Goal: Transaction & Acquisition: Purchase product/service

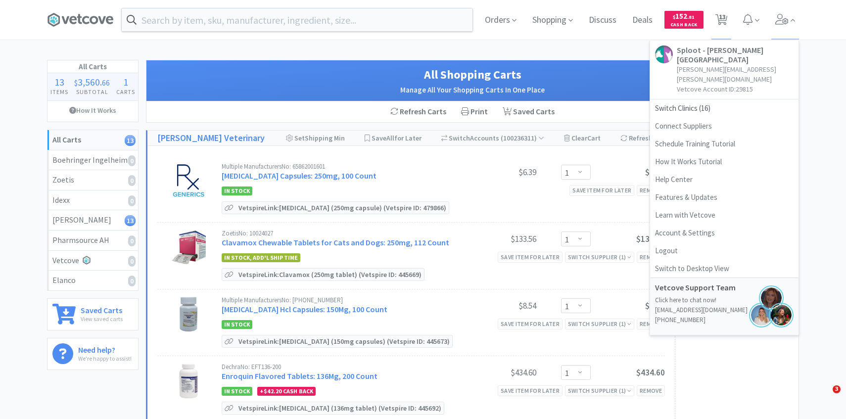
select select "1"
select select "3"
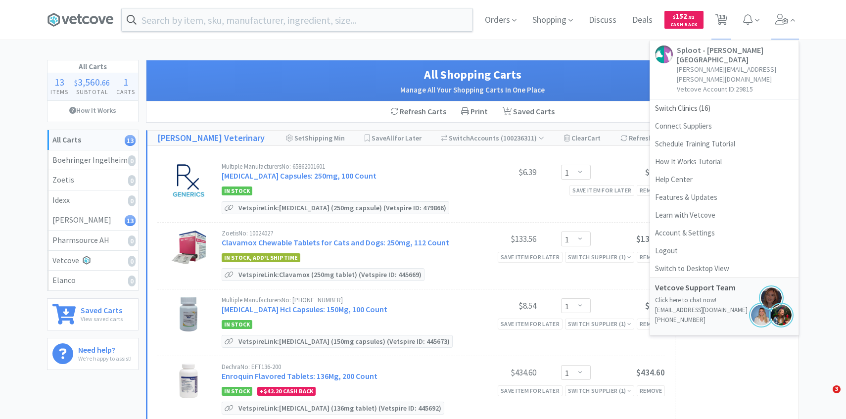
select select "1"
select select "4"
select select "2"
select select "1"
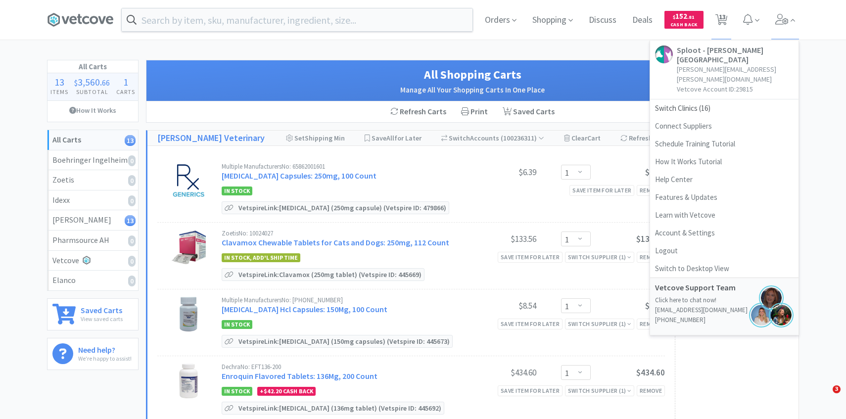
select select "1"
select select "3"
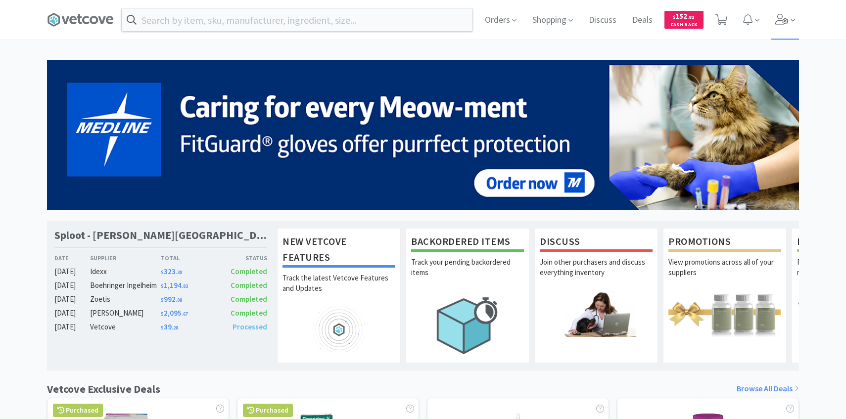
click at [782, 26] on span at bounding box center [785, 20] width 28 height 40
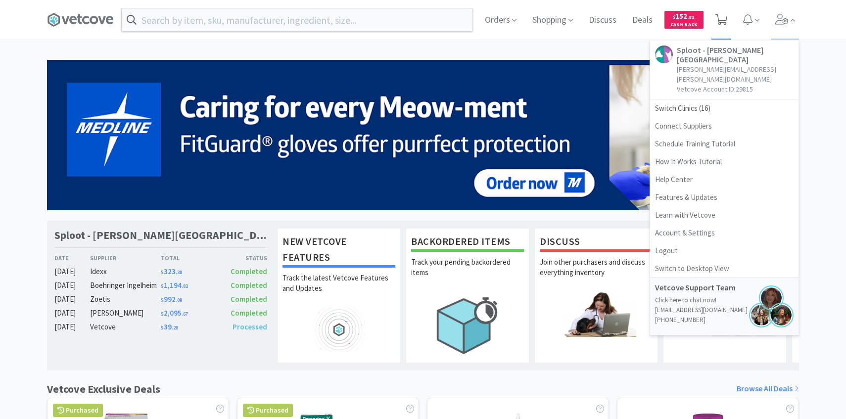
click at [723, 22] on icon at bounding box center [722, 19] width 12 height 11
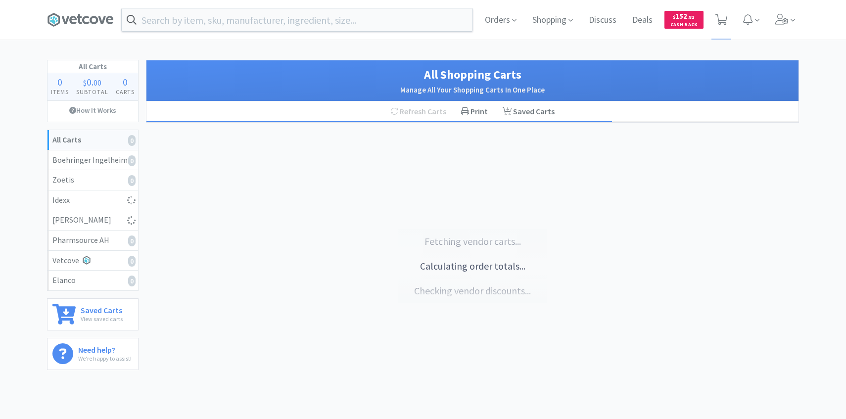
select select "1"
select select "3"
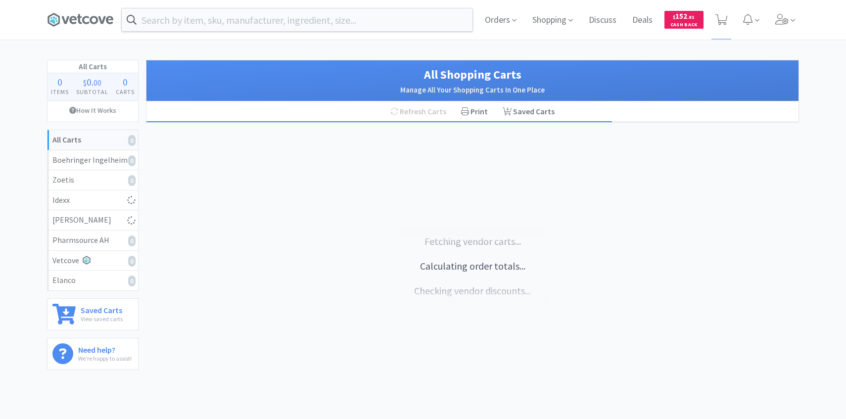
select select "1"
select select "4"
select select "2"
select select "1"
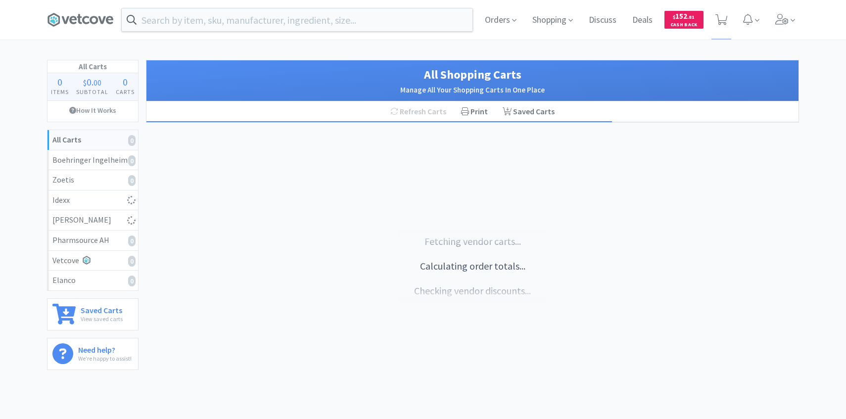
select select "1"
select select "3"
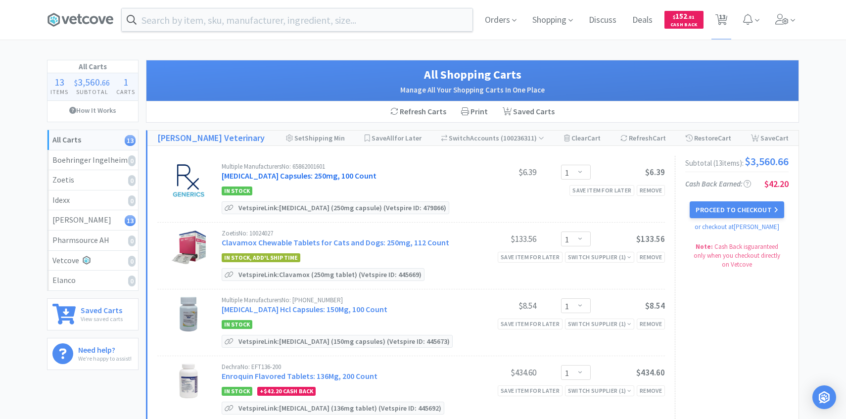
click at [348, 176] on link "[MEDICAL_DATA] Capsules: 250mg, 100 Count" at bounding box center [299, 176] width 155 height 10
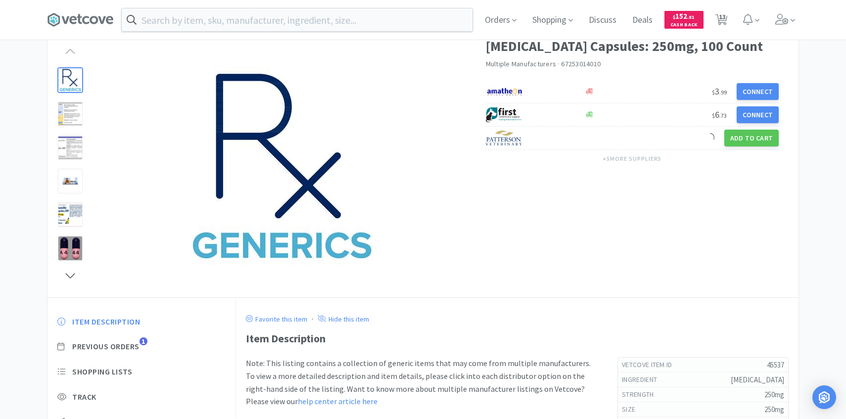
scroll to position [95, 0]
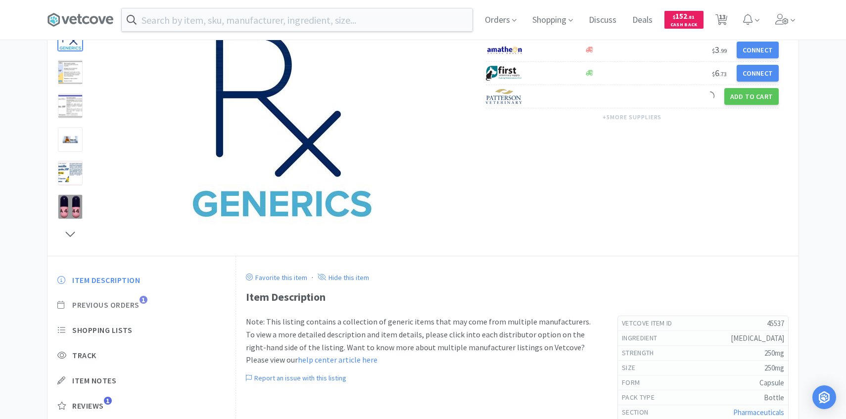
click at [134, 305] on span "Previous Orders" at bounding box center [105, 305] width 67 height 10
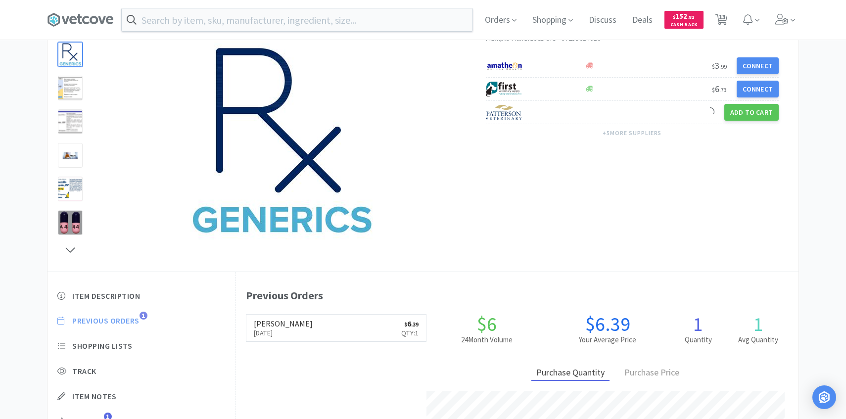
scroll to position [78, 0]
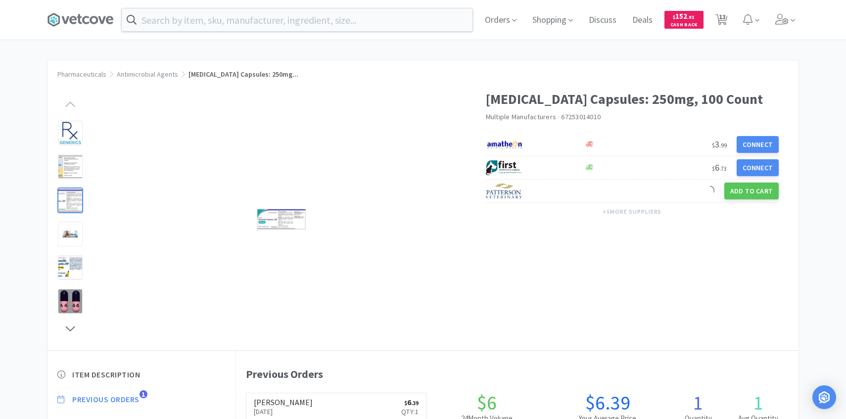
select select "1"
select select "3"
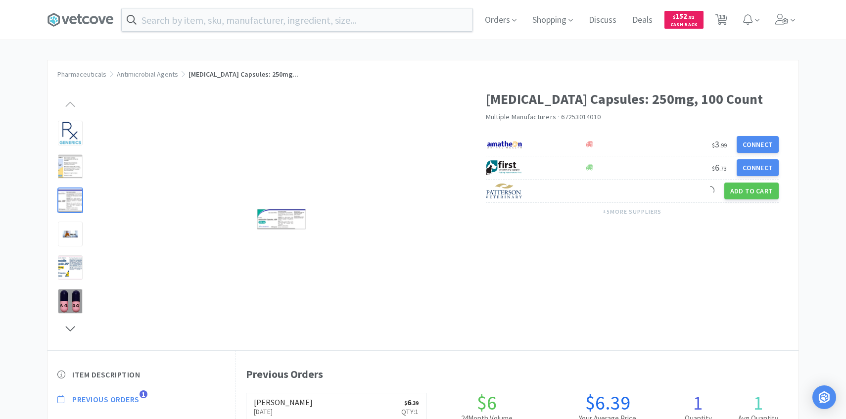
select select "1"
select select "4"
select select "2"
select select "1"
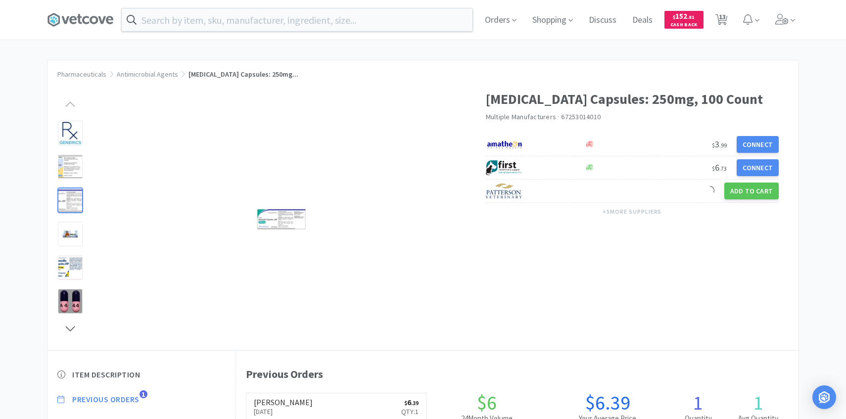
select select "1"
select select "3"
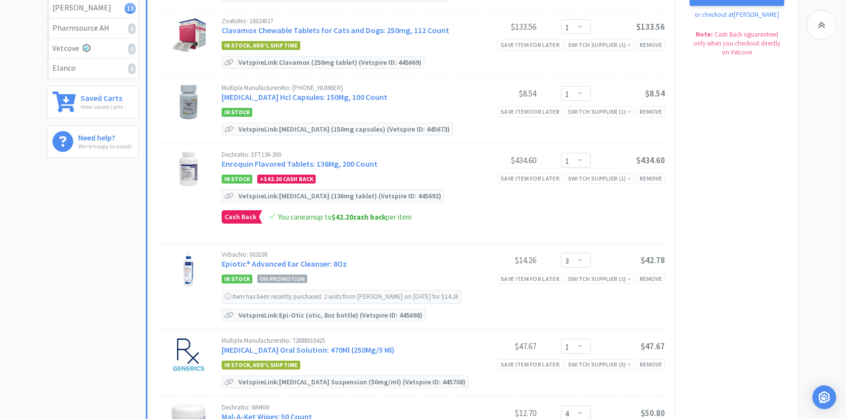
scroll to position [213, 0]
click at [353, 165] on link "Enroquin Flavored Tablets: 136Mg, 200 Count" at bounding box center [300, 163] width 156 height 10
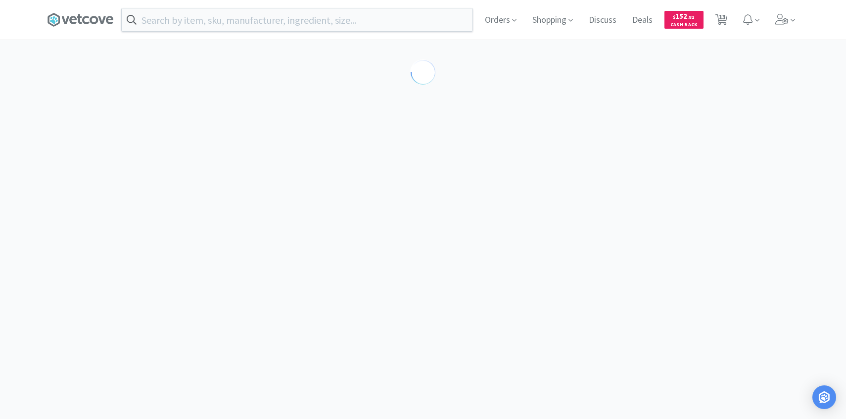
select select "290488"
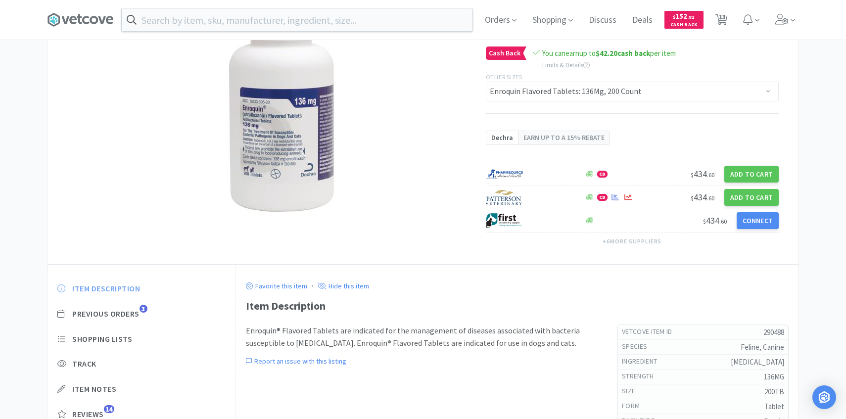
scroll to position [82, 0]
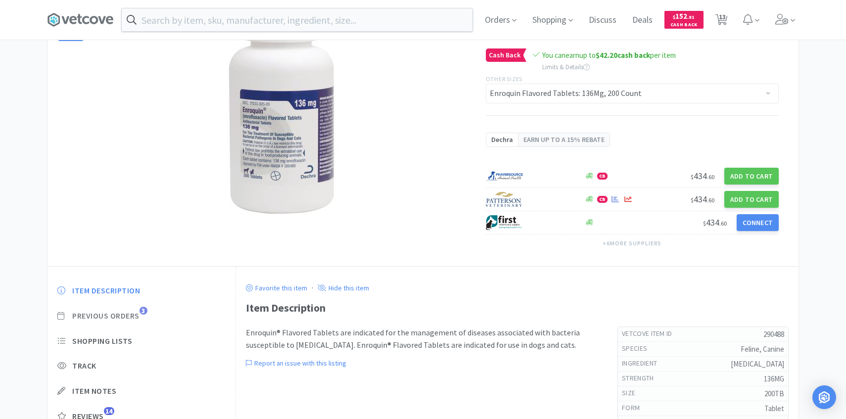
click at [143, 314] on span "3" at bounding box center [144, 311] width 8 height 8
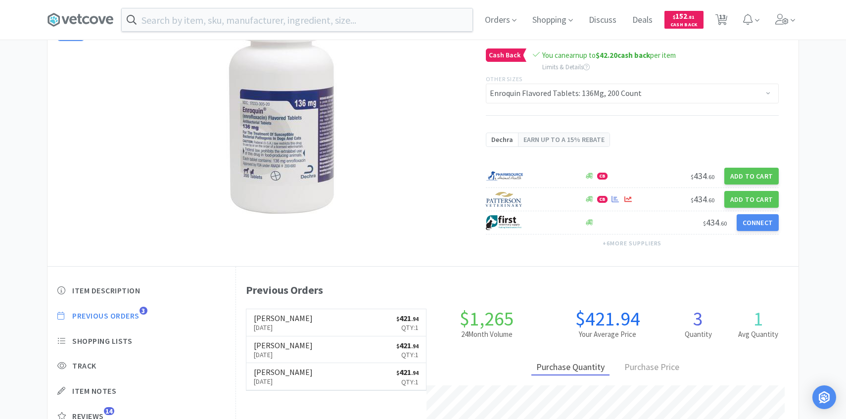
scroll to position [0, 0]
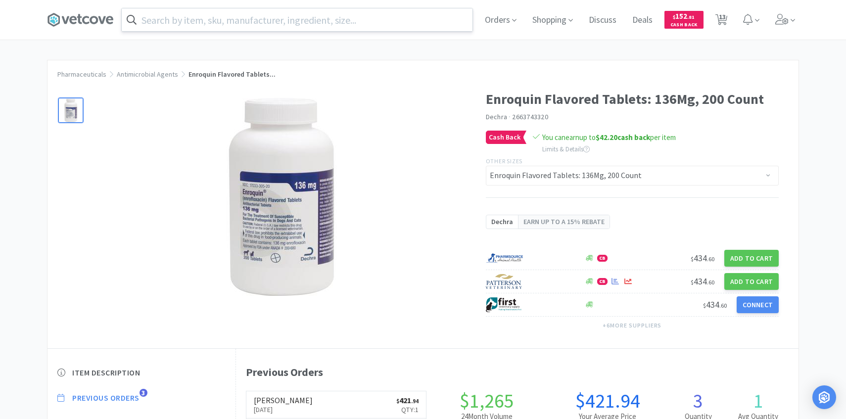
click at [256, 17] on input "text" at bounding box center [297, 19] width 351 height 23
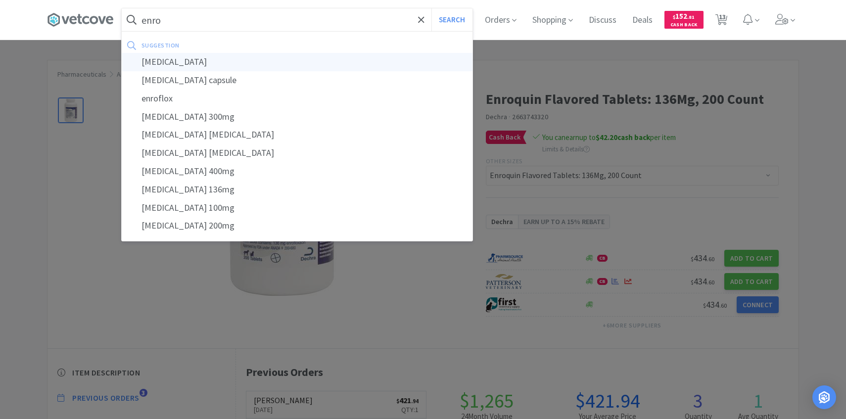
click at [294, 64] on div "[MEDICAL_DATA]" at bounding box center [297, 62] width 351 height 18
type input "[MEDICAL_DATA]"
select select "1"
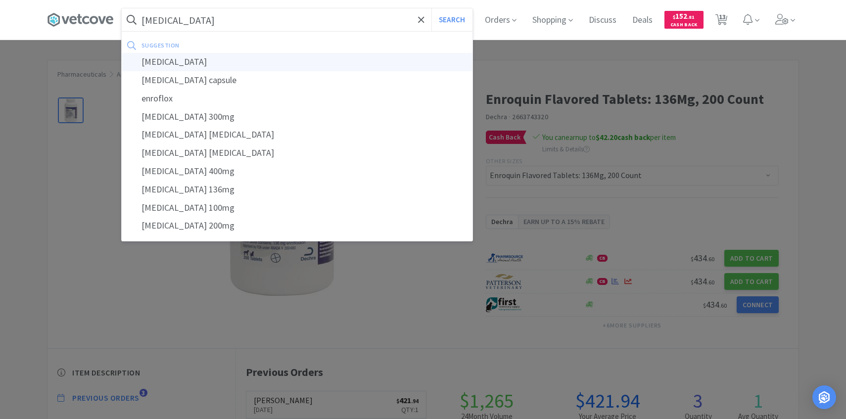
select select "1"
select select "3"
select select "1"
select select "4"
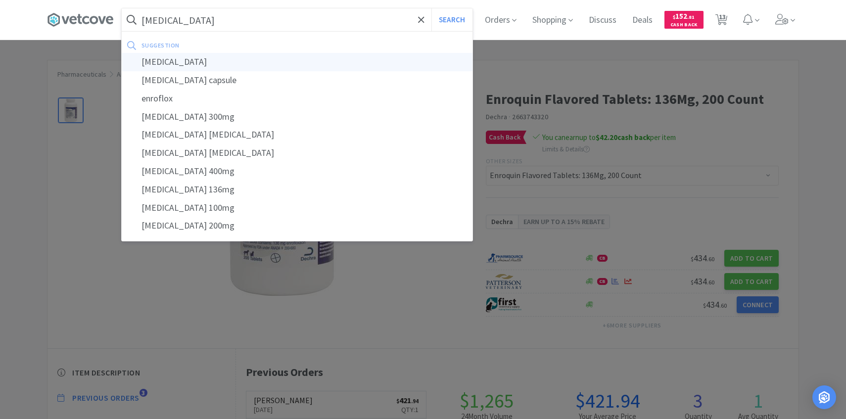
select select "2"
select select "1"
select select "3"
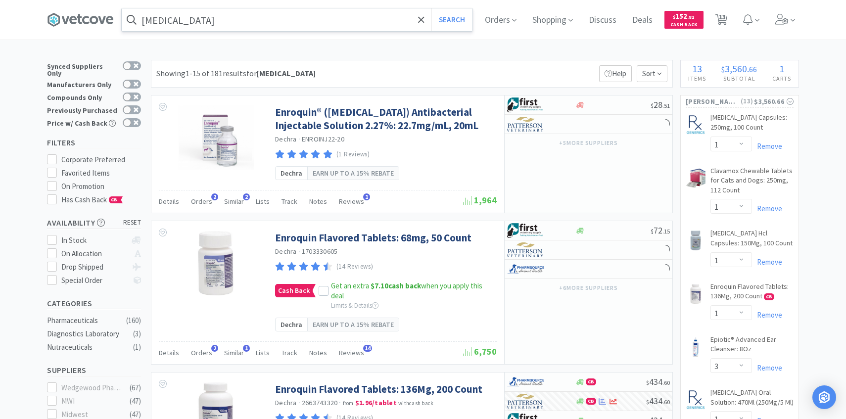
click at [141, 100] on div "Synced Suppliers Only Manufacturers Only Compounds Only Previously Purchased Pr…" at bounding box center [96, 96] width 99 height 72
click at [136, 107] on icon at bounding box center [136, 109] width 5 height 5
checkbox input "true"
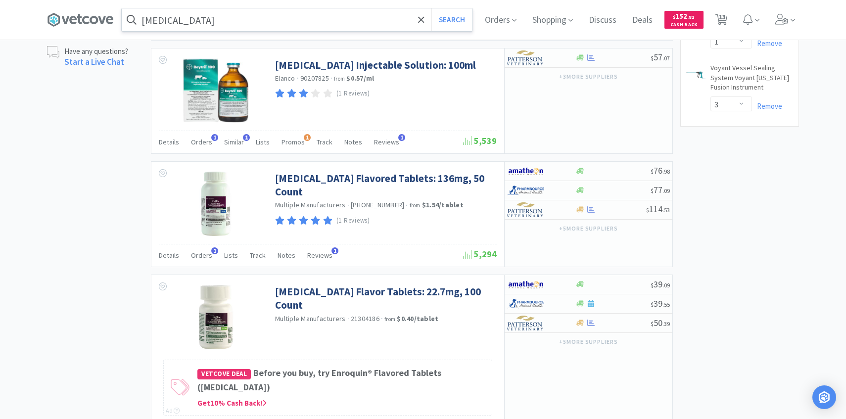
scroll to position [713, 0]
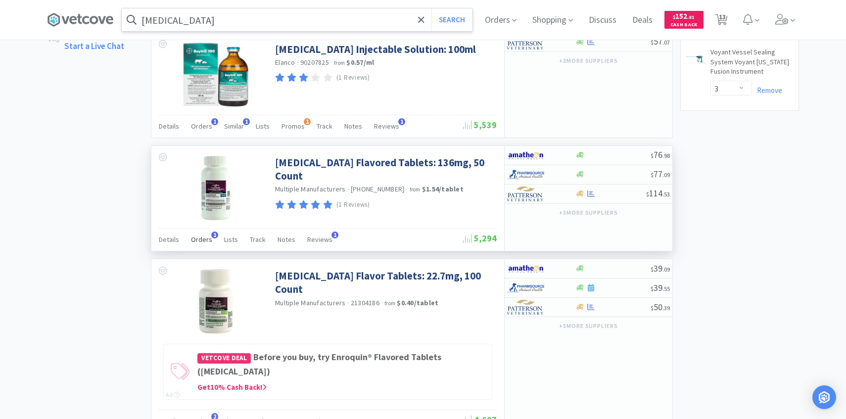
click at [204, 240] on span "Orders" at bounding box center [201, 239] width 21 height 9
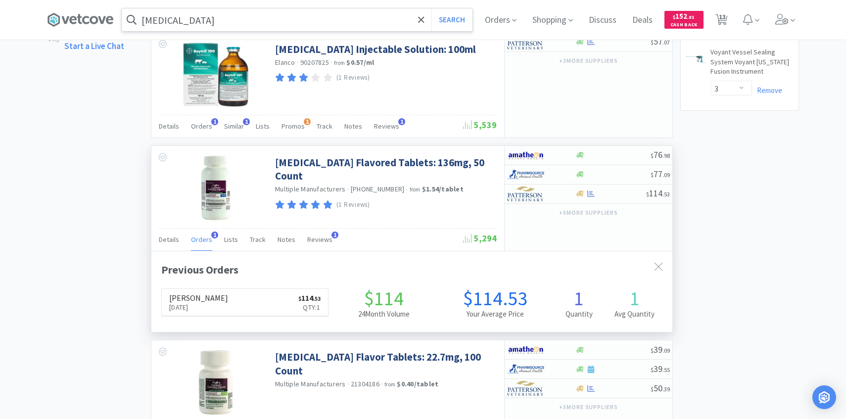
scroll to position [256, 521]
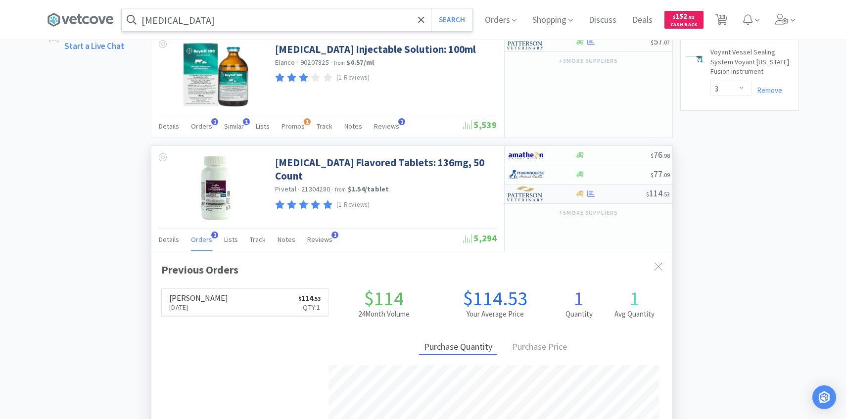
click at [532, 200] on img at bounding box center [525, 194] width 37 height 15
select select "1"
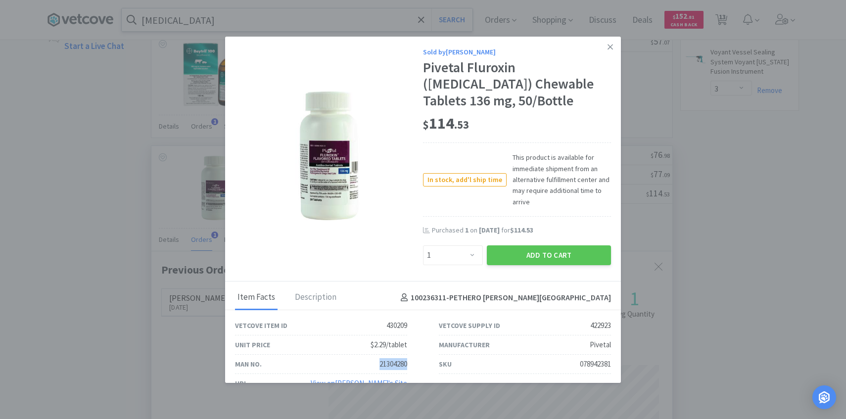
drag, startPoint x: 409, startPoint y: 364, endPoint x: 376, endPoint y: 364, distance: 32.7
click at [376, 364] on div "Man No. 21304280" at bounding box center [321, 364] width 204 height 19
copy div "21304280"
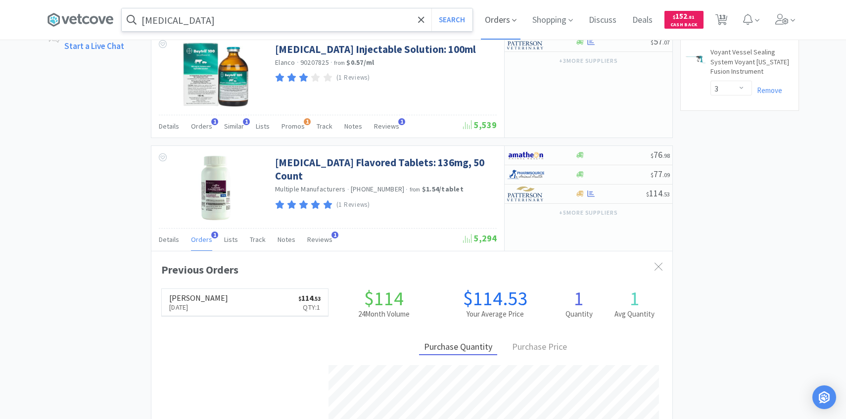
click at [505, 18] on span "Orders" at bounding box center [501, 20] width 40 height 40
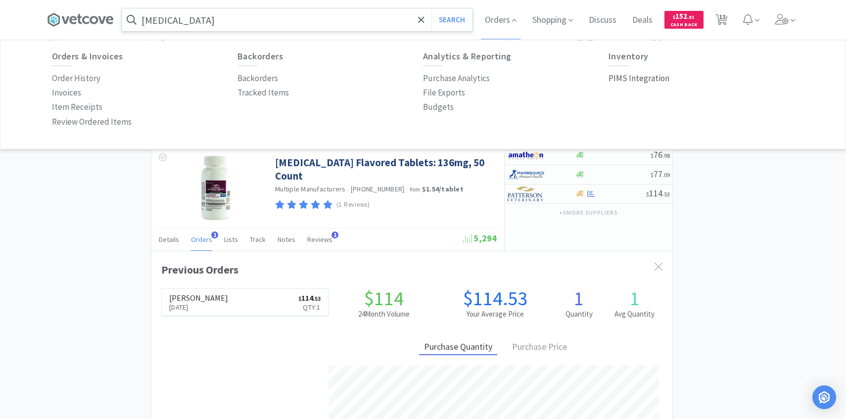
click at [653, 82] on p "PIMS Integration" at bounding box center [639, 78] width 61 height 13
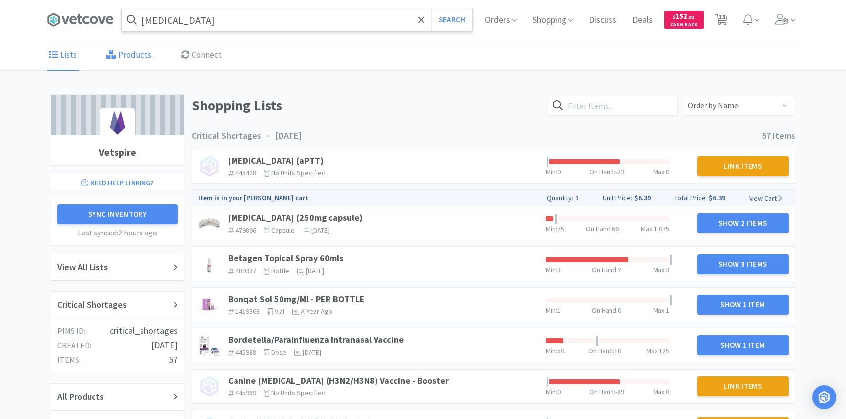
click at [129, 50] on link "Products" at bounding box center [129, 56] width 50 height 30
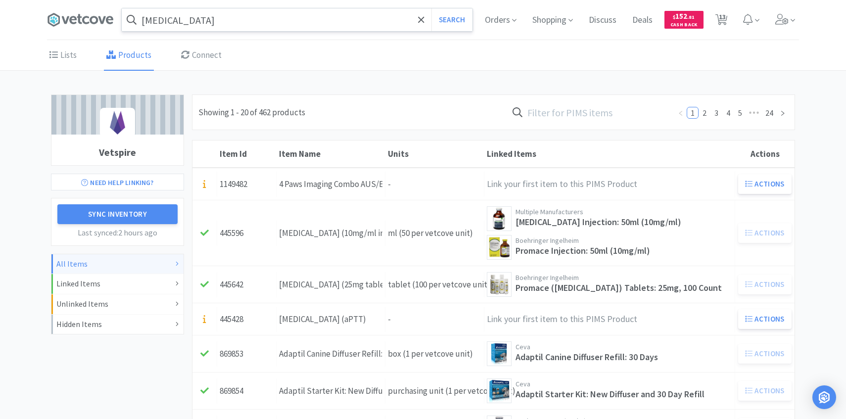
click at [604, 111] on input "text" at bounding box center [589, 112] width 163 height 23
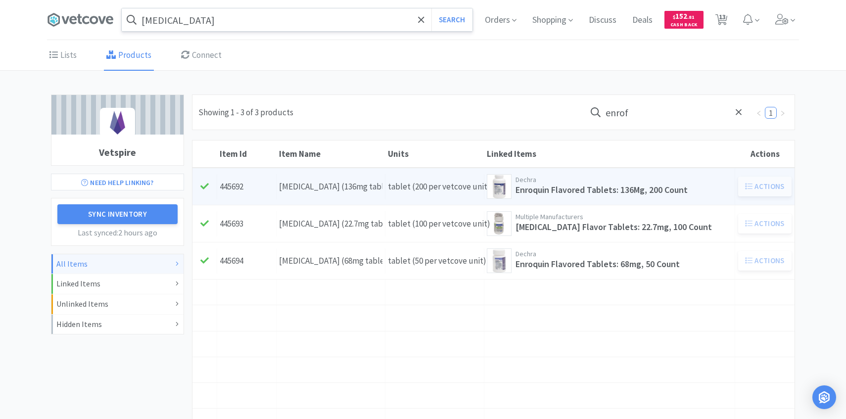
type input "enrof"
click at [451, 197] on div "Units tablet (200 per vetcove unit)" at bounding box center [434, 186] width 99 height 25
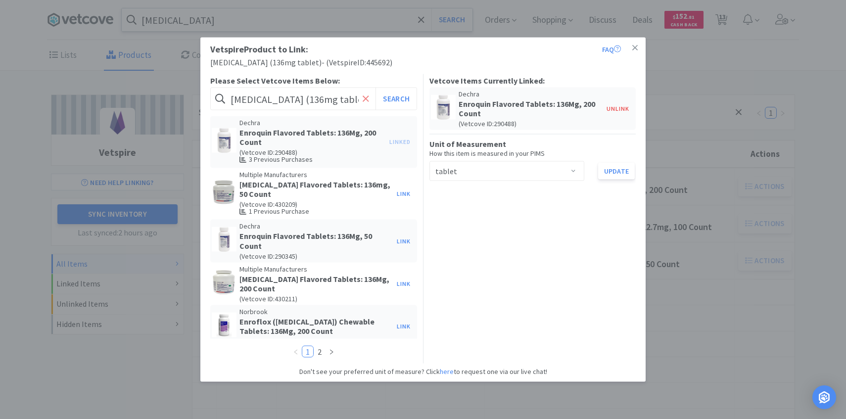
click at [361, 100] on span at bounding box center [365, 99] width 11 height 21
paste input "21304280"
type input "21304280"
click at [405, 97] on button "Search" at bounding box center [396, 99] width 41 height 23
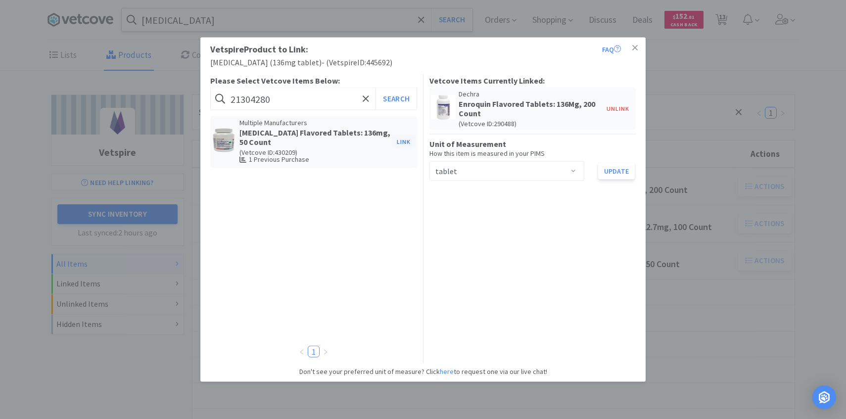
click at [408, 140] on button "Link" at bounding box center [404, 142] width 24 height 14
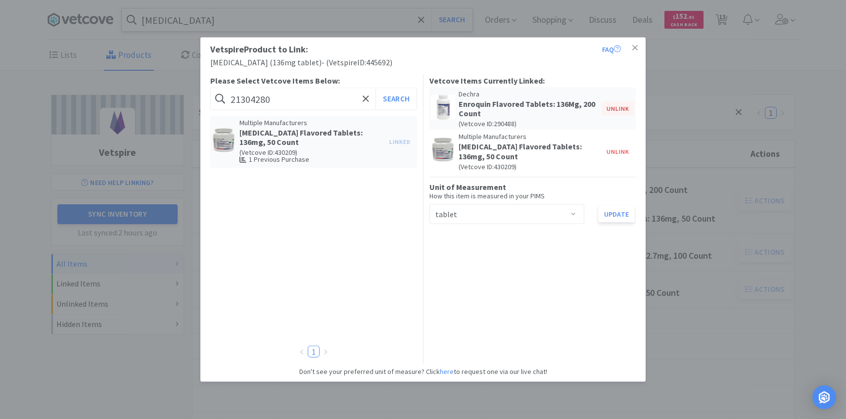
click at [618, 106] on button "Unlink" at bounding box center [618, 109] width 33 height 14
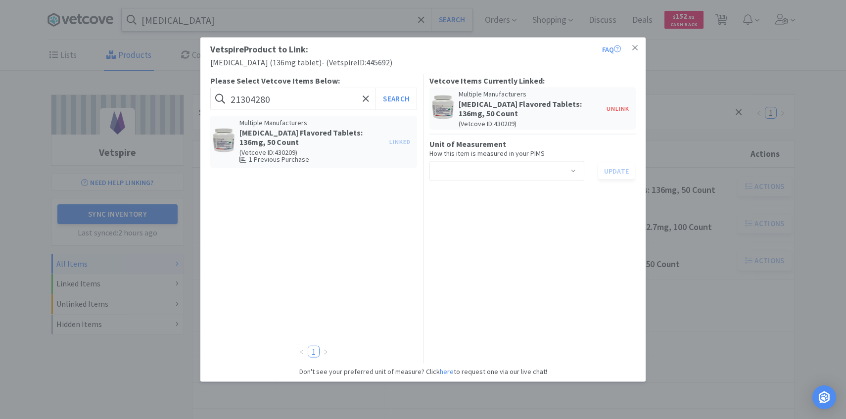
click at [513, 166] on div "Select unit of measurement" at bounding box center [503, 171] width 137 height 19
click at [483, 228] on li "tablet" at bounding box center [506, 224] width 155 height 16
click at [613, 164] on button "Update" at bounding box center [616, 171] width 37 height 17
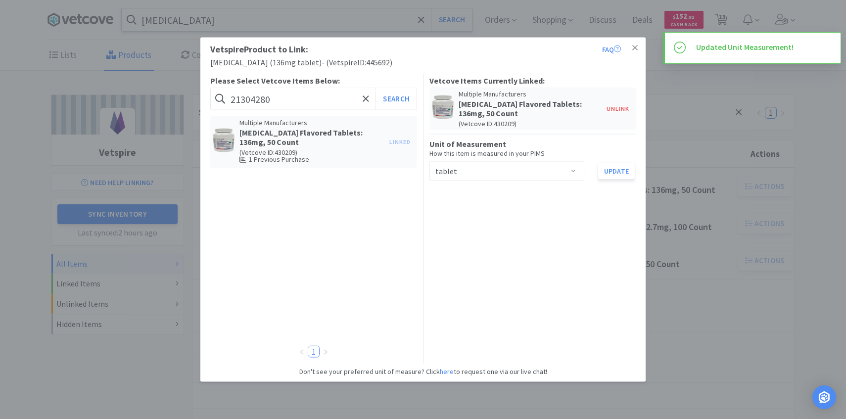
click at [713, 149] on div "Vetspire Product to Link: FAQ [MEDICAL_DATA] (136mg tablet) - ( Vetspire ID: 44…" at bounding box center [423, 209] width 846 height 419
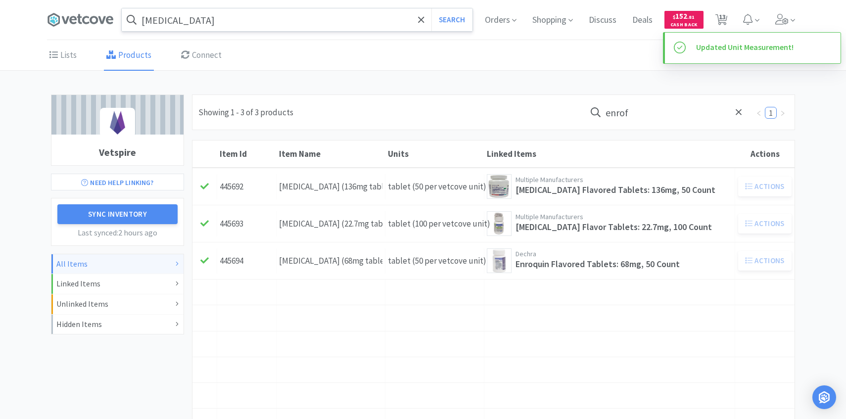
click at [354, 24] on input "[MEDICAL_DATA]" at bounding box center [297, 19] width 351 height 23
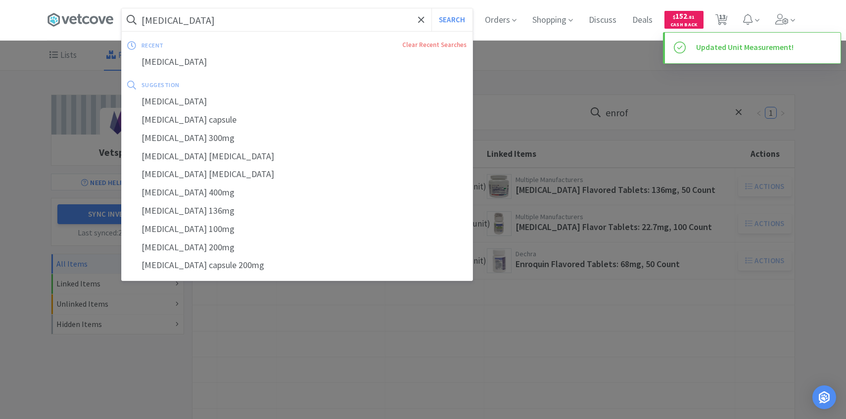
click at [432, 8] on button "Search" at bounding box center [452, 19] width 41 height 23
select select "1"
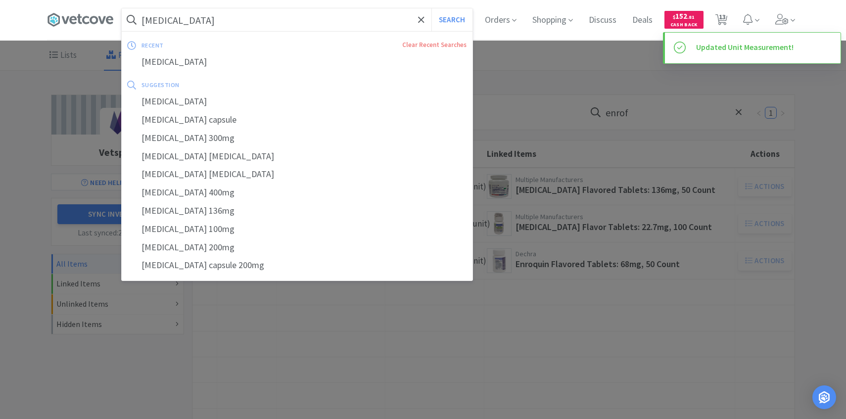
select select "3"
select select "1"
select select "4"
select select "2"
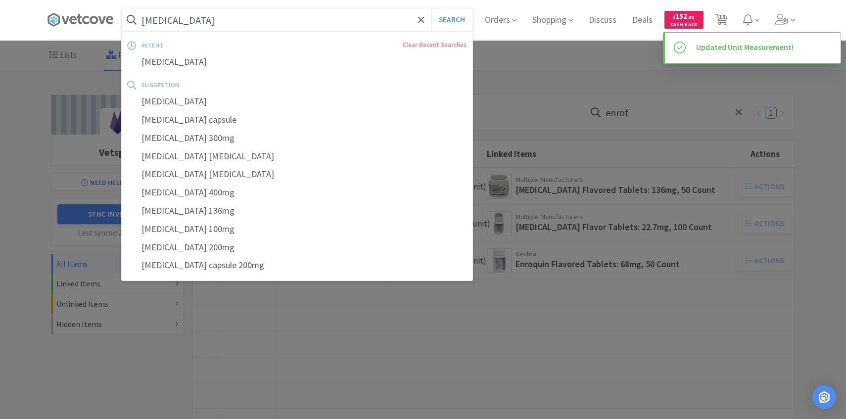
select select "1"
select select "3"
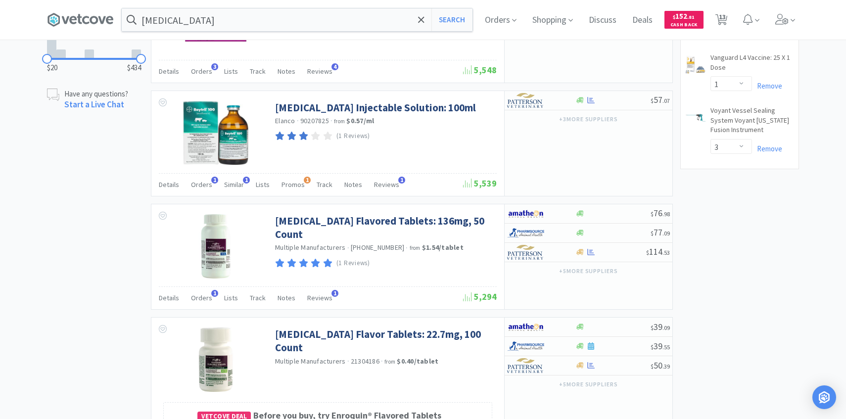
scroll to position [669, 0]
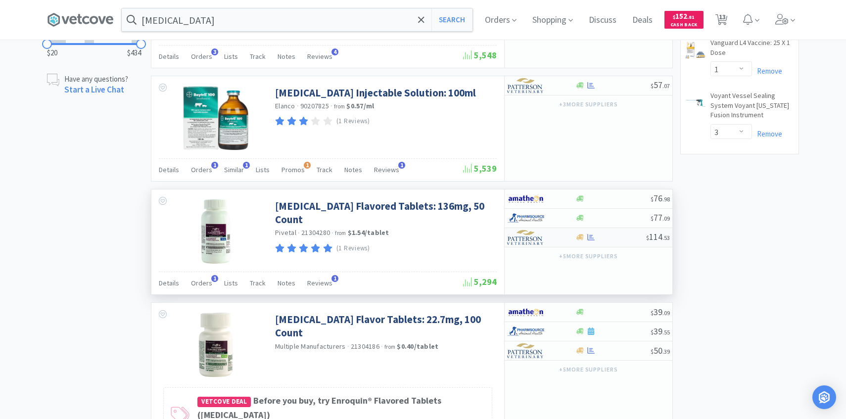
click at [527, 237] on img at bounding box center [525, 237] width 37 height 15
select select "1"
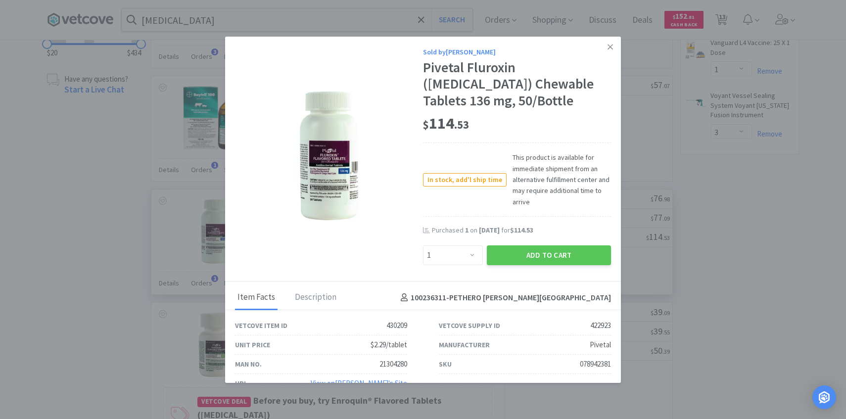
click at [517, 267] on div "Sold by [PERSON_NAME] ([MEDICAL_DATA]) Chewable Tablets 136 mg, 50/Bottle $ 114…" at bounding box center [423, 159] width 396 height 245
click at [517, 261] on button "Add to Cart" at bounding box center [549, 255] width 124 height 20
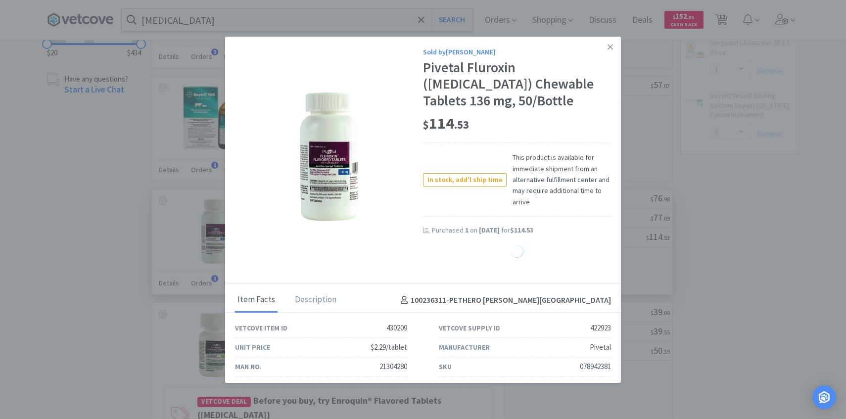
select select "1"
select select "3"
select select "1"
select select "4"
select select "2"
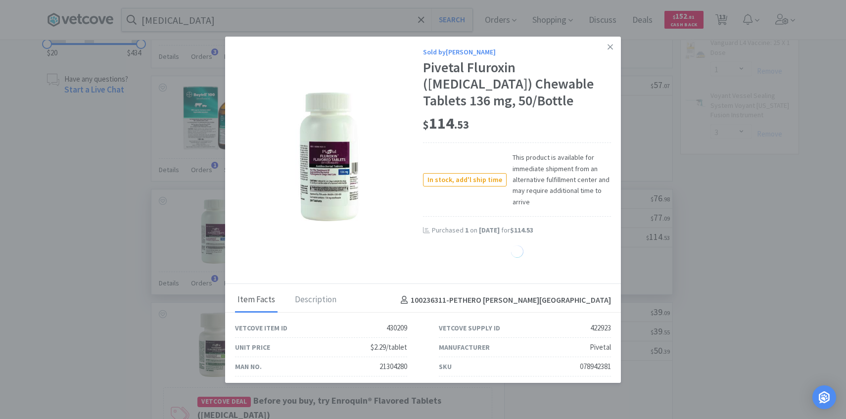
select select "1"
select select "3"
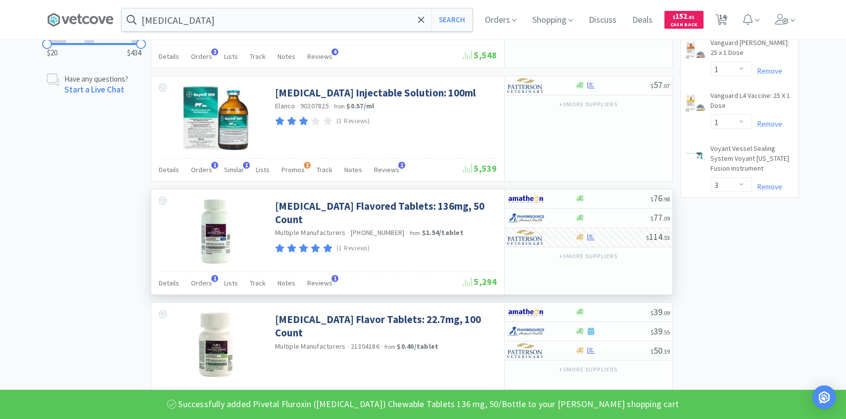
click at [733, 25] on div "Orders Shopping Discuss Discuss Deals Deals $ 152 . 81 Cash Back 14 14" at bounding box center [638, 20] width 322 height 40
click at [727, 21] on icon at bounding box center [722, 19] width 12 height 11
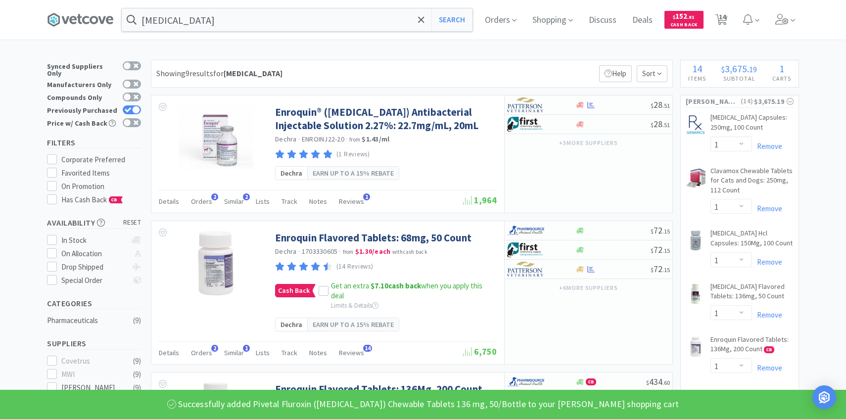
select select "1"
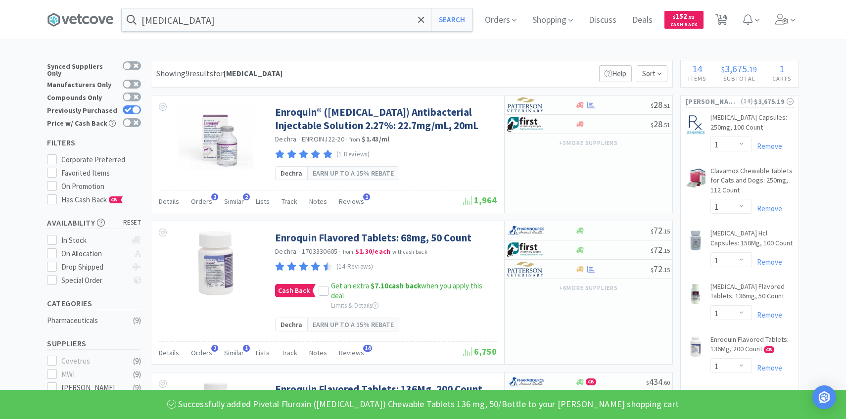
select select "3"
select select "1"
select select "4"
select select "2"
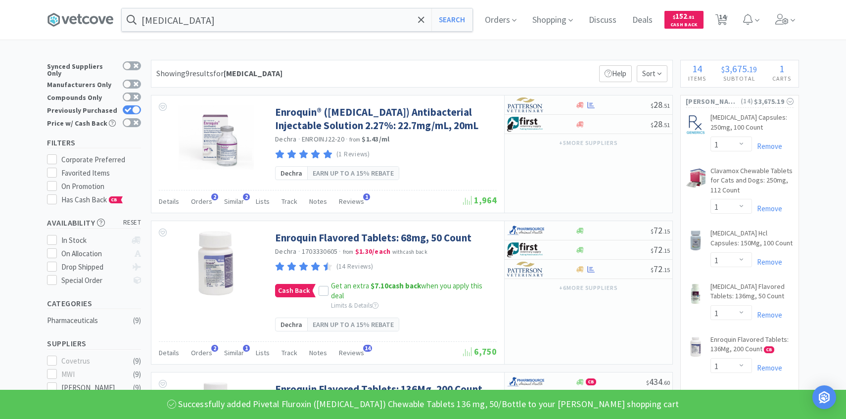
select select "1"
select select "3"
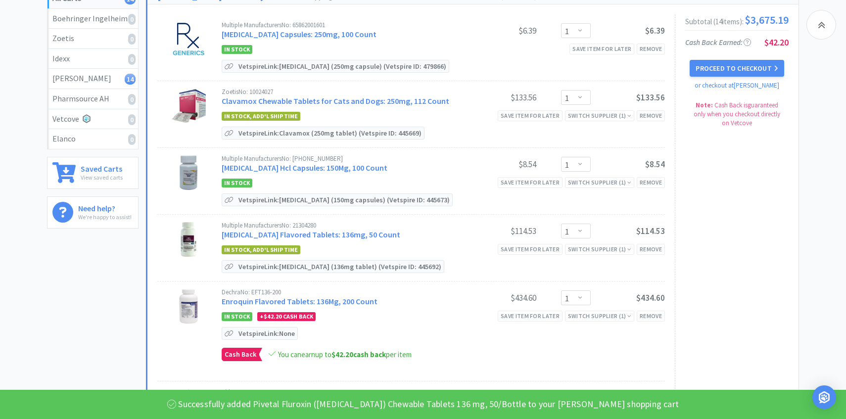
scroll to position [143, 0]
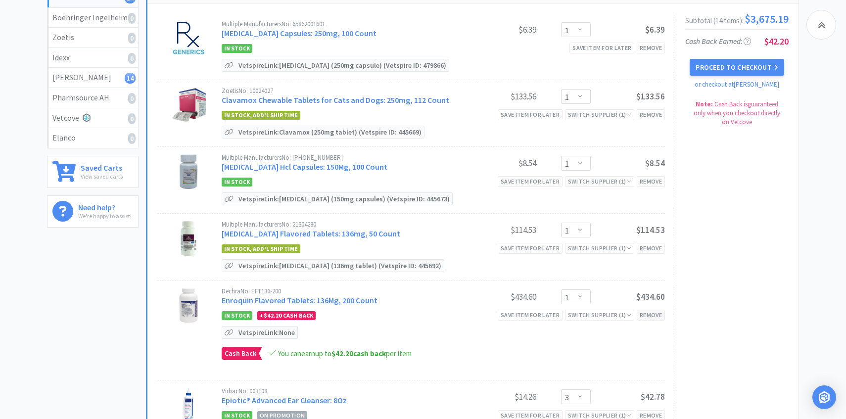
click at [655, 314] on div "Remove" at bounding box center [651, 315] width 28 height 10
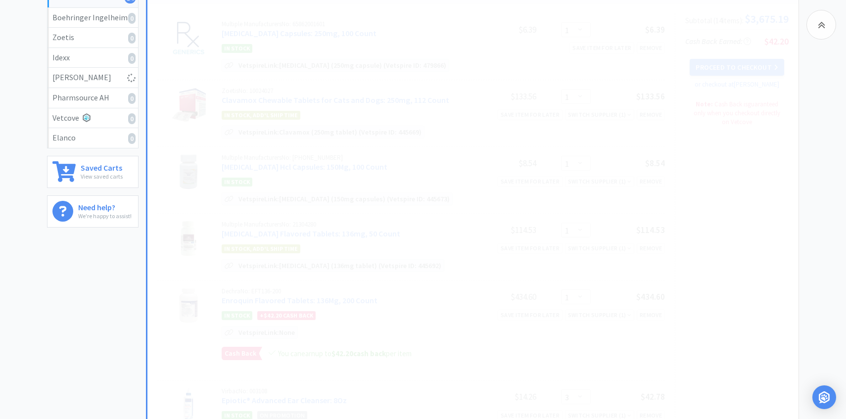
select select "3"
select select "1"
select select "4"
select select "2"
select select "1"
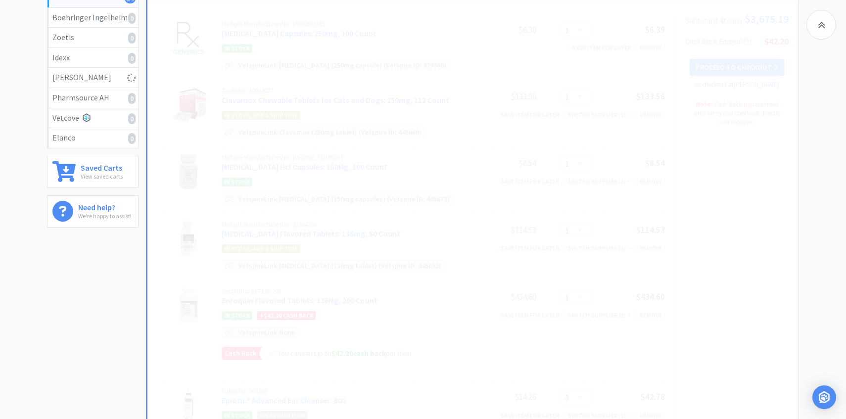
select select "3"
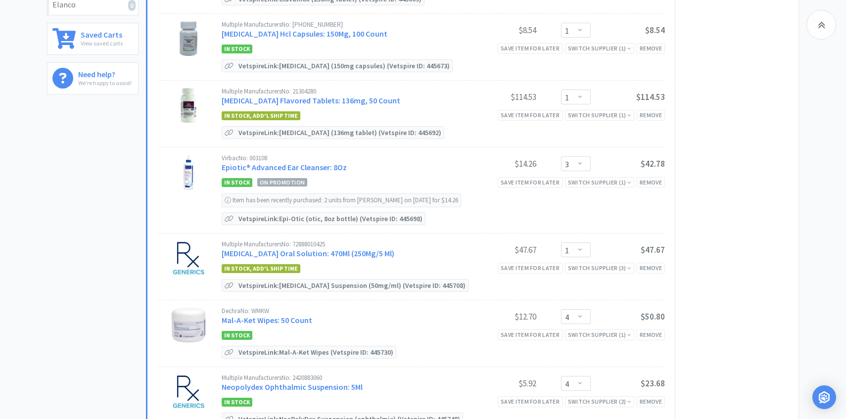
scroll to position [294, 0]
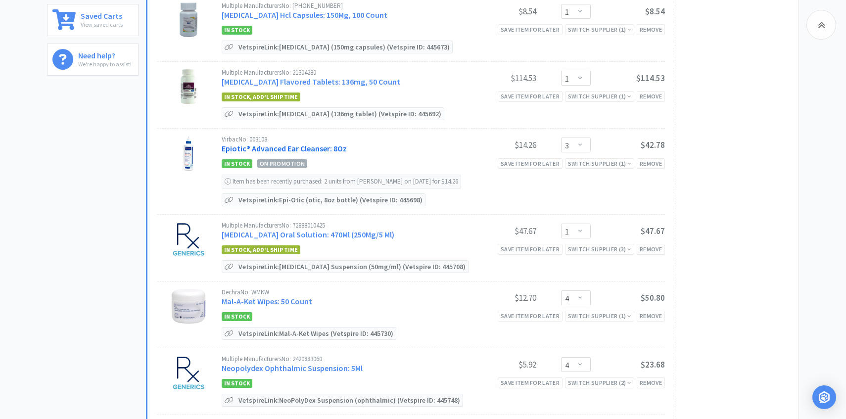
click at [332, 149] on link "Epiotic® Advanced Ear Cleanser: 8Oz" at bounding box center [284, 149] width 125 height 10
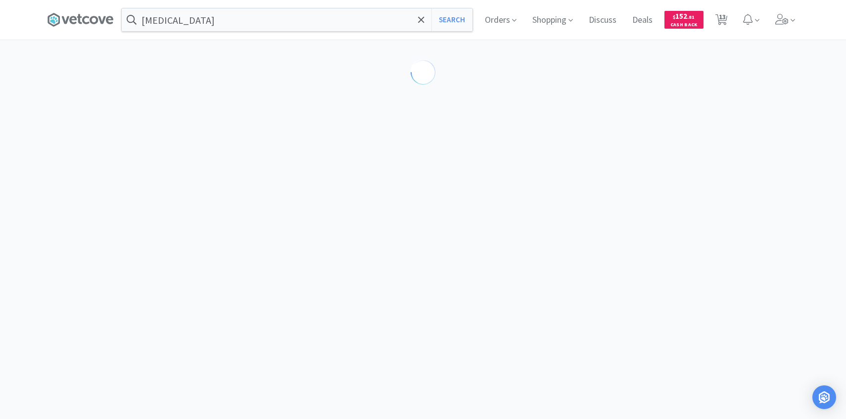
select select "189581"
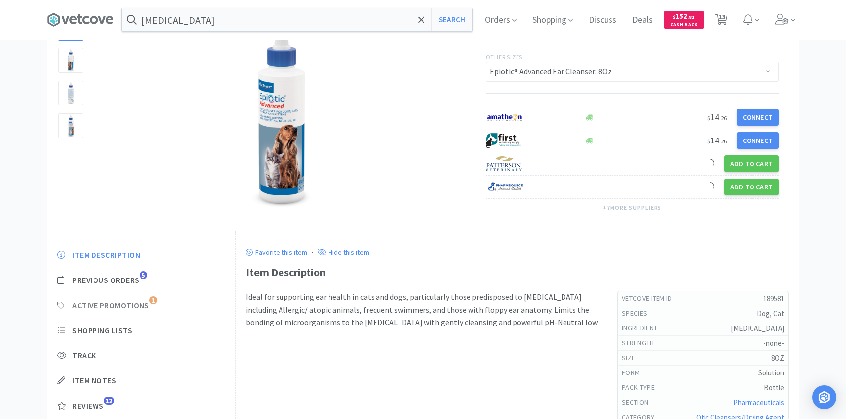
scroll to position [105, 0]
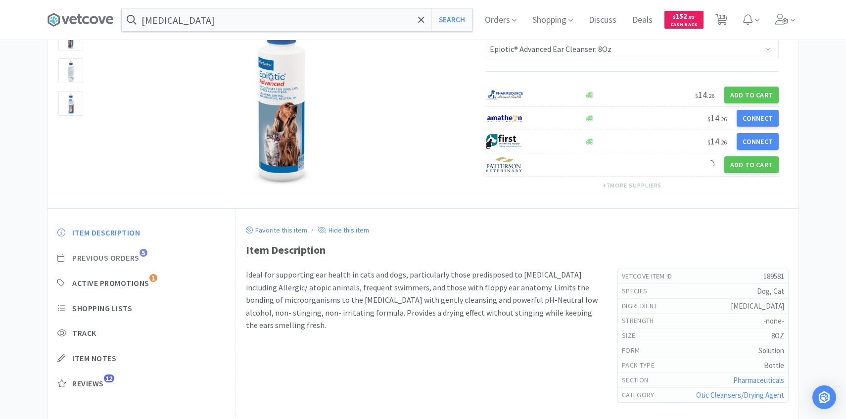
click at [137, 253] on span "Previous Orders" at bounding box center [105, 258] width 67 height 10
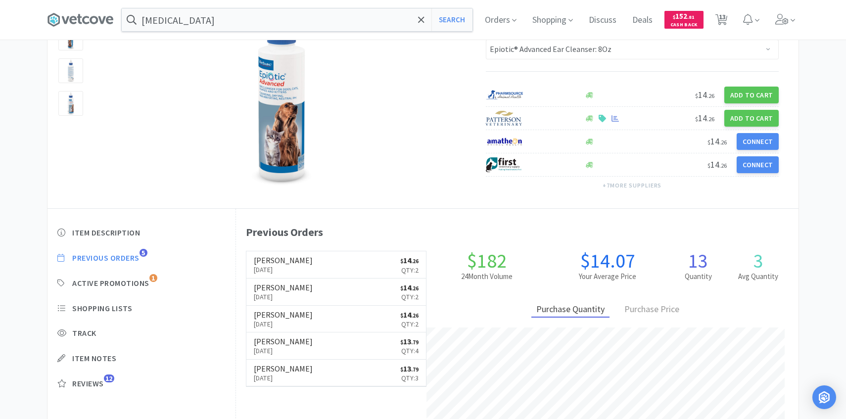
scroll to position [272, 563]
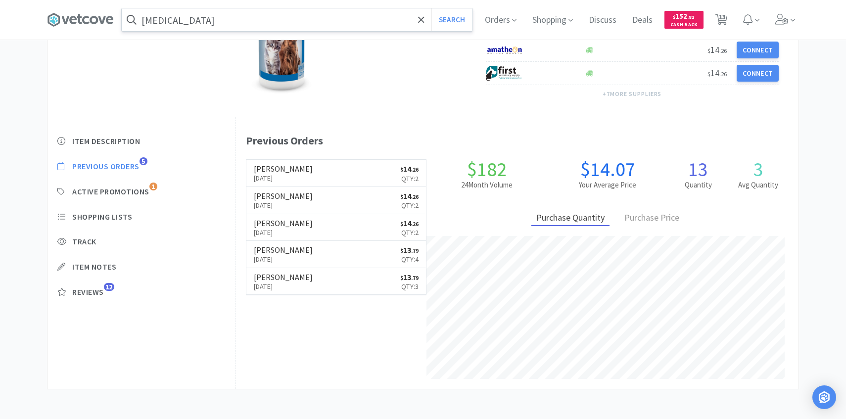
select select "1"
select select "3"
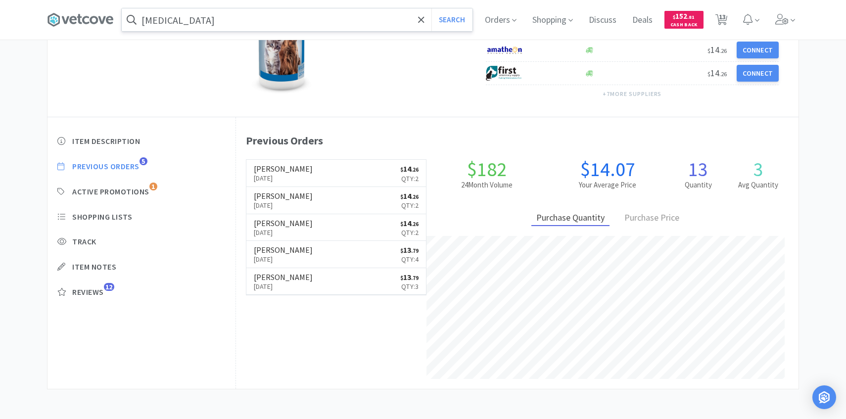
select select "1"
select select "4"
select select "2"
select select "1"
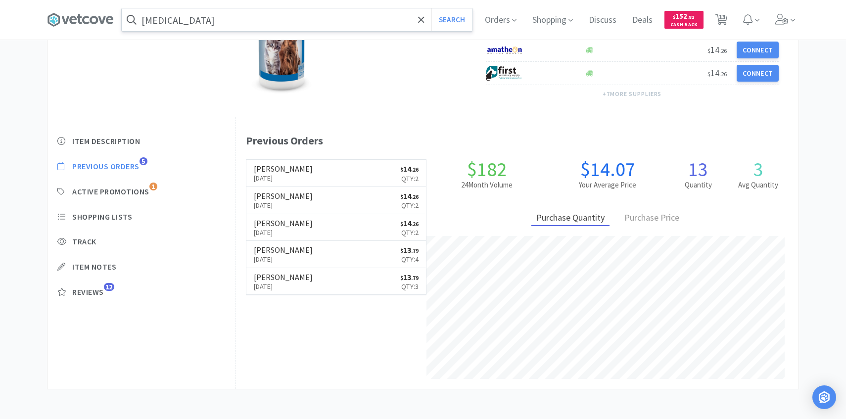
select select "1"
select select "3"
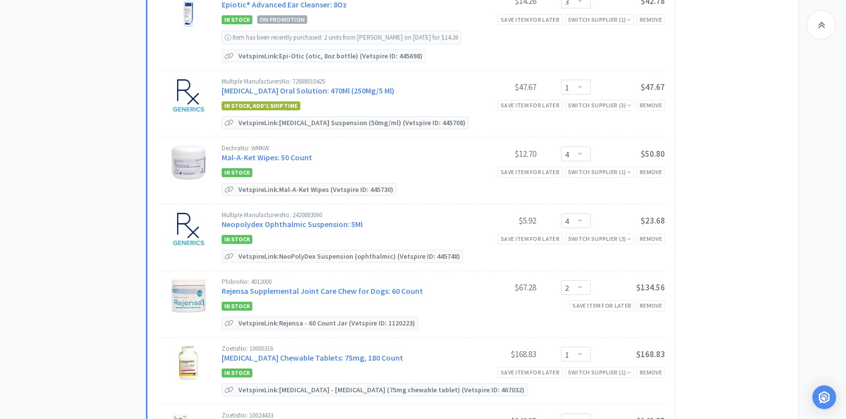
scroll to position [445, 0]
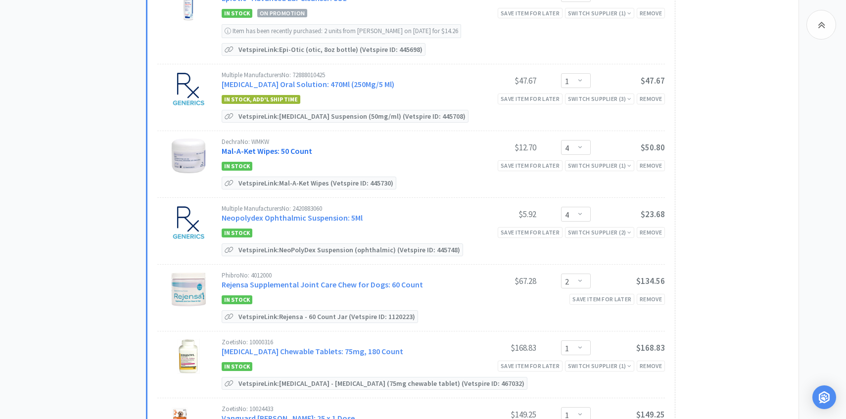
click at [294, 147] on link "Mal-A-Ket Wipes: 50 Count" at bounding box center [267, 151] width 91 height 10
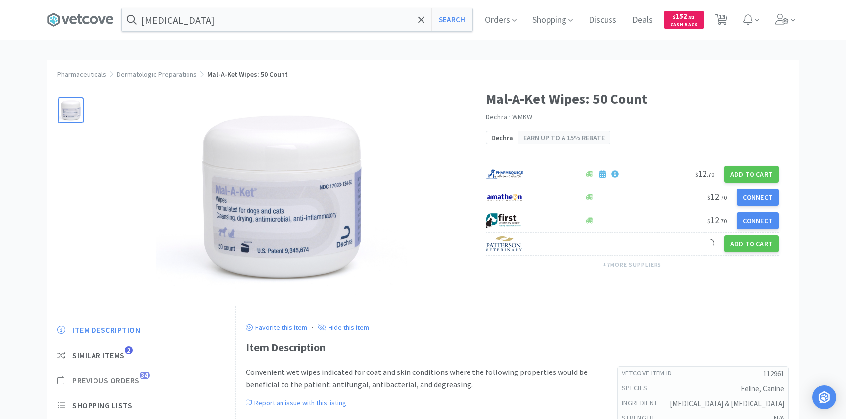
click at [130, 378] on span "Previous Orders" at bounding box center [105, 381] width 67 height 10
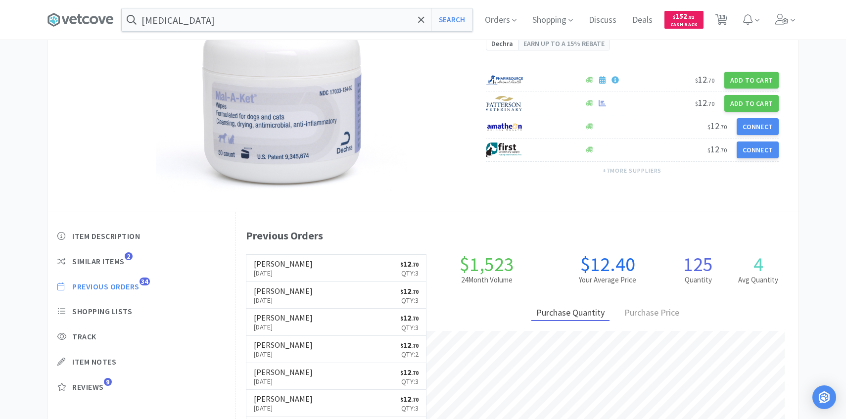
scroll to position [272, 563]
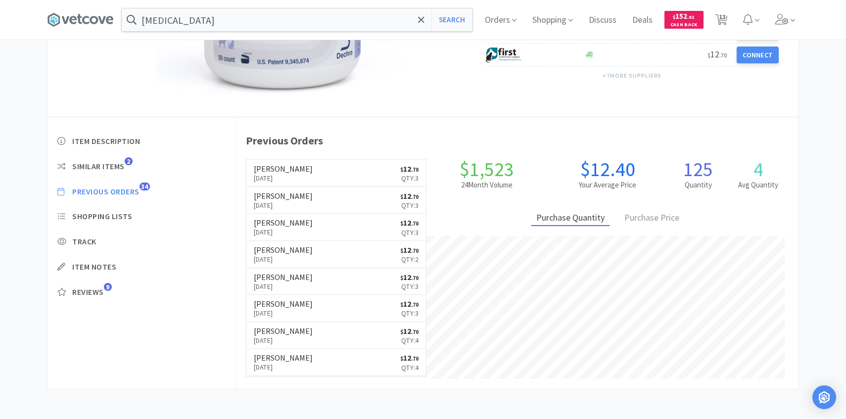
select select "1"
select select "3"
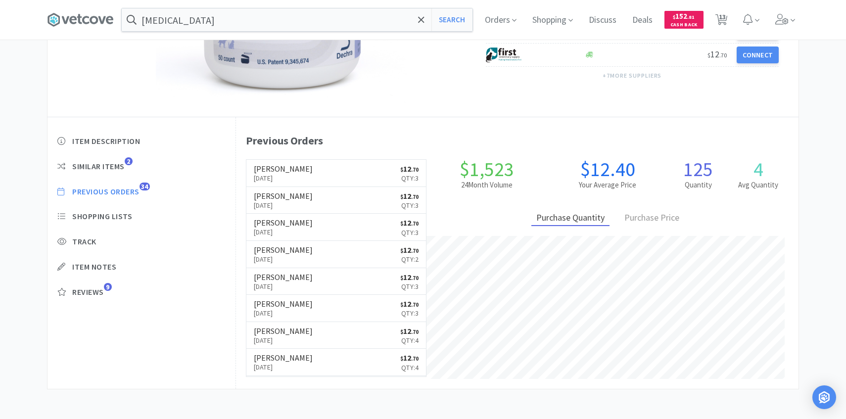
select select "1"
select select "4"
select select "2"
select select "1"
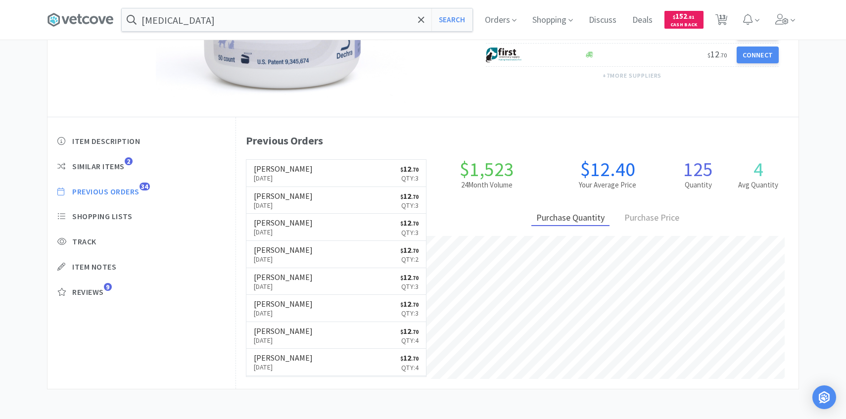
select select "1"
select select "3"
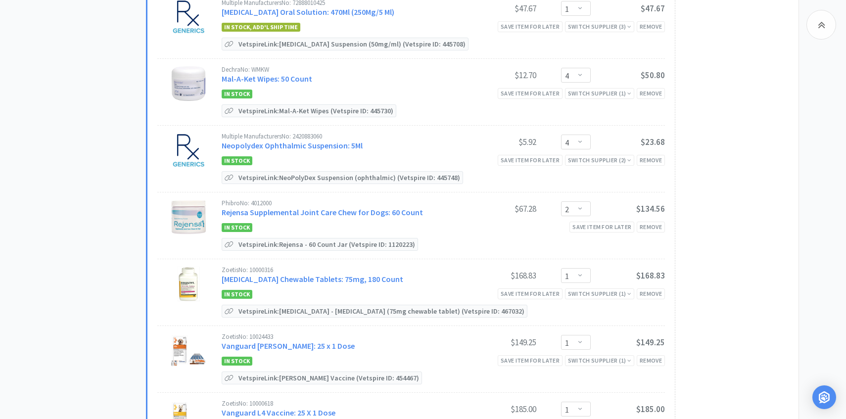
scroll to position [520, 0]
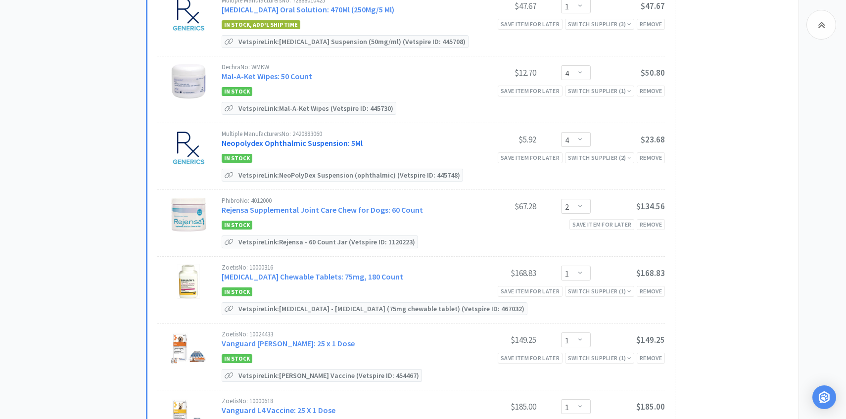
click at [278, 138] on link "Neopolydex Ophthalmic Suspension: 5Ml" at bounding box center [292, 143] width 141 height 10
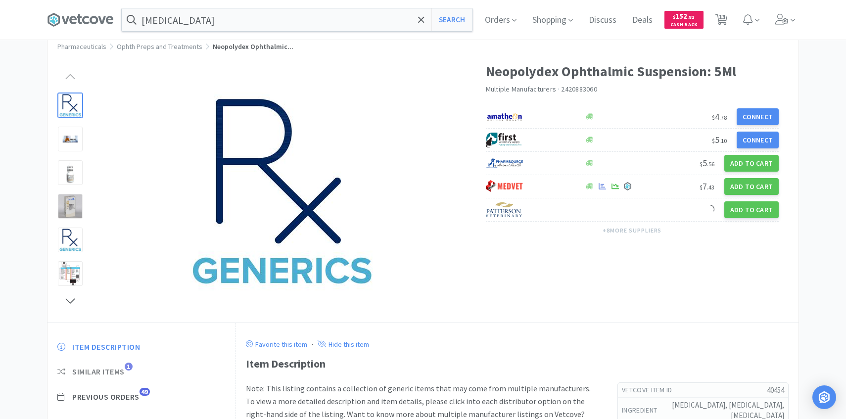
scroll to position [89, 0]
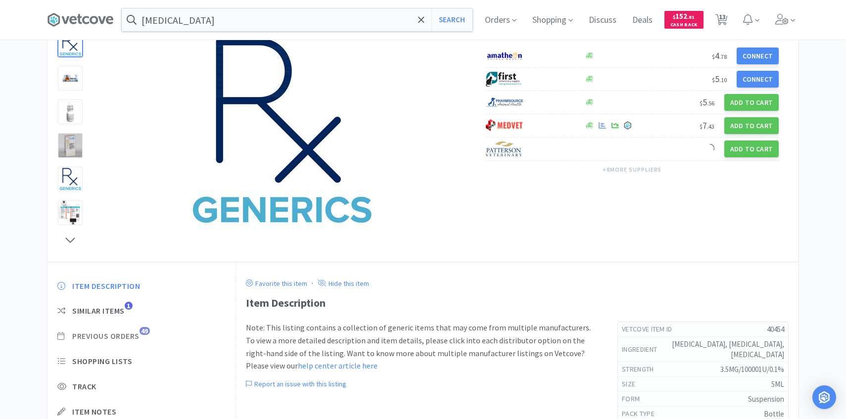
click at [126, 336] on span "Previous Orders" at bounding box center [105, 336] width 67 height 10
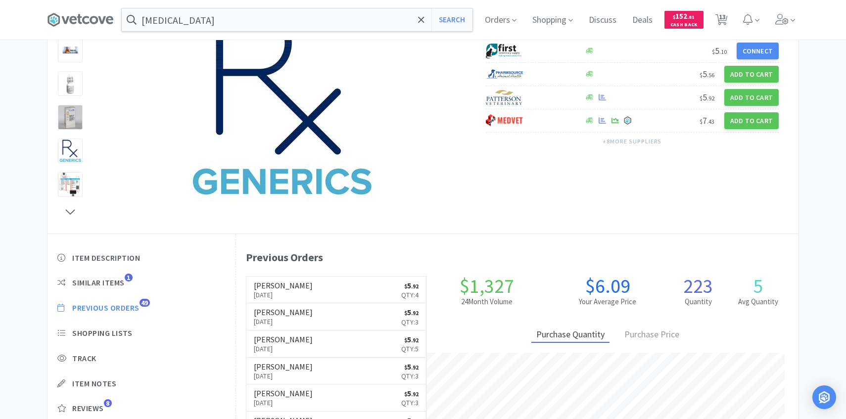
scroll to position [272, 563]
select select "1"
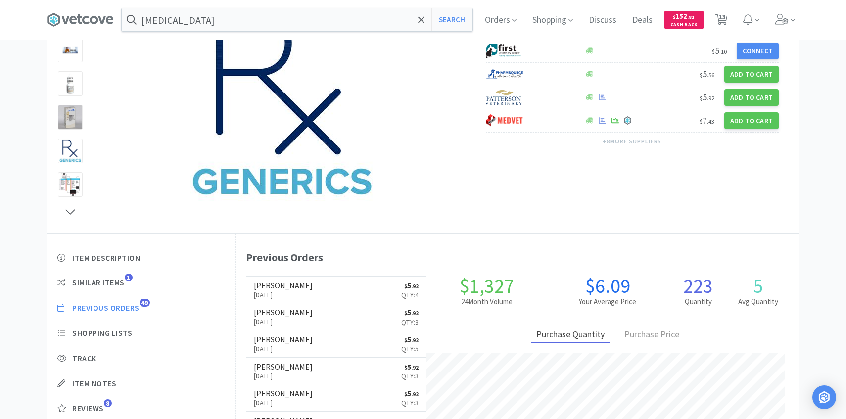
select select "3"
select select "1"
select select "4"
select select "2"
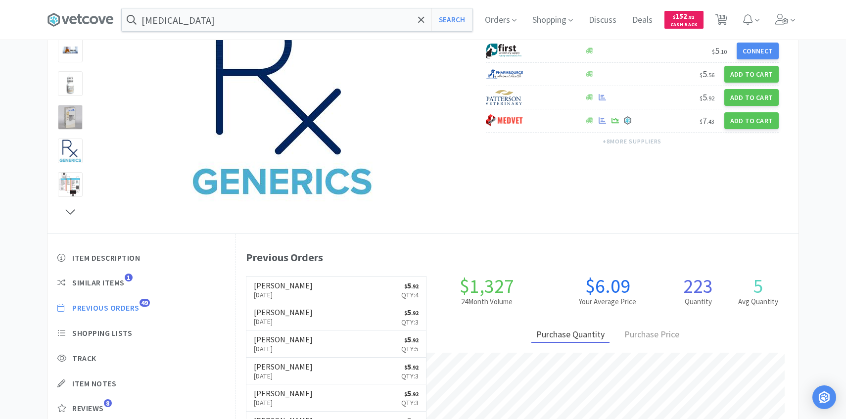
select select "1"
select select "3"
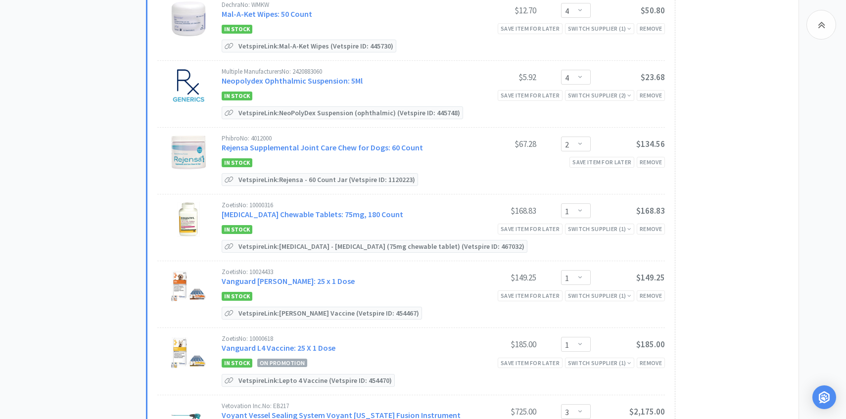
scroll to position [590, 0]
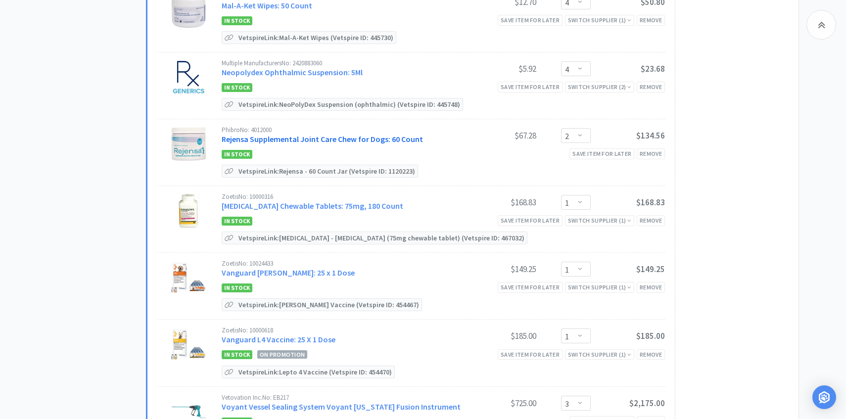
click at [294, 140] on link "Rejensa Supplemental Joint Care Chew for Dogs: 60 Count" at bounding box center [322, 139] width 201 height 10
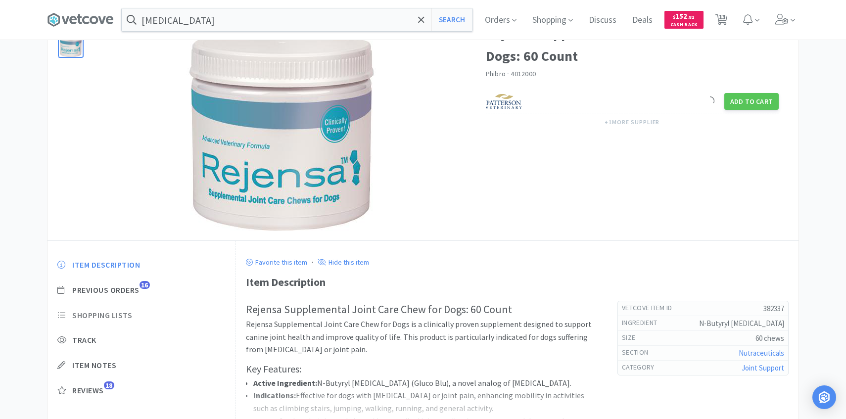
scroll to position [83, 0]
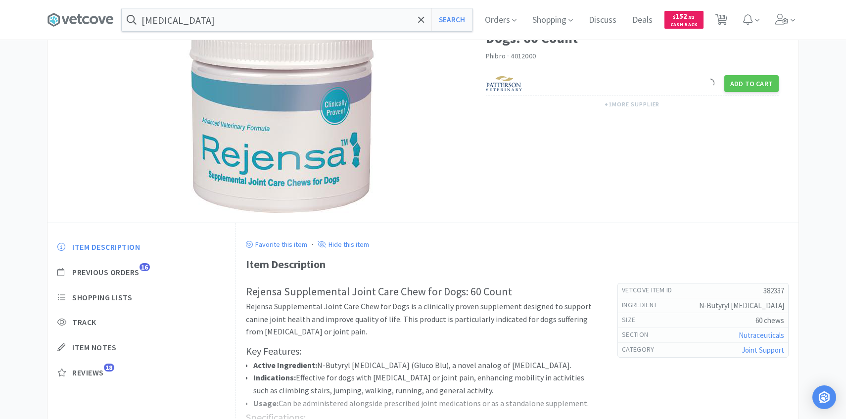
click at [140, 277] on div "Item Description Previous Orders 16 Shopping Lists Track Item Notes Reviews 18" at bounding box center [142, 317] width 188 height 171
click at [132, 274] on span "Previous Orders" at bounding box center [105, 272] width 67 height 10
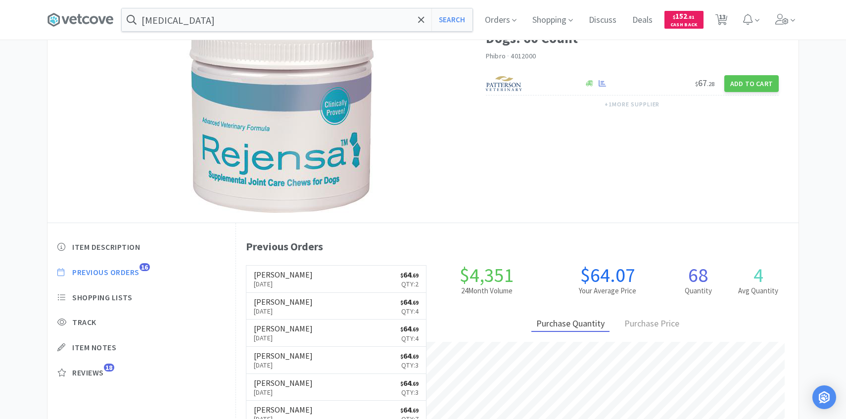
scroll to position [272, 563]
select select "1"
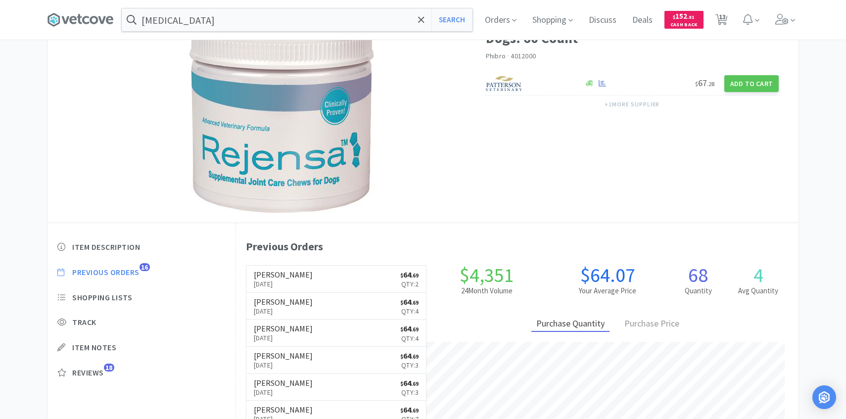
select select "3"
select select "1"
select select "4"
select select "2"
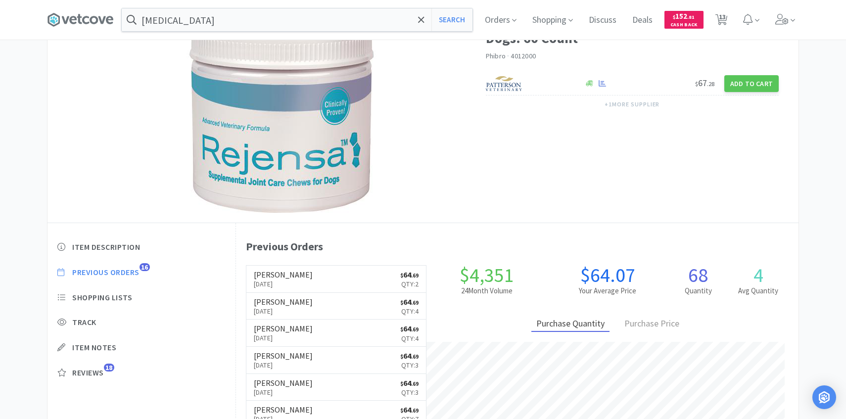
select select "1"
select select "3"
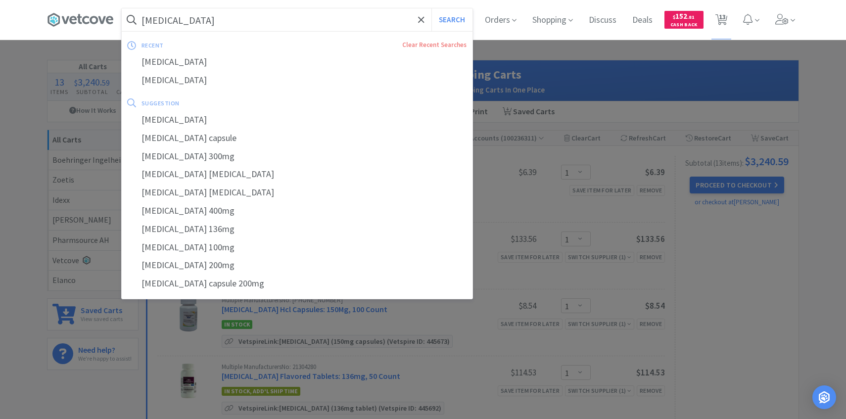
click at [305, 27] on input "[MEDICAL_DATA]" at bounding box center [297, 19] width 351 height 23
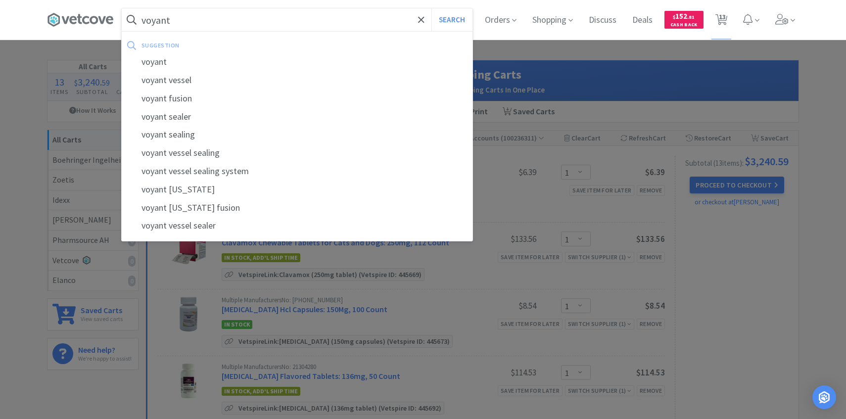
type input "voyant"
click at [432, 8] on button "Search" at bounding box center [452, 19] width 41 height 23
select select "1"
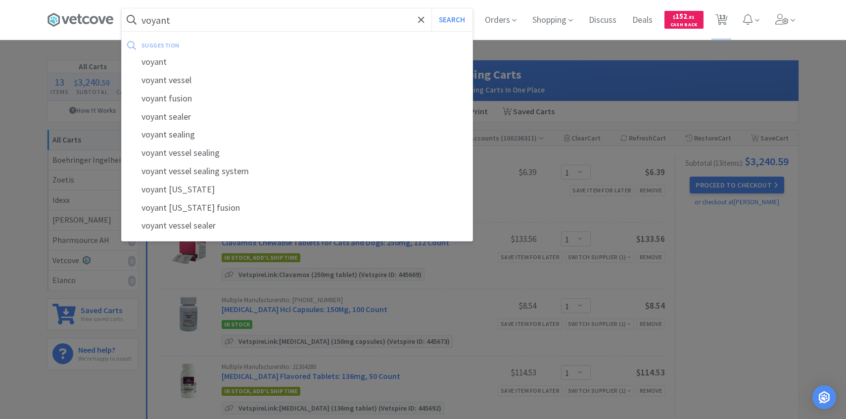
select select "1"
select select "3"
select select "1"
select select "4"
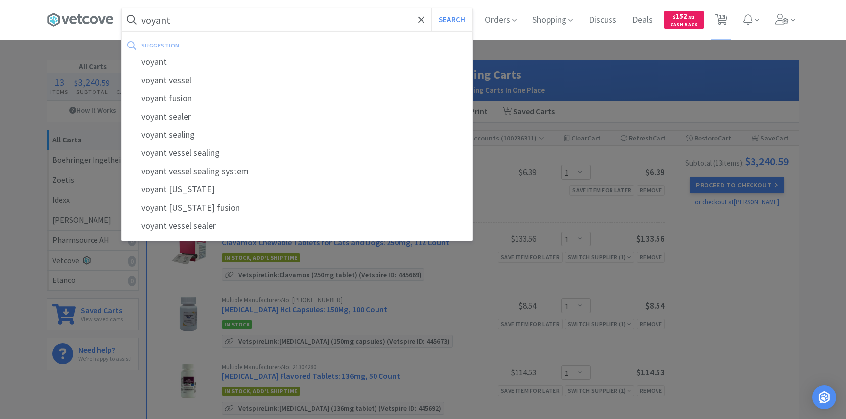
select select "2"
select select "1"
select select "3"
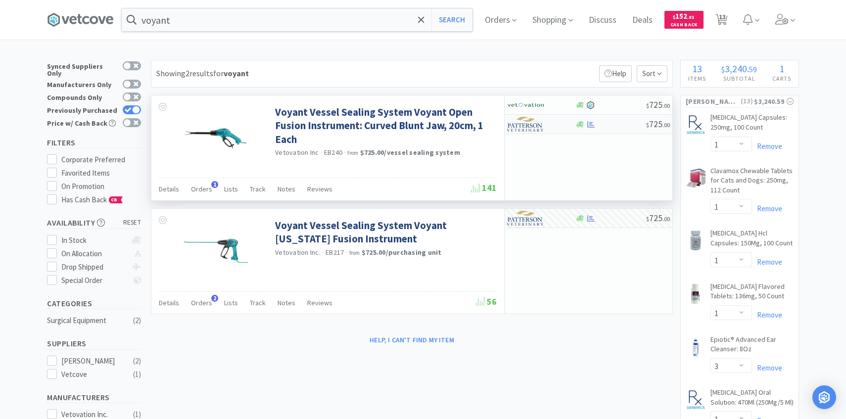
click at [539, 125] on img at bounding box center [525, 124] width 37 height 15
select select "1"
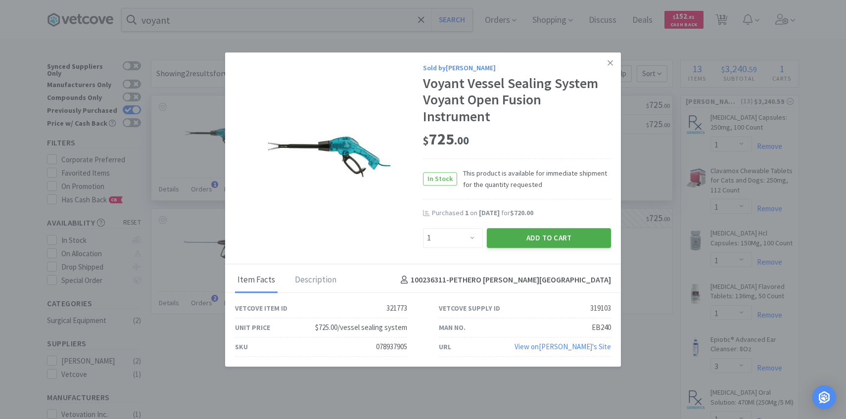
click at [536, 228] on button "Add to Cart" at bounding box center [549, 238] width 124 height 20
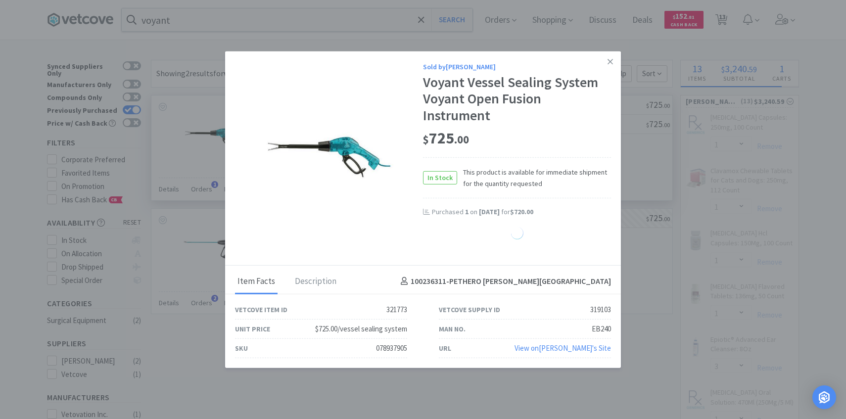
select select "1"
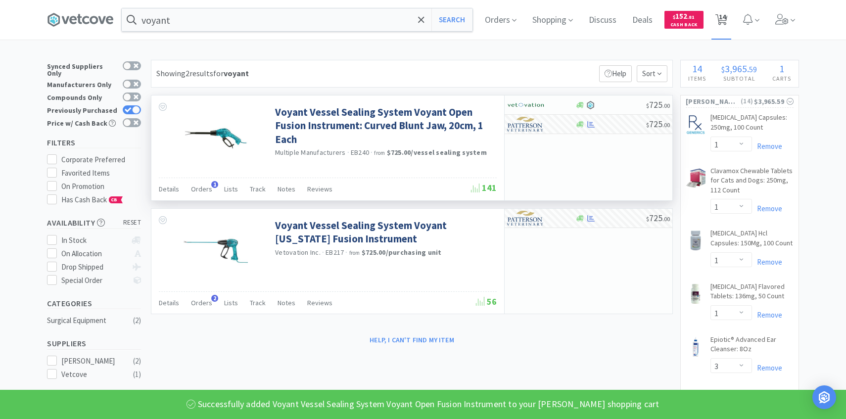
click at [720, 20] on span "14" at bounding box center [722, 17] width 7 height 40
select select "1"
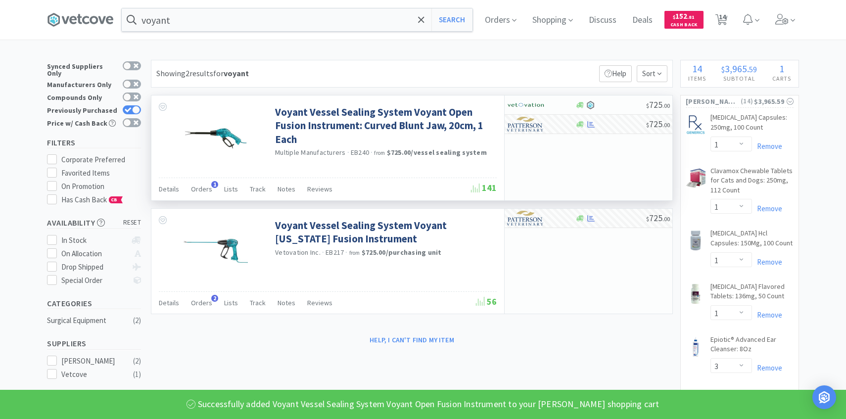
select select "3"
select select "1"
select select "4"
select select "2"
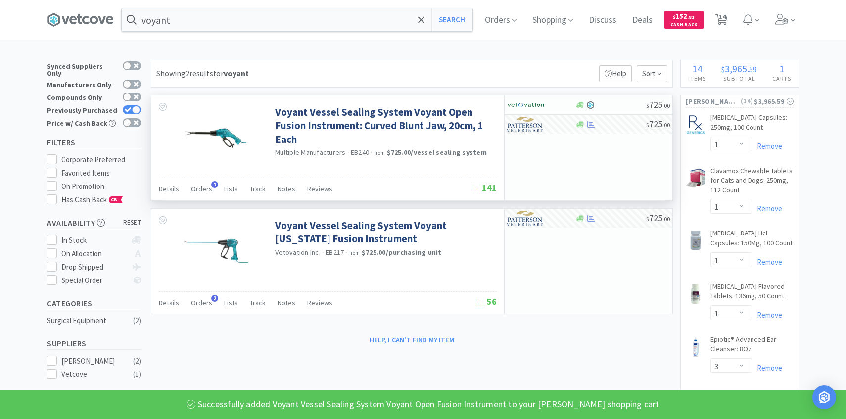
select select "1"
select select "3"
select select "1"
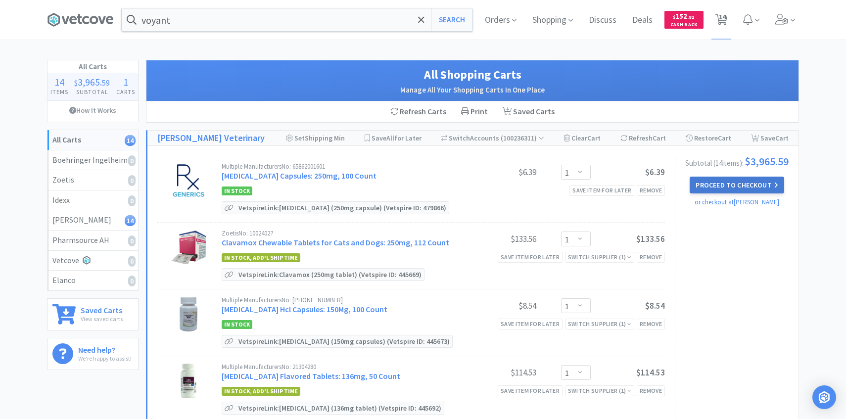
click at [714, 181] on button "Proceed to Checkout" at bounding box center [737, 185] width 94 height 17
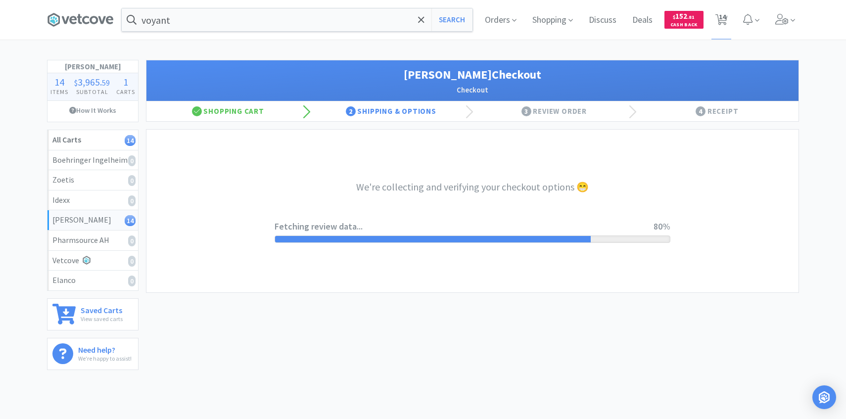
select select "1"
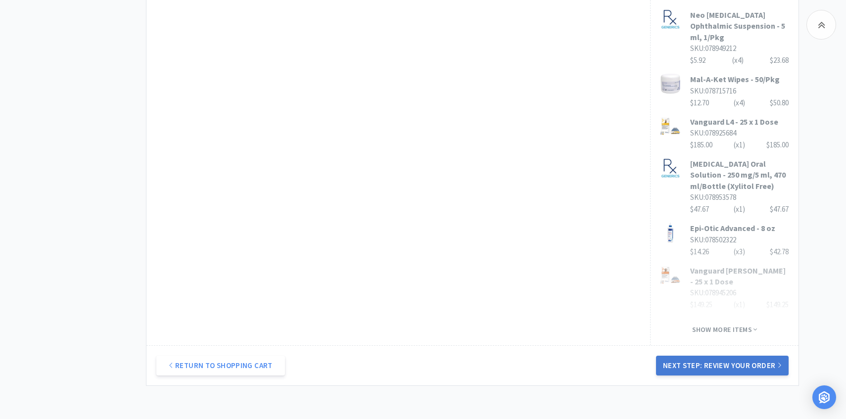
click at [725, 356] on button "Next Step: Review Your Order" at bounding box center [722, 366] width 133 height 20
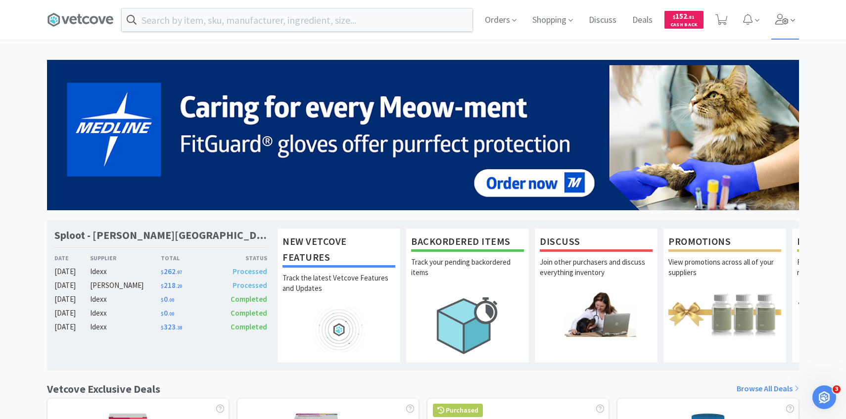
click at [794, 23] on icon at bounding box center [793, 20] width 4 height 9
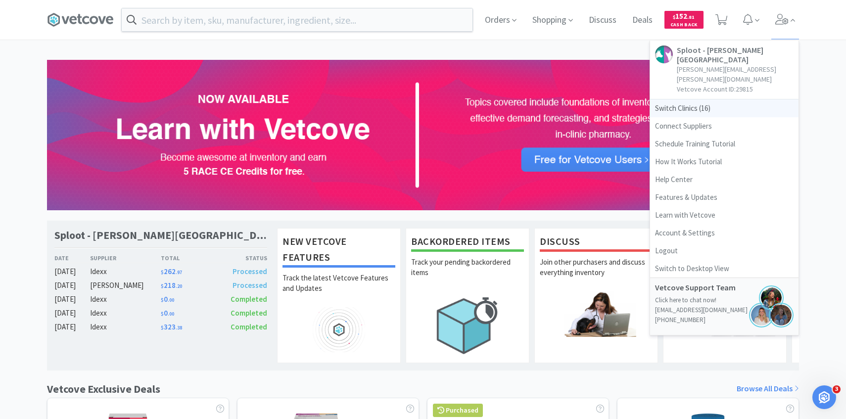
click at [732, 99] on span "Switch Clinics ( 16 )" at bounding box center [724, 108] width 148 height 18
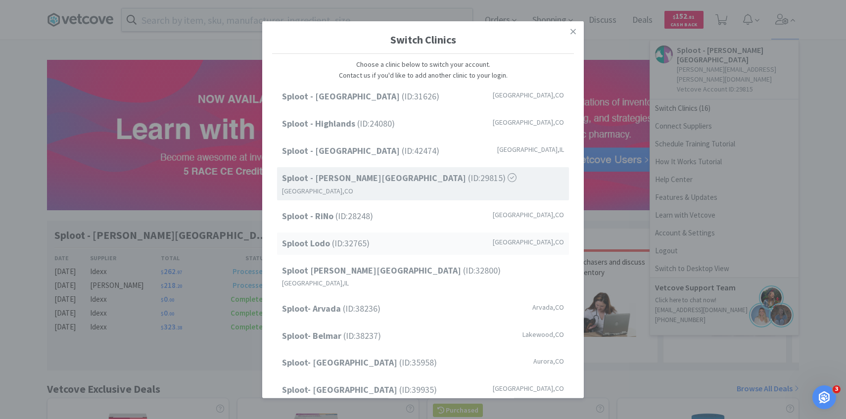
click at [397, 233] on div "Sploot Lodo (ID: 32765 ) [GEOGRAPHIC_DATA] , [GEOGRAPHIC_DATA]" at bounding box center [423, 244] width 292 height 22
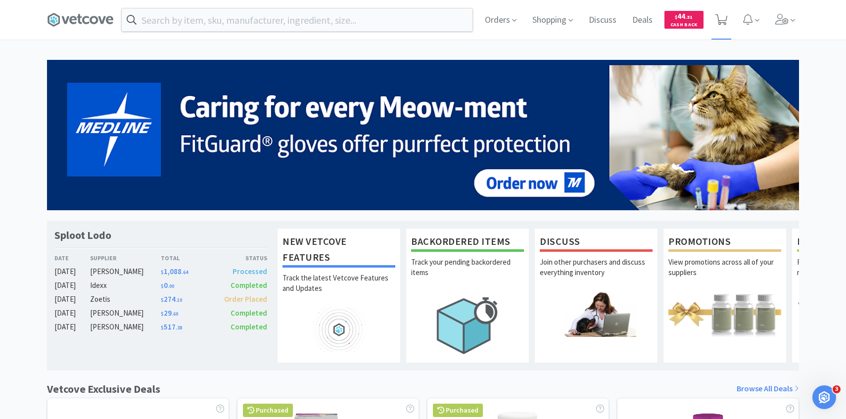
click at [728, 24] on span at bounding box center [722, 20] width 20 height 40
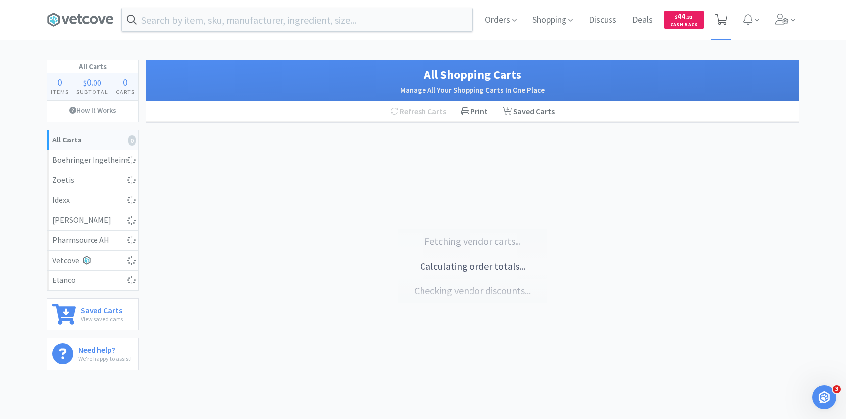
select select "1"
select select "2"
select select "1"
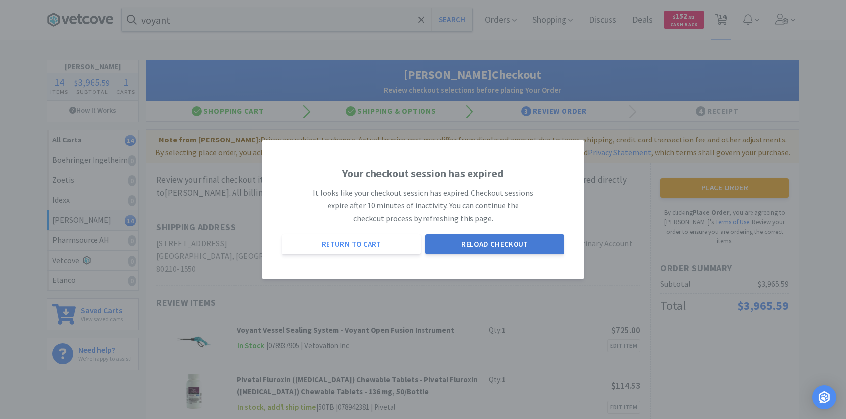
click at [480, 250] on button "Reload Checkout" at bounding box center [495, 245] width 139 height 20
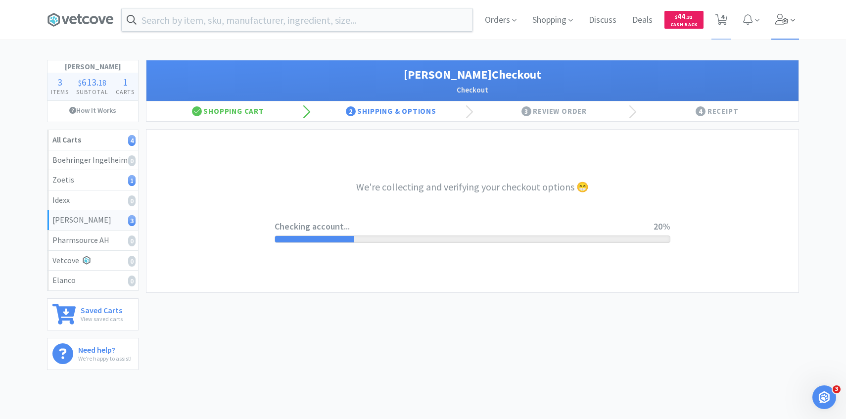
click at [785, 31] on span at bounding box center [785, 20] width 28 height 40
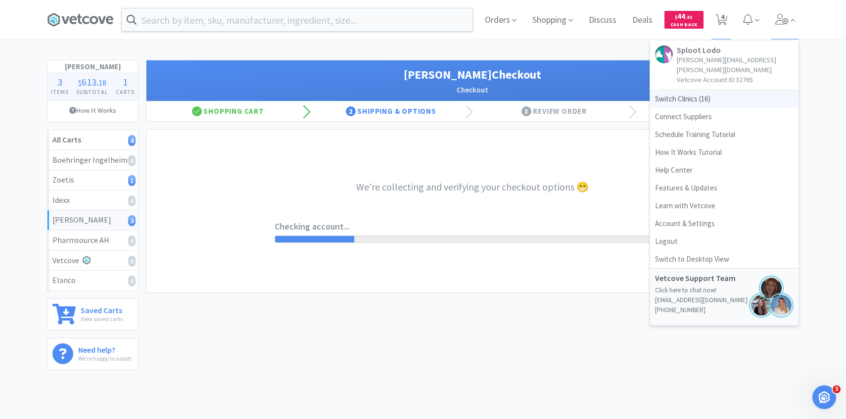
click at [751, 90] on span "Switch Clinics ( 16 )" at bounding box center [724, 99] width 148 height 18
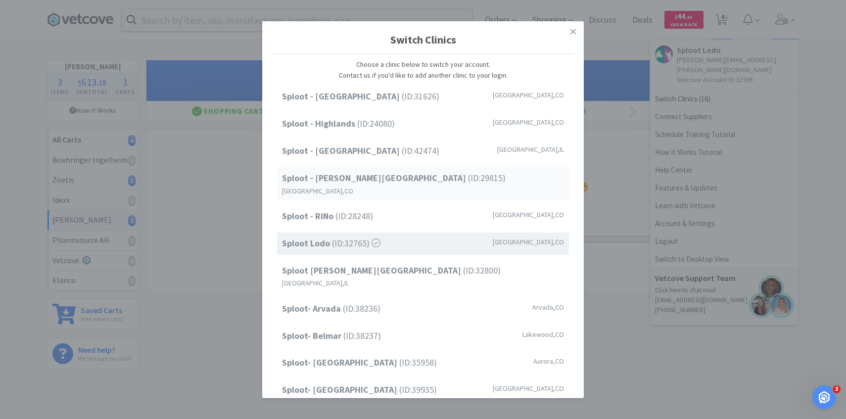
click at [373, 176] on span "Sploot - [PERSON_NAME][GEOGRAPHIC_DATA] (ID: 29815 )" at bounding box center [394, 178] width 224 height 14
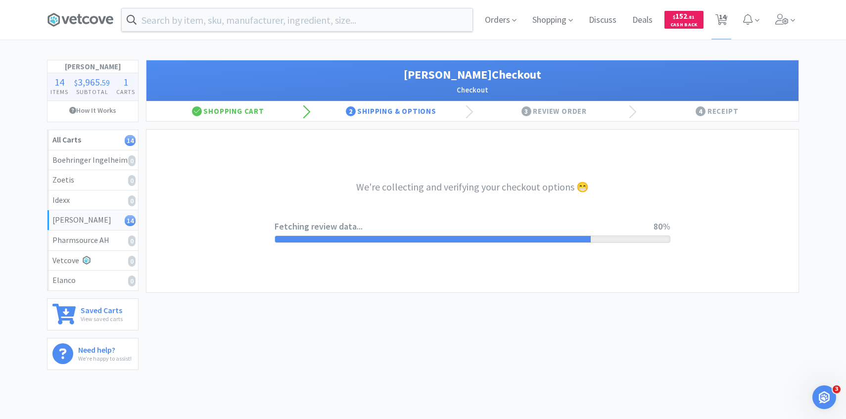
select select "1"
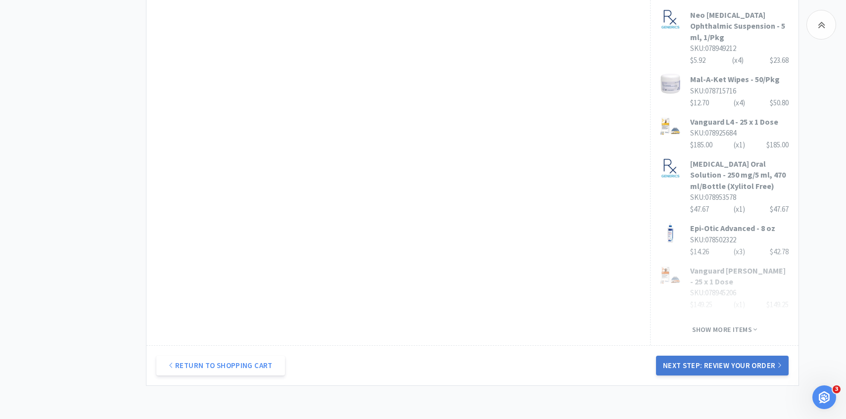
click at [689, 356] on button "Next Step: Review Your Order" at bounding box center [722, 366] width 133 height 20
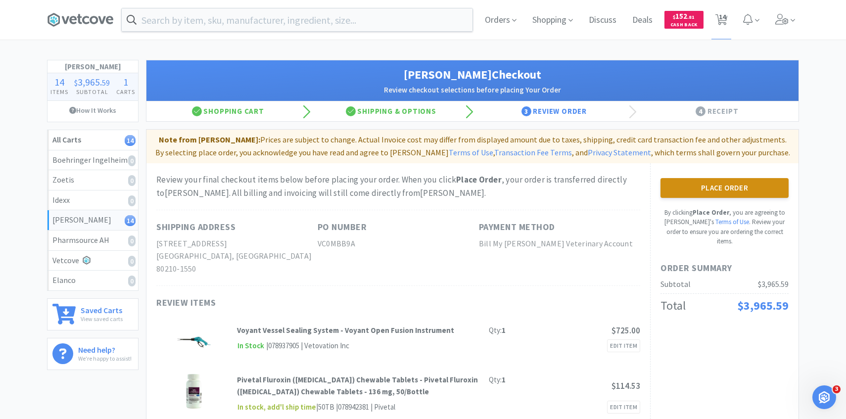
click at [719, 190] on button "Place Order" at bounding box center [725, 188] width 128 height 20
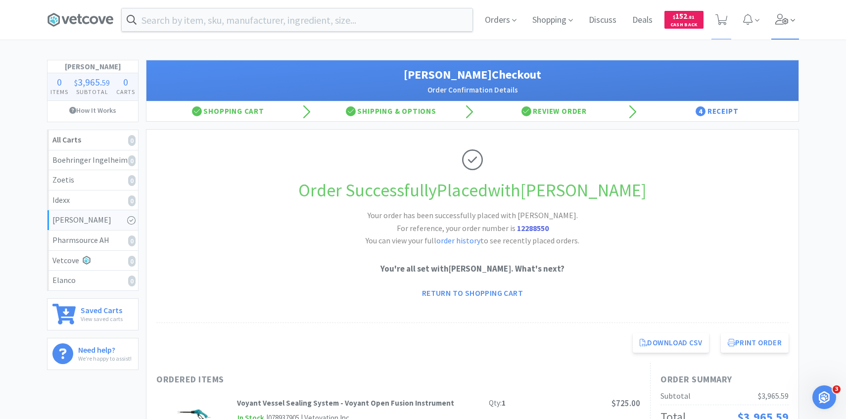
click at [789, 30] on span at bounding box center [785, 20] width 28 height 40
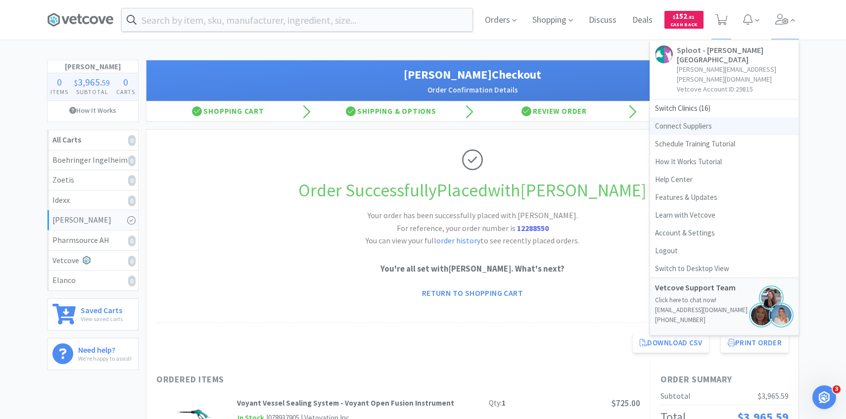
click at [701, 117] on link "Connect Suppliers" at bounding box center [724, 126] width 148 height 18
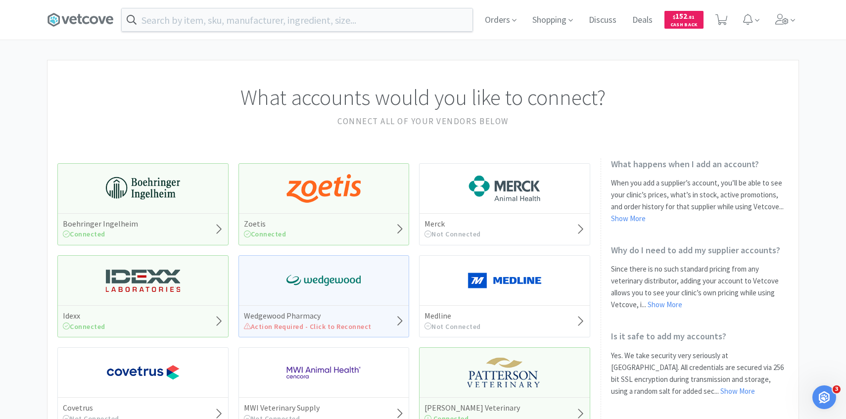
click at [701, 117] on link "Connect Suppliers" at bounding box center [724, 126] width 148 height 18
click at [776, 18] on icon at bounding box center [782, 19] width 14 height 11
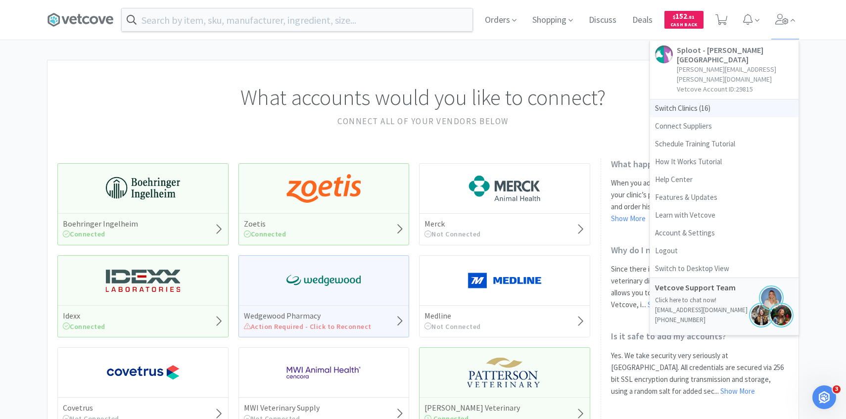
click at [723, 99] on span "Switch Clinics ( 16 )" at bounding box center [724, 108] width 148 height 18
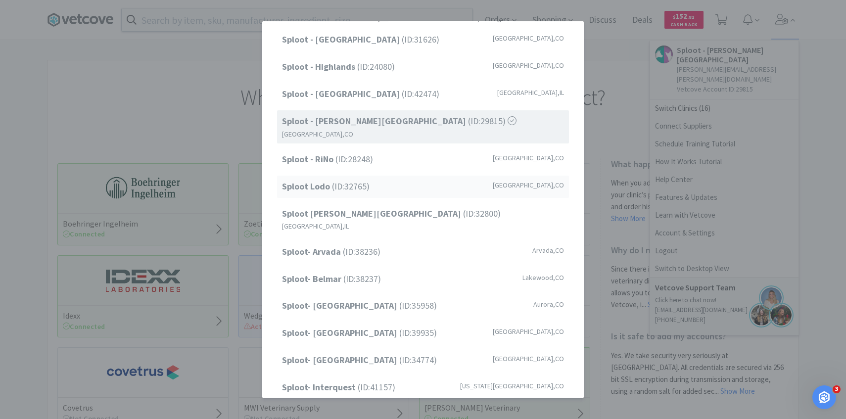
scroll to position [58, 0]
click at [415, 181] on div "Sploot Lodo (ID: 32765 ) Denver , CO" at bounding box center [423, 186] width 292 height 22
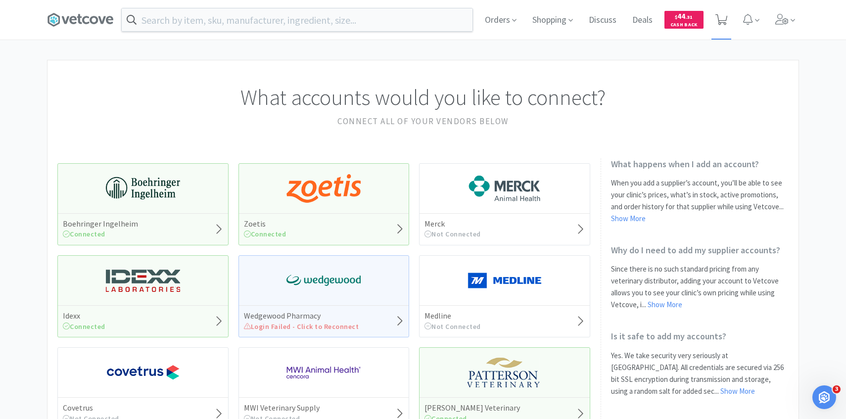
click at [719, 20] on icon at bounding box center [722, 19] width 12 height 11
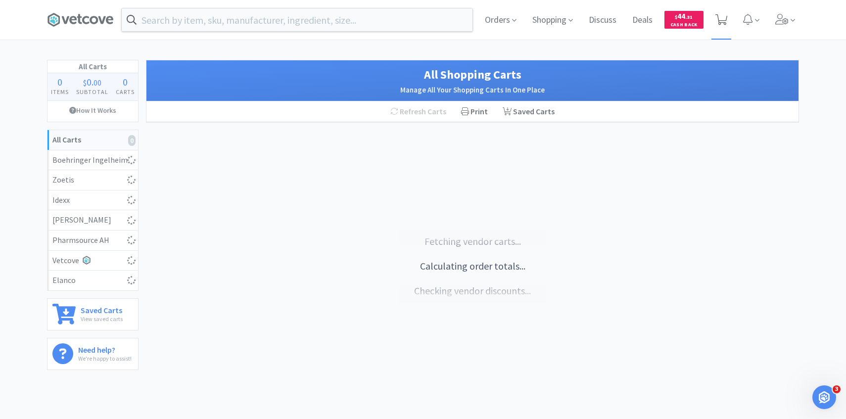
select select "1"
select select "2"
select select "1"
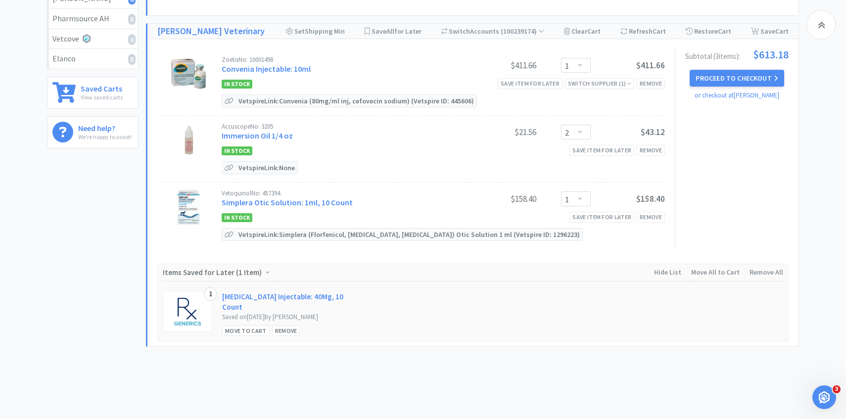
scroll to position [234, 0]
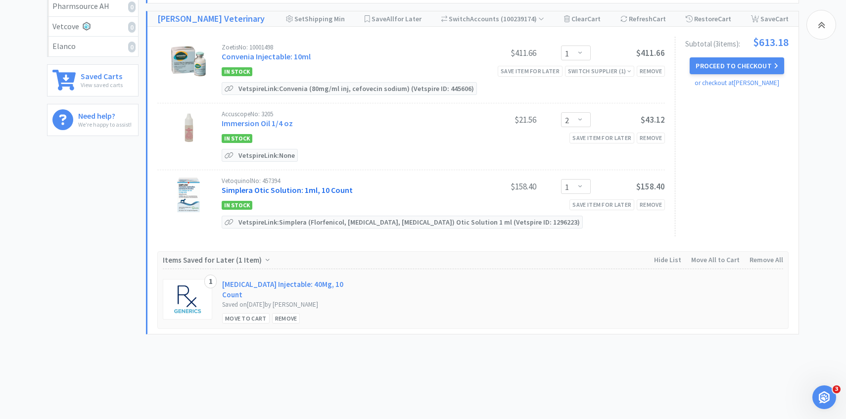
click at [311, 190] on link "Simplera Otic Solution: 1ml, 10 Count" at bounding box center [287, 190] width 131 height 10
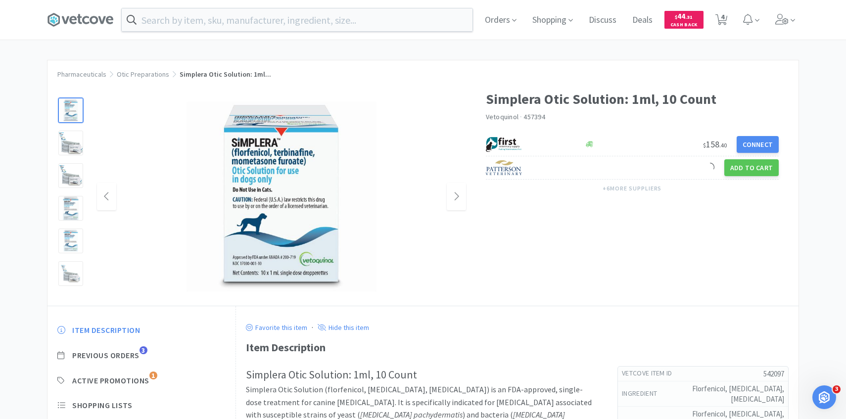
scroll to position [42, 0]
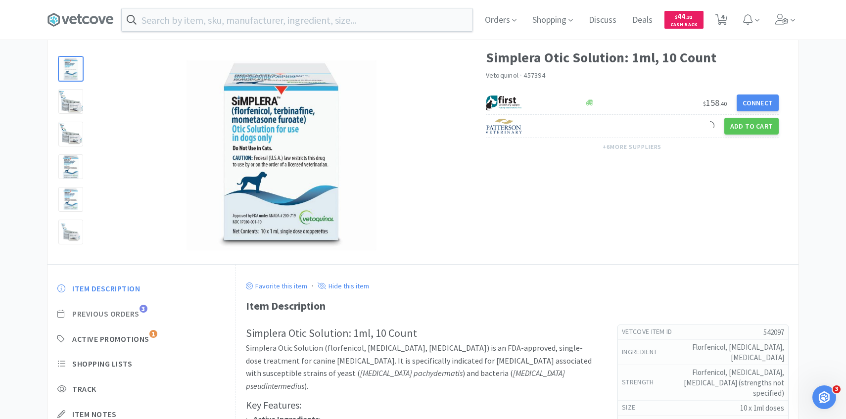
click at [136, 313] on span "Previous Orders" at bounding box center [105, 314] width 67 height 10
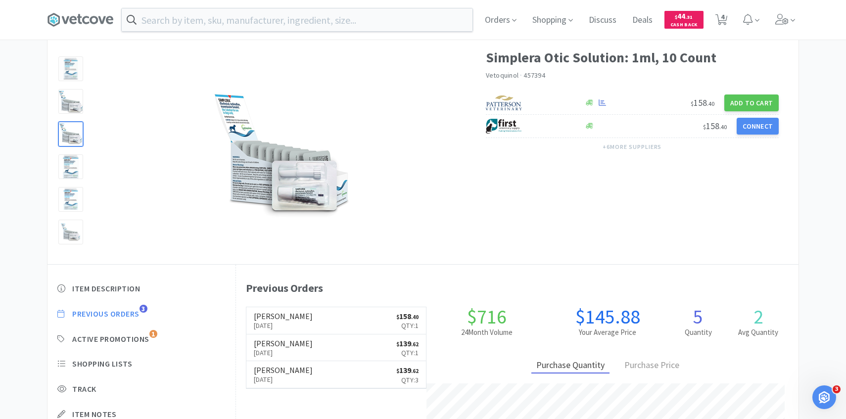
scroll to position [272, 563]
select select "1"
select select "2"
select select "1"
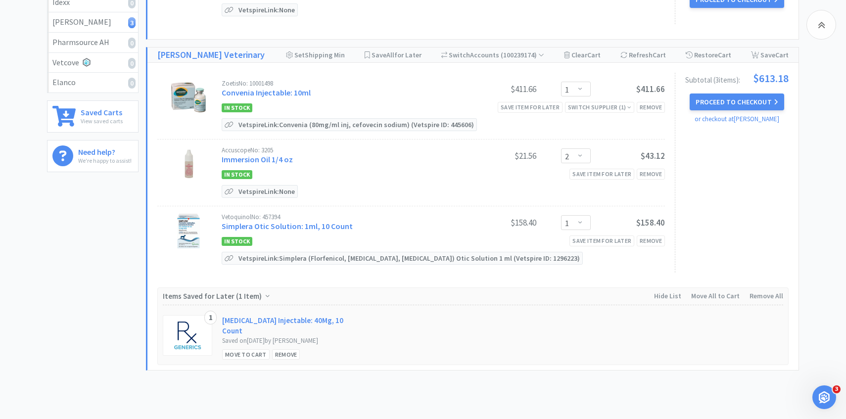
scroll to position [182, 0]
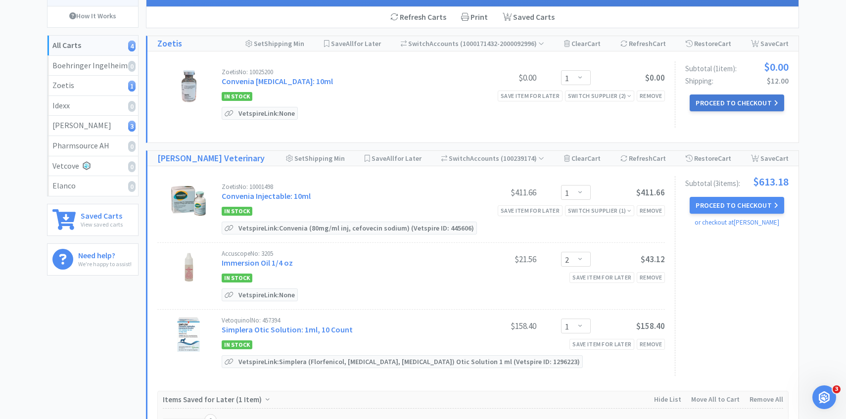
click at [736, 108] on button "Proceed to Checkout" at bounding box center [737, 103] width 94 height 17
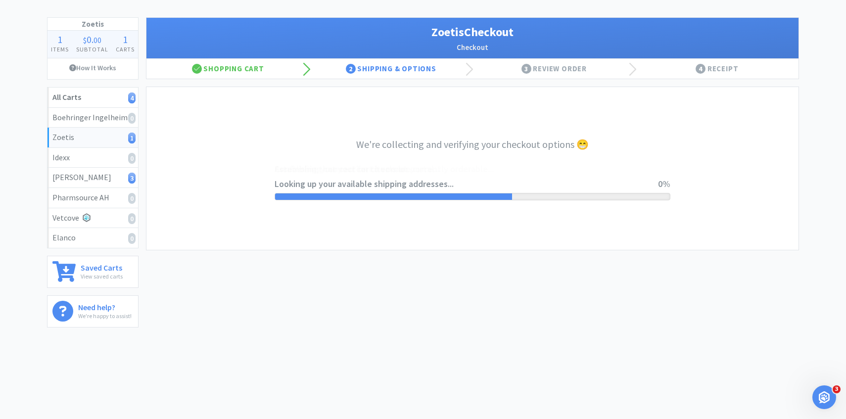
select select "invoice"
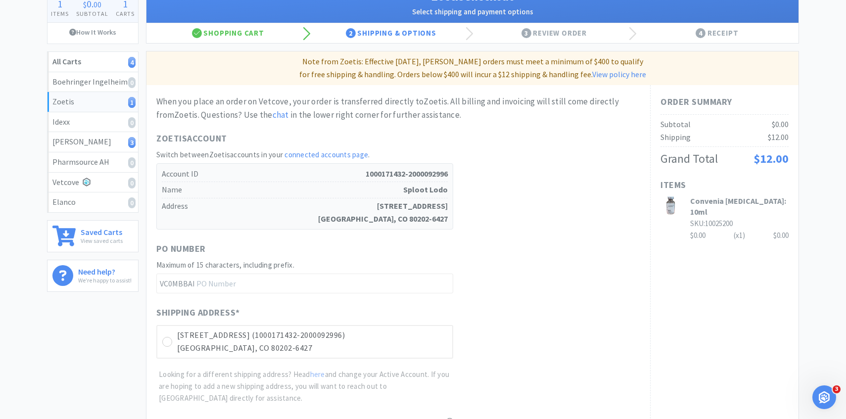
scroll to position [279, 0]
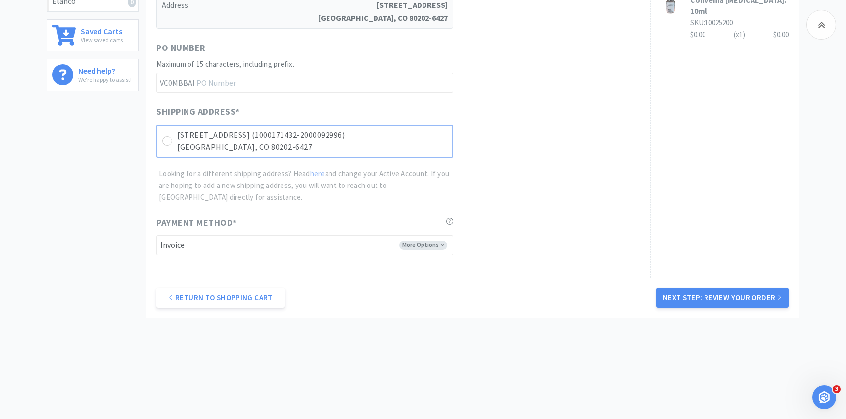
click at [408, 133] on p "[STREET_ADDRESS] (1000171432-2000092996)" at bounding box center [312, 135] width 270 height 13
click at [696, 291] on button "Next Step: Review Your Order" at bounding box center [722, 298] width 133 height 20
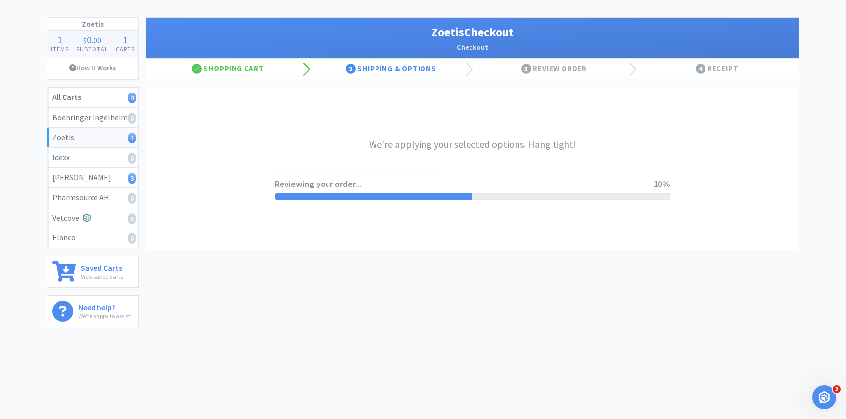
scroll to position [0, 0]
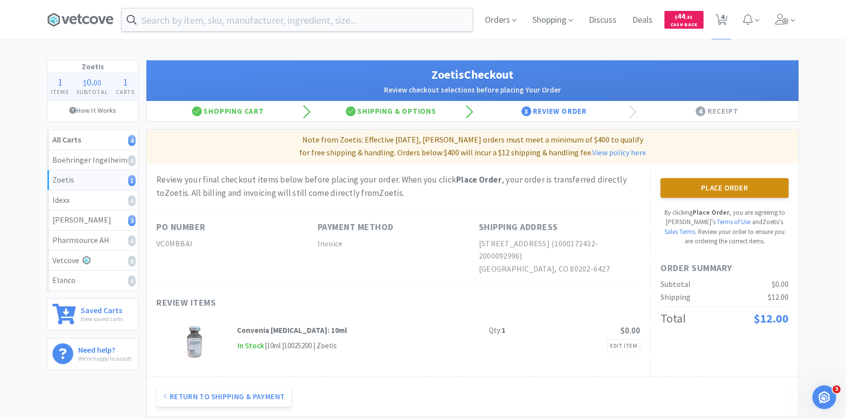
click at [673, 192] on button "Place Order" at bounding box center [725, 188] width 128 height 20
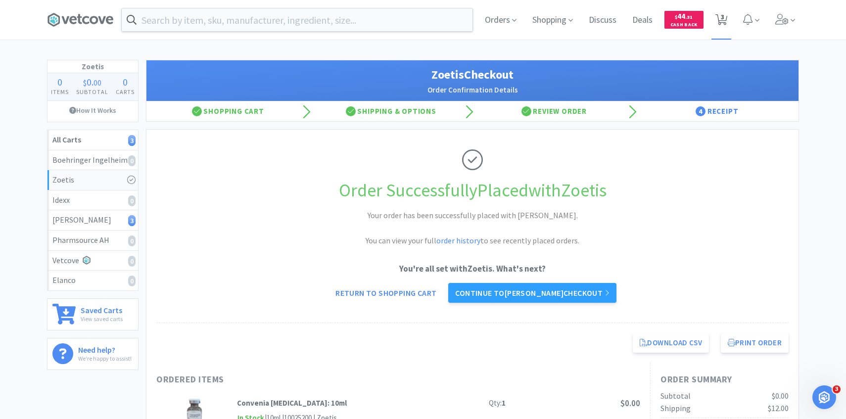
click at [718, 24] on icon at bounding box center [722, 19] width 12 height 11
select select "1"
select select "2"
select select "1"
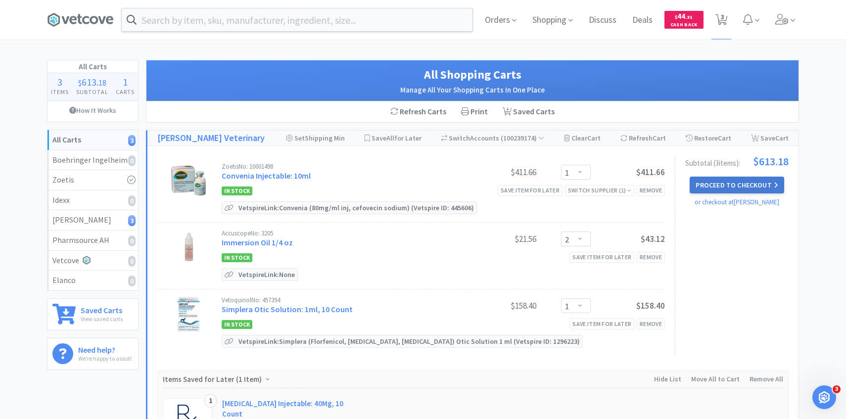
click at [705, 183] on button "Proceed to Checkout" at bounding box center [737, 185] width 94 height 17
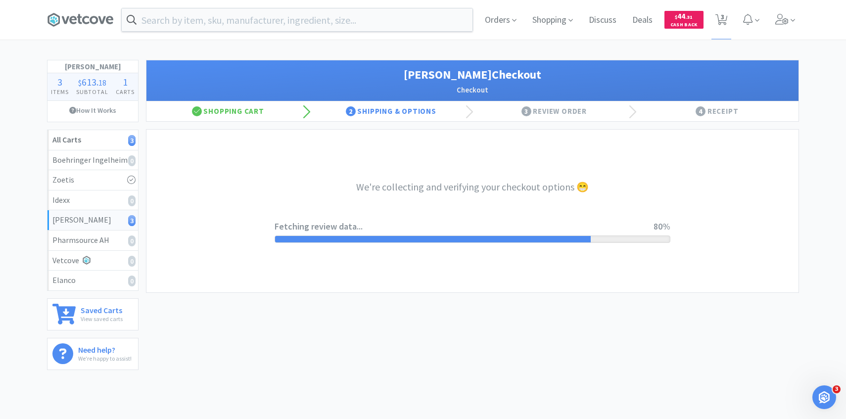
select select "1"
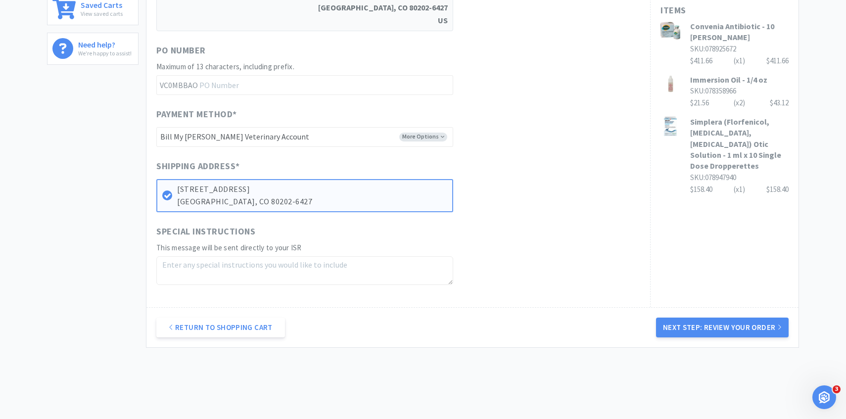
scroll to position [335, 0]
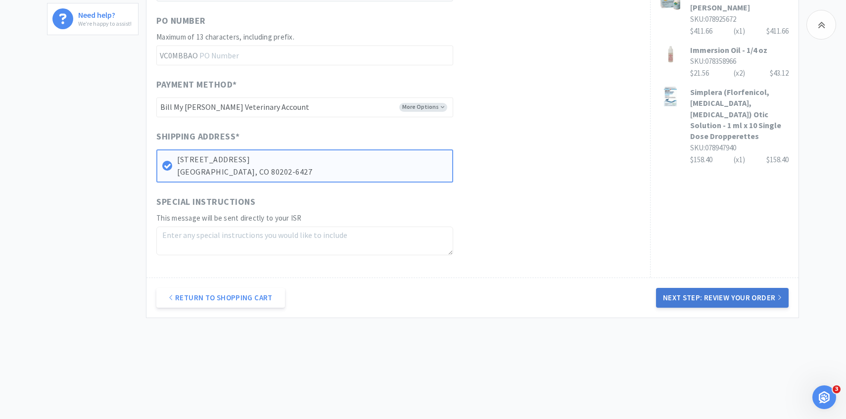
click at [678, 306] on button "Next Step: Review Your Order" at bounding box center [722, 298] width 133 height 20
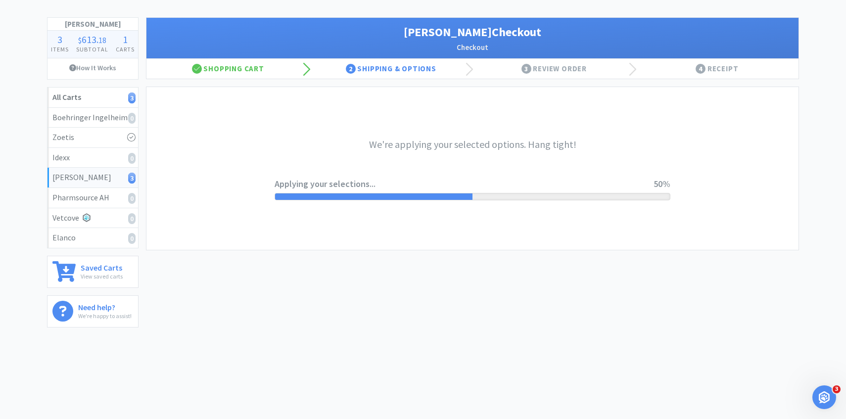
scroll to position [0, 0]
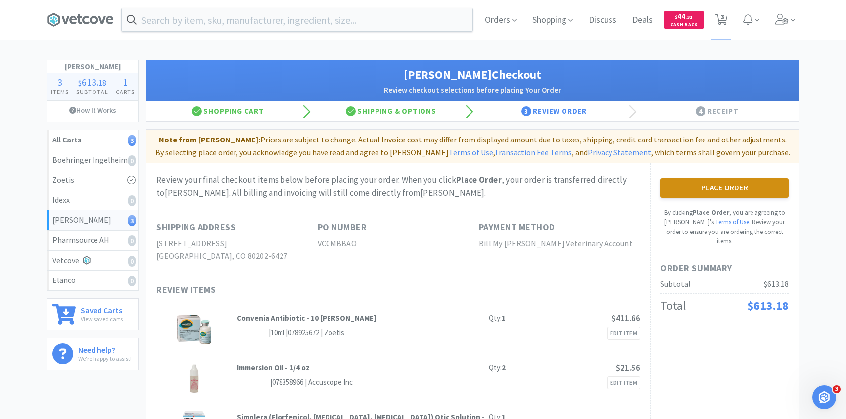
click at [695, 192] on button "Place Order" at bounding box center [725, 188] width 128 height 20
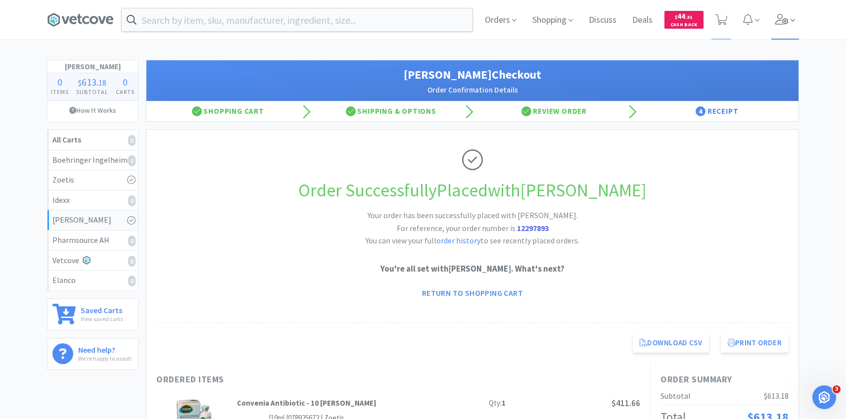
click at [797, 21] on span at bounding box center [785, 20] width 28 height 40
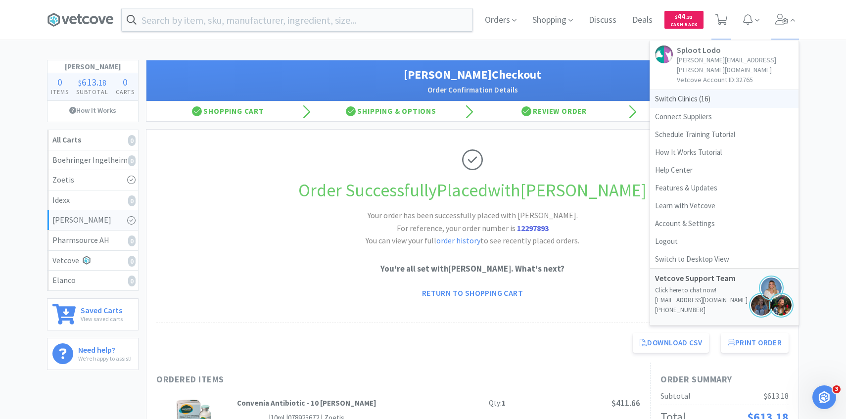
click at [702, 90] on span "Switch Clinics ( 16 )" at bounding box center [724, 99] width 148 height 18
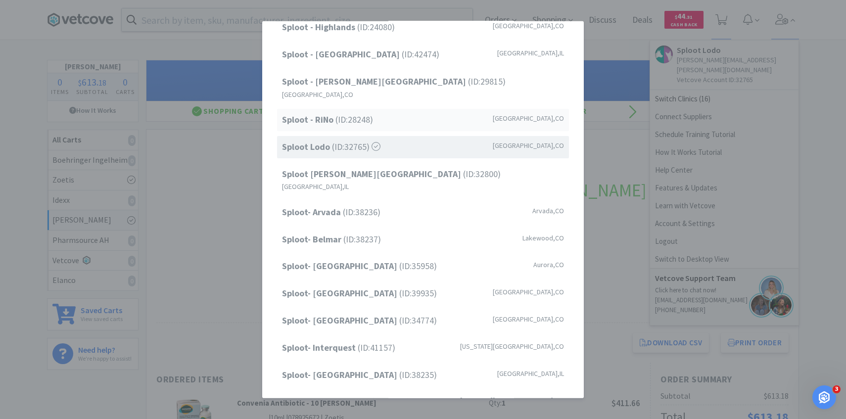
scroll to position [83, 0]
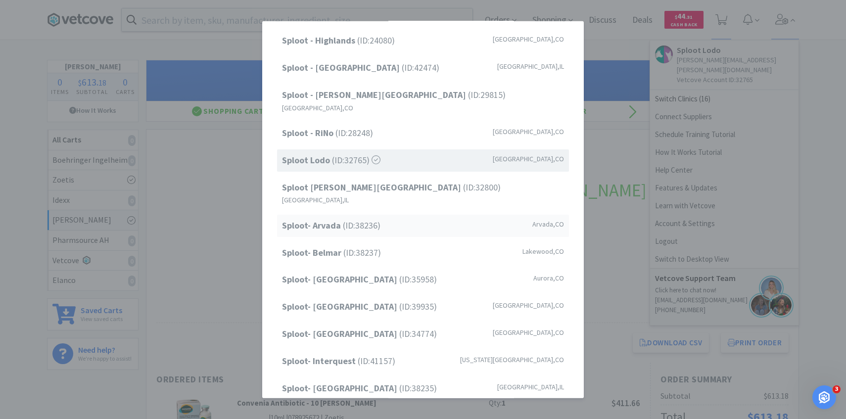
click at [431, 215] on div "Sploot- Arvada (ID: 38236 ) Arvada , CO" at bounding box center [423, 226] width 292 height 22
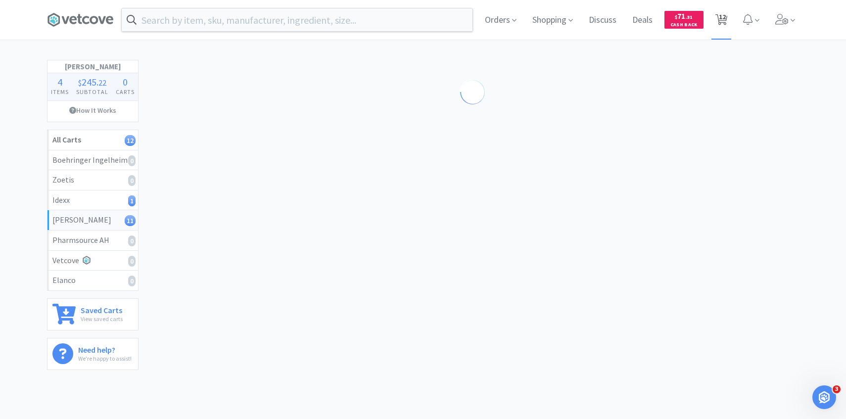
click at [720, 26] on span "12" at bounding box center [722, 17] width 7 height 40
select select "1"
select select "3"
select select "1"
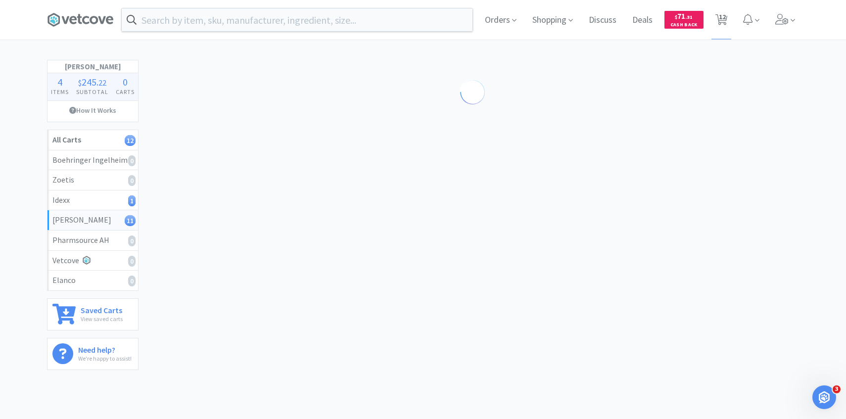
select select "1"
select select "3"
select select "1"
select select "3"
select select "1"
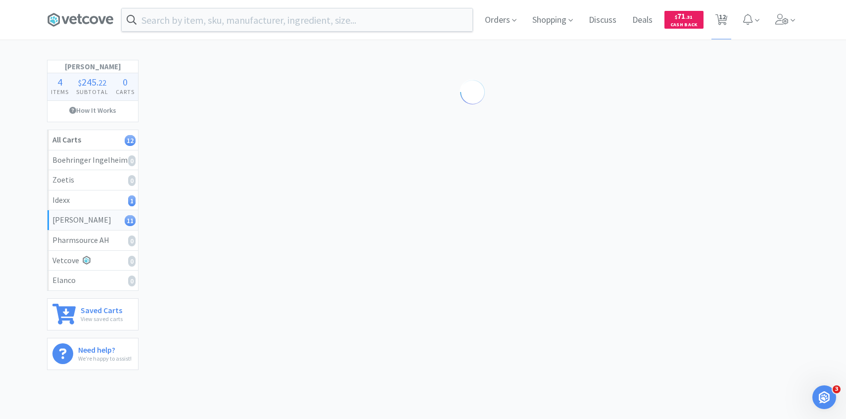
select select "1"
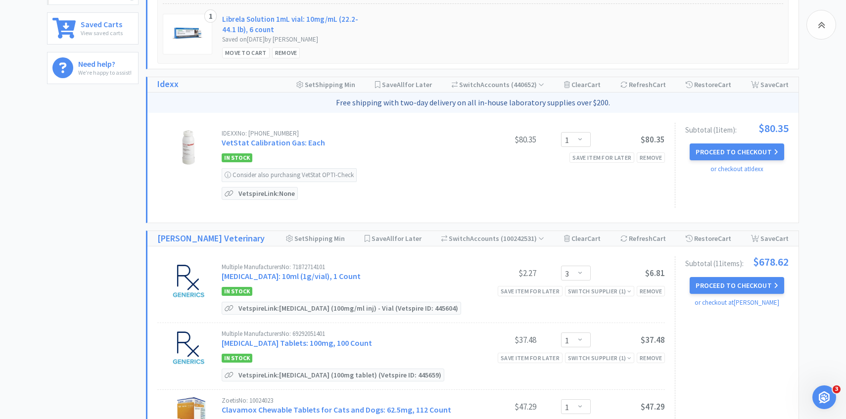
scroll to position [290, 0]
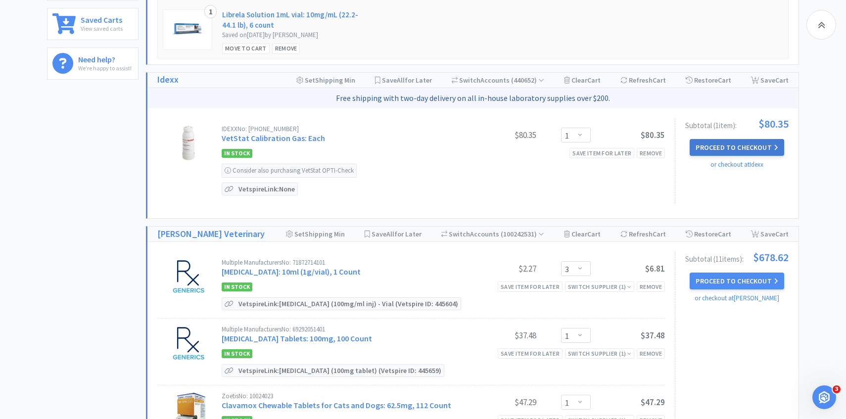
click at [717, 151] on button "Proceed to Checkout" at bounding box center [737, 147] width 94 height 17
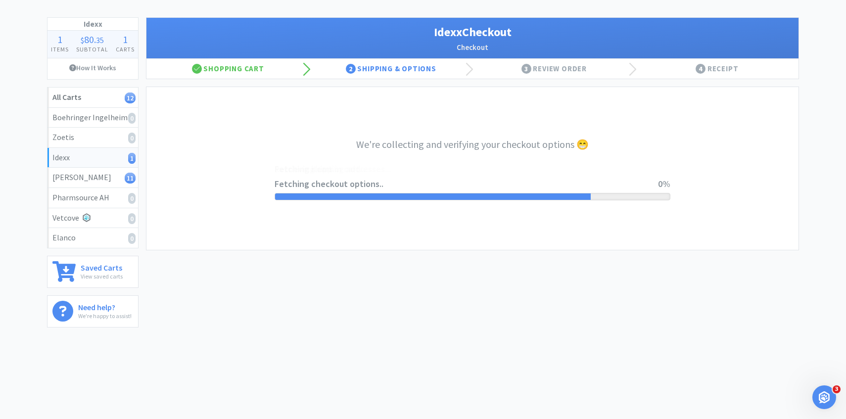
select select "904"
select select "003"
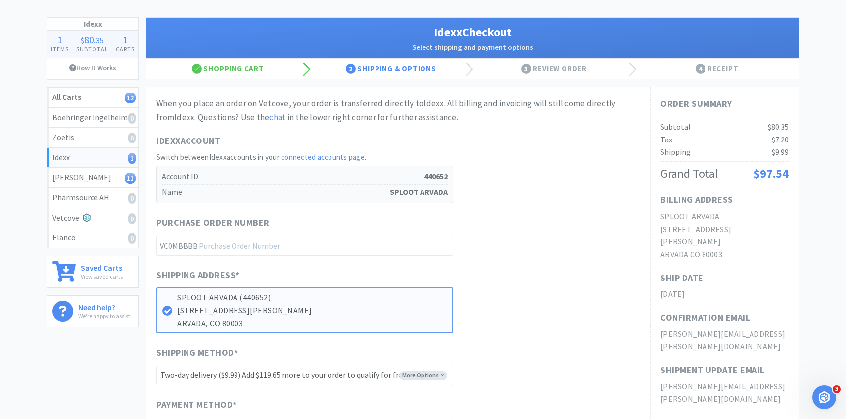
scroll to position [0, 0]
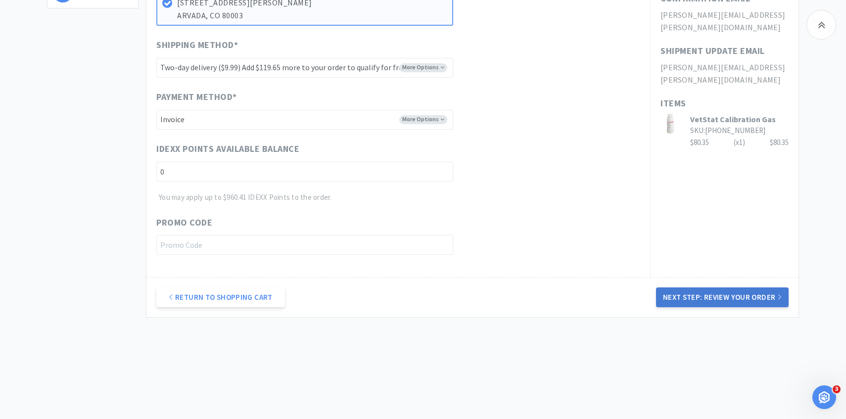
click at [679, 302] on button "Next Step: Review Your Order" at bounding box center [722, 298] width 133 height 20
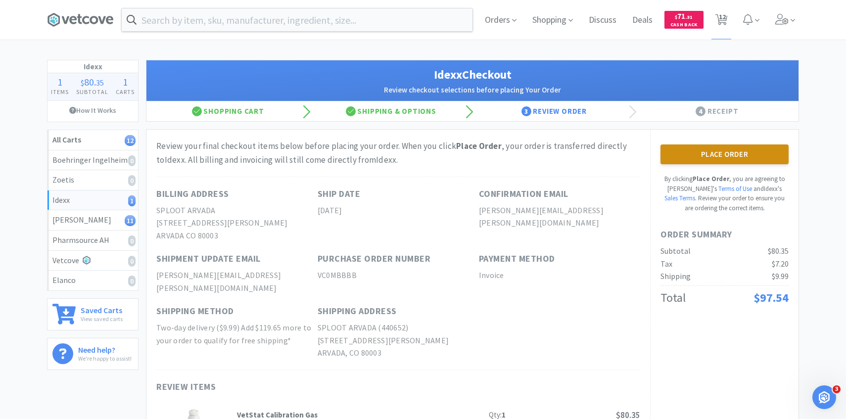
click at [739, 157] on button "Place Order" at bounding box center [725, 154] width 128 height 20
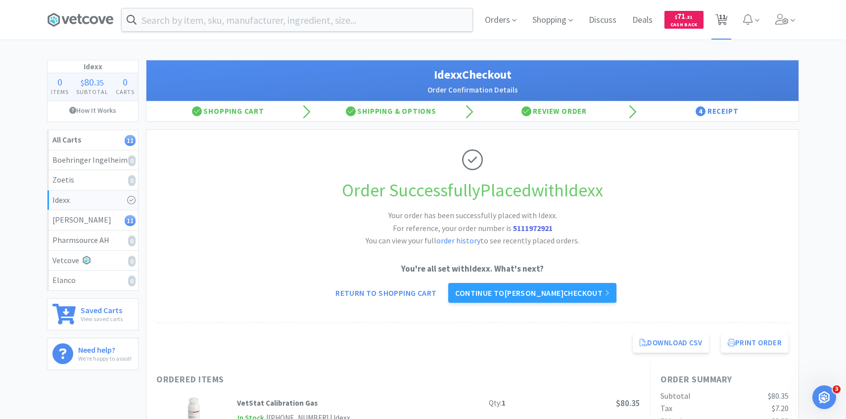
click at [726, 18] on icon at bounding box center [722, 19] width 12 height 11
select select "3"
select select "1"
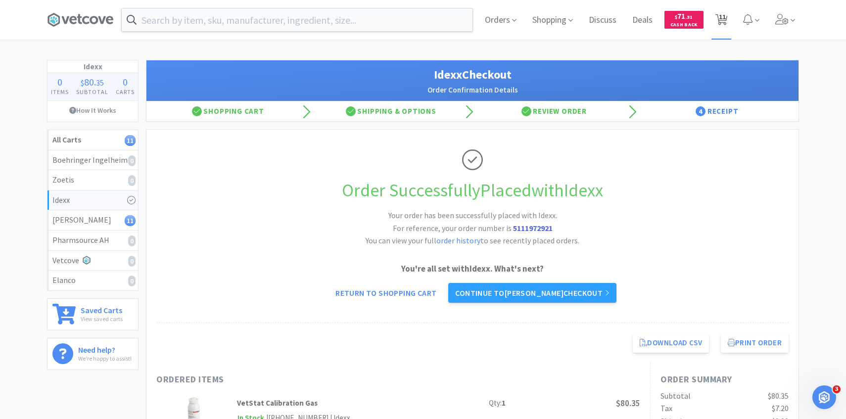
select select "3"
select select "1"
select select "3"
select select "1"
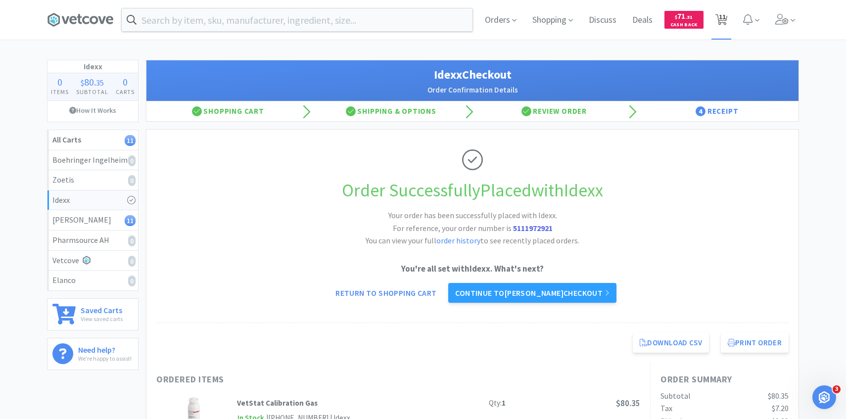
select select "1"
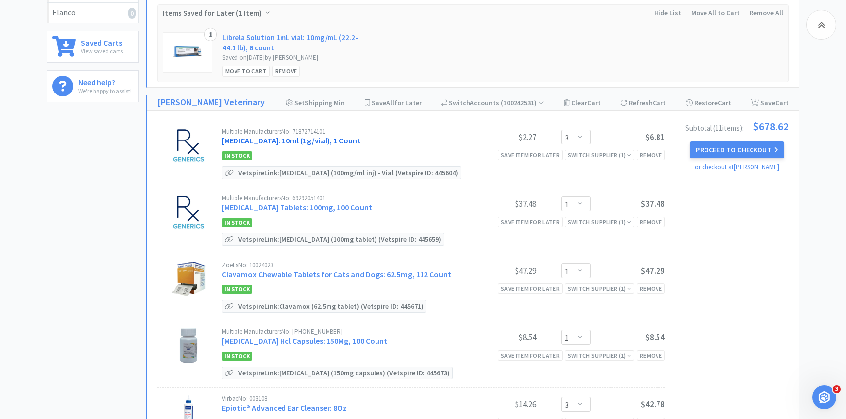
scroll to position [271, 0]
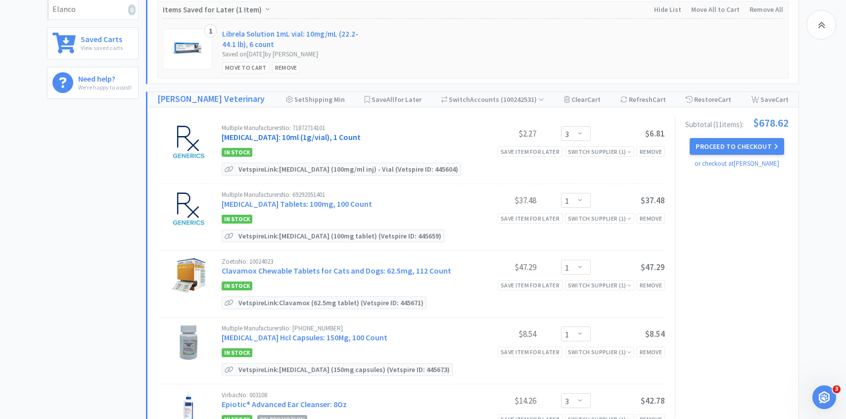
click at [354, 138] on link "Cefazolin Sodium: 10ml (1g/vial), 1 Count" at bounding box center [291, 137] width 139 height 10
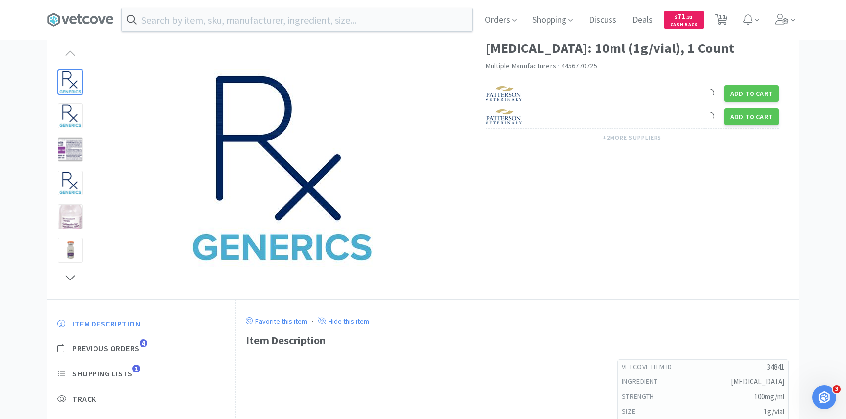
scroll to position [115, 0]
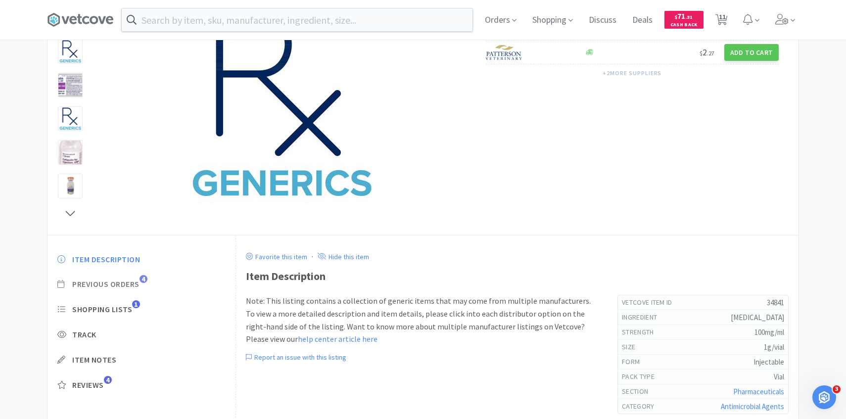
click at [132, 285] on span "Previous Orders" at bounding box center [105, 284] width 67 height 10
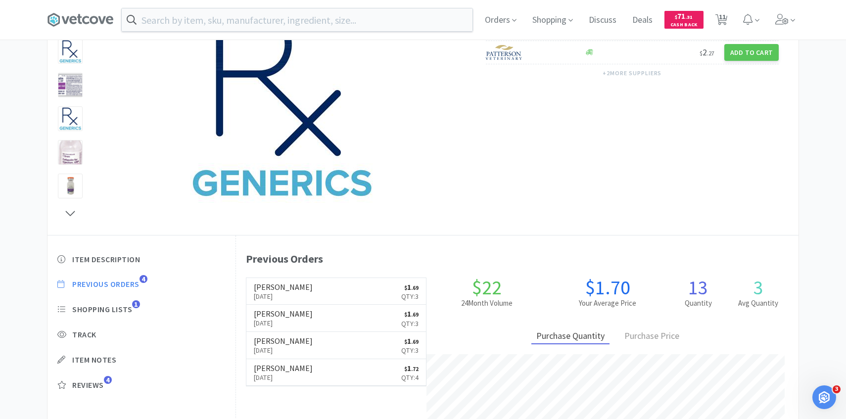
scroll to position [272, 563]
click at [358, 319] on link "Patterson Feb 18th, 2025 $ 1 . 69 Qty: 3" at bounding box center [336, 318] width 180 height 27
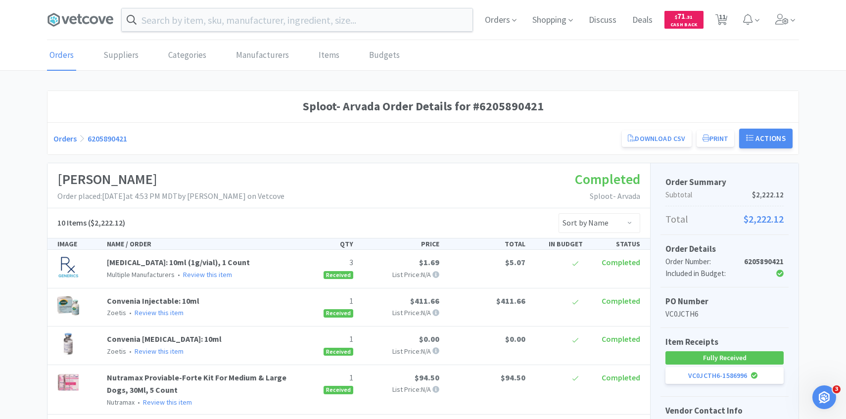
scroll to position [48, 0]
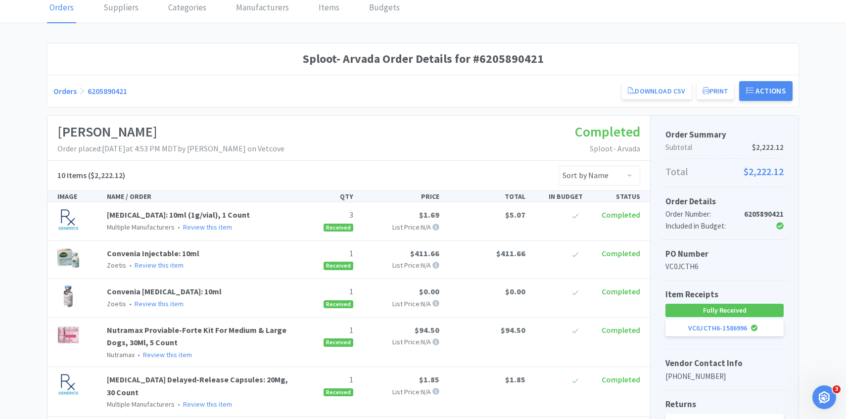
scroll to position [115, 0]
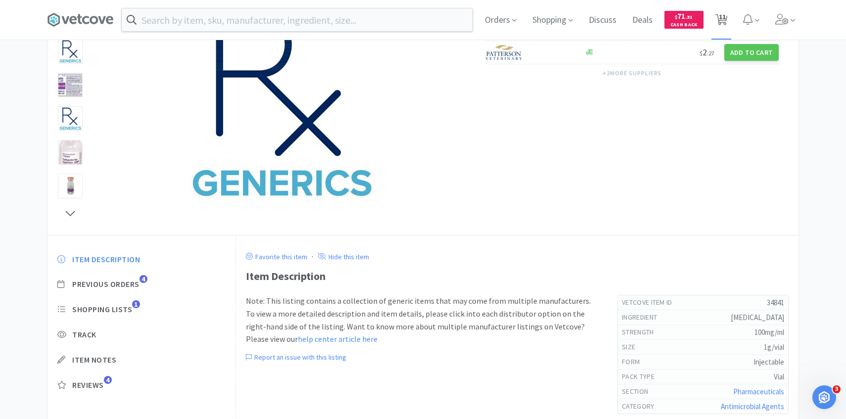
click at [724, 19] on span "11" at bounding box center [722, 17] width 7 height 40
select select "3"
select select "1"
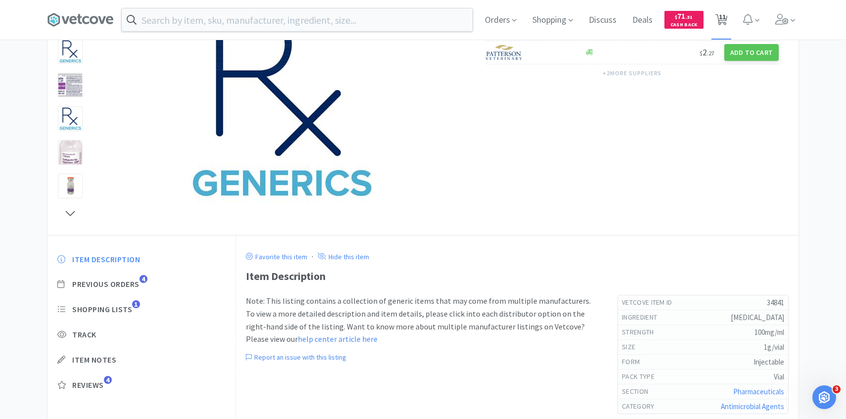
select select "3"
select select "1"
select select "3"
select select "1"
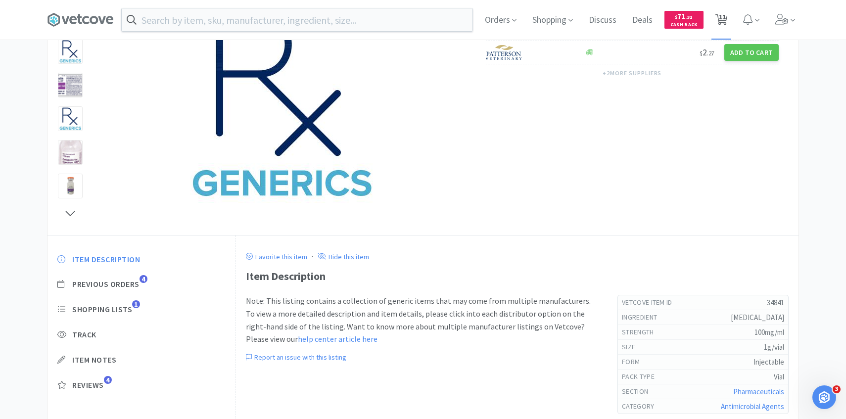
select select "1"
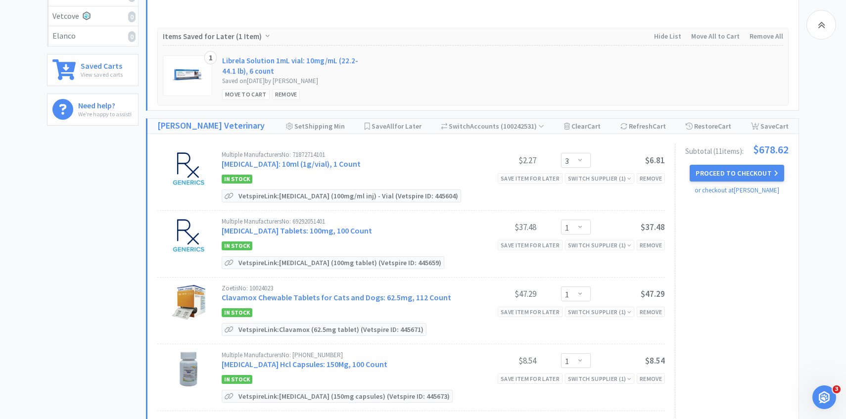
scroll to position [249, 0]
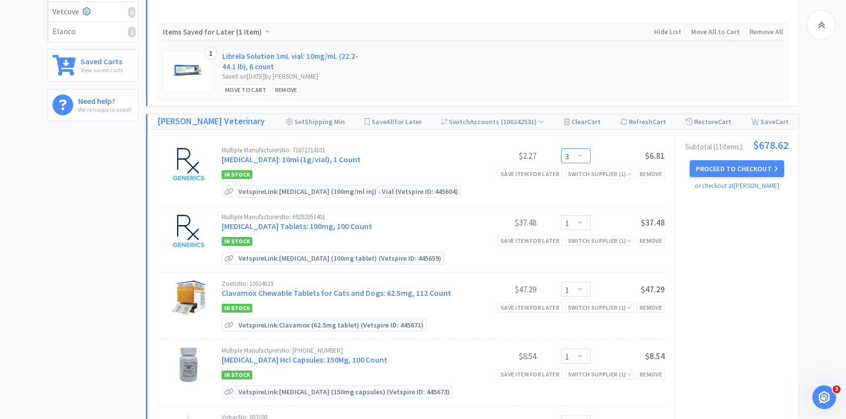
click at [586, 158] on select "Enter Quantity 1 2 3 4 5 6 7 8 9 10 11 12 13 14 15 16 17 18 19 20 Enter Quantity" at bounding box center [576, 155] width 30 height 15
click at [561, 148] on select "Enter Quantity 1 2 3 4 5 6 7 8 9 10 11 12 13 14 15 16 17 18 19 20 Enter Quantity" at bounding box center [576, 155] width 30 height 15
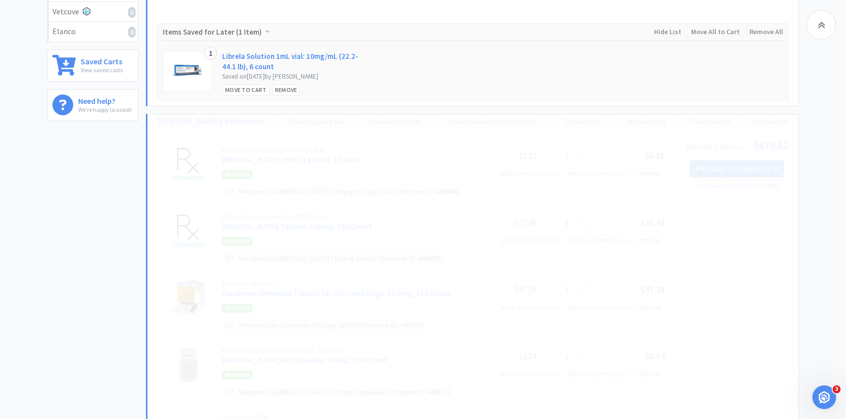
select select "2"
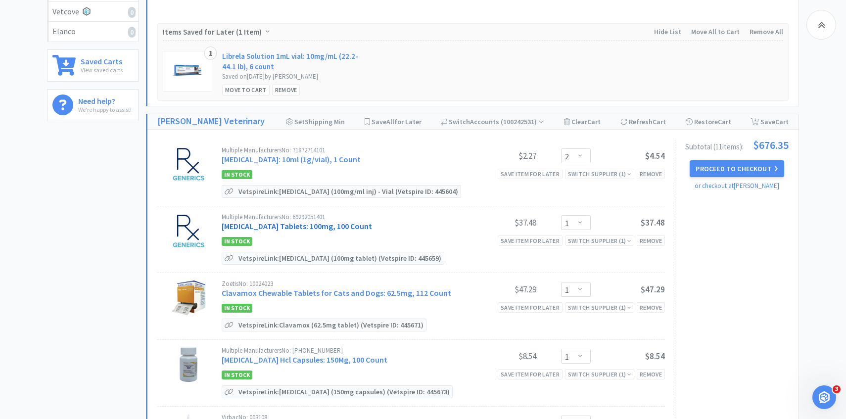
click at [320, 225] on link "Cefpodoxime Proxetil Tablets: 100mg, 100 Count" at bounding box center [297, 226] width 150 height 10
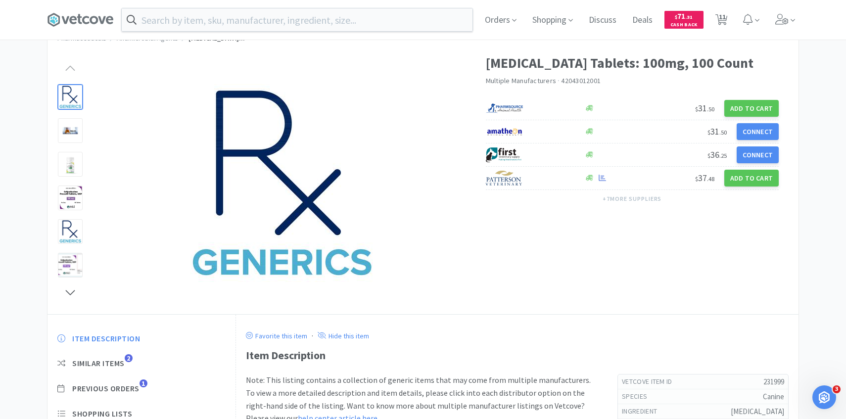
scroll to position [82, 0]
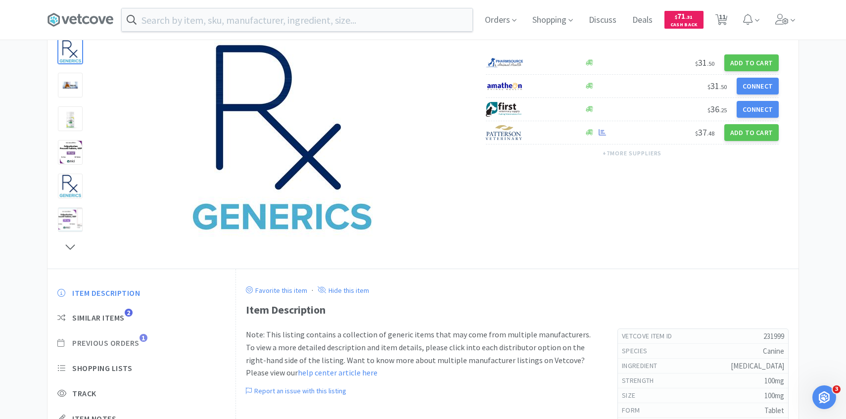
click at [113, 338] on span "Previous Orders" at bounding box center [105, 343] width 67 height 10
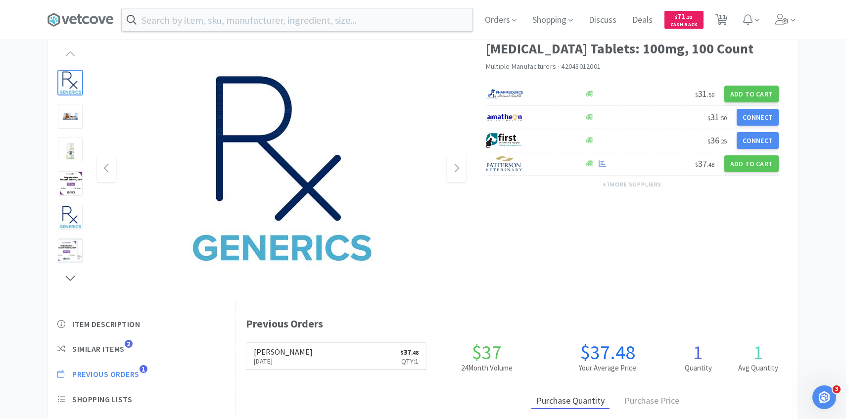
scroll to position [37, 0]
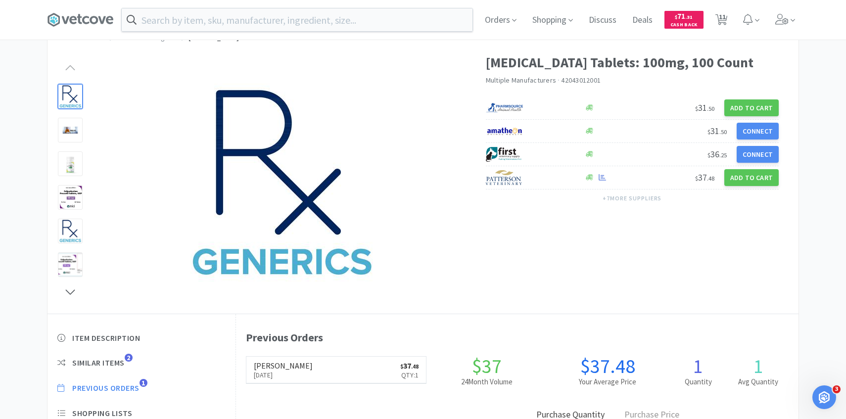
select select "2"
select select "1"
select select "3"
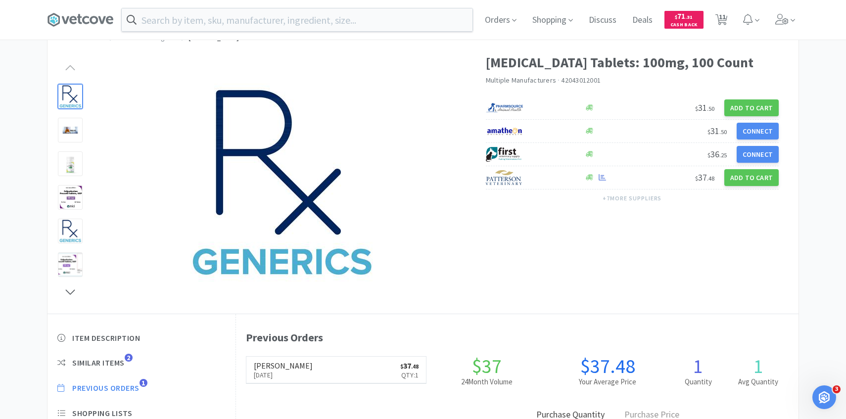
select select "1"
select select "3"
select select "1"
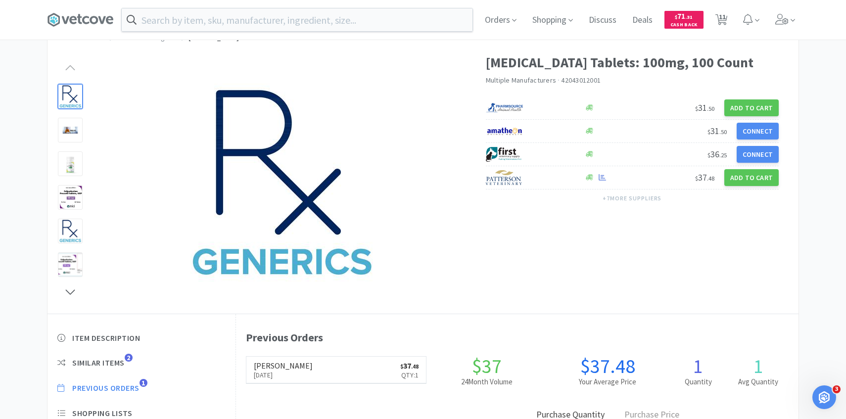
select select "1"
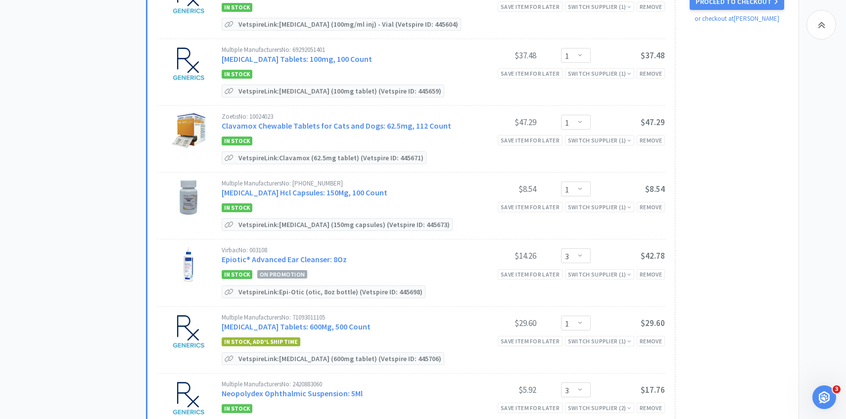
scroll to position [454, 0]
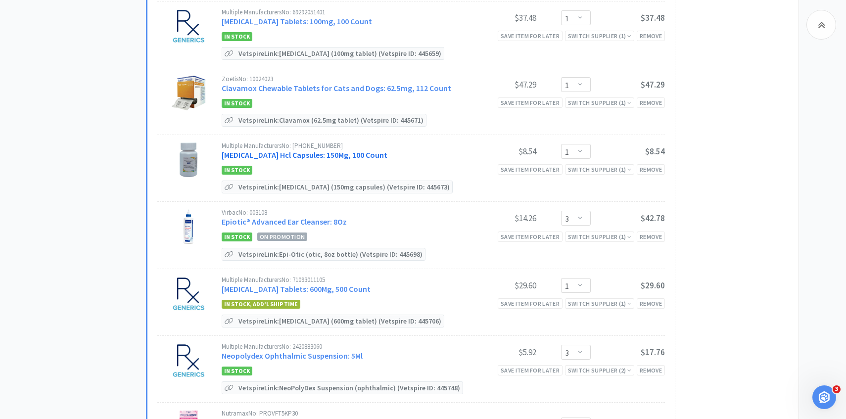
click at [323, 151] on link "[MEDICAL_DATA] Hcl Capsules: 150Mg, 100 Count" at bounding box center [305, 155] width 166 height 10
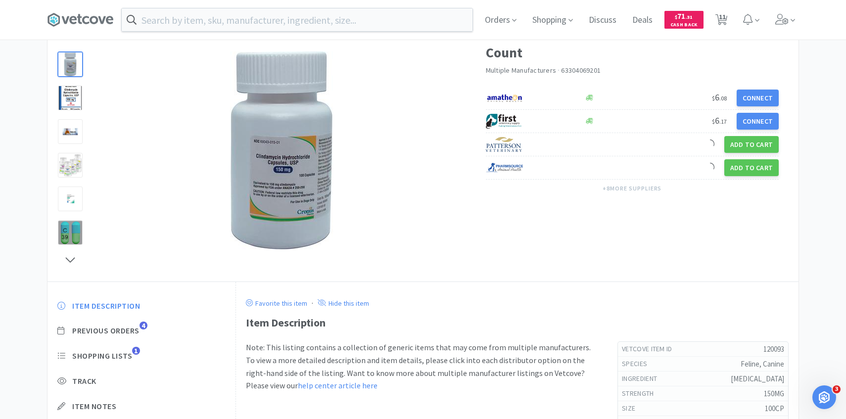
scroll to position [77, 0]
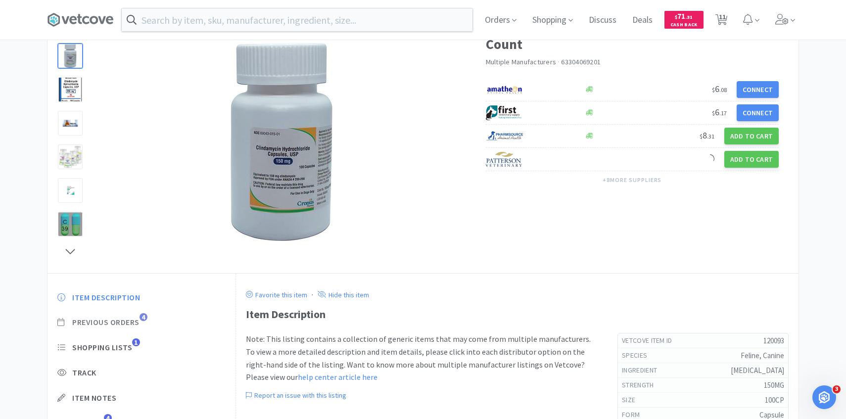
click at [136, 321] on span "Previous Orders" at bounding box center [105, 322] width 67 height 10
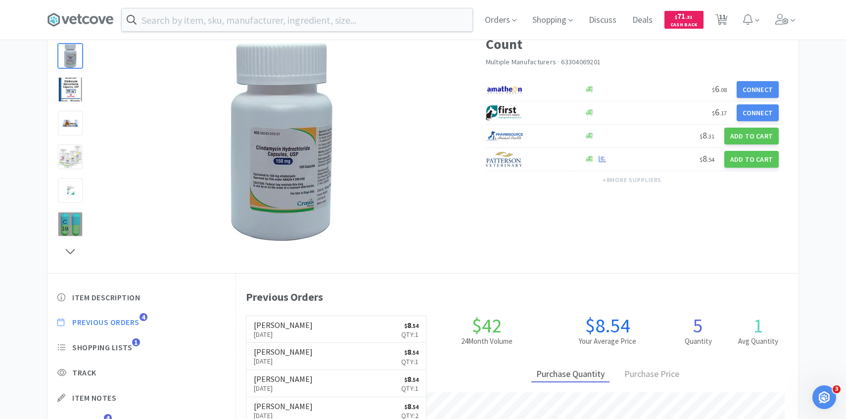
scroll to position [272, 563]
select select "2"
select select "1"
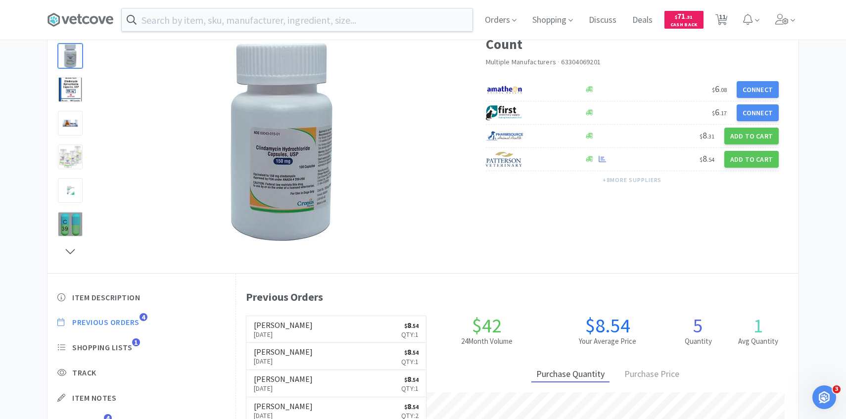
select select "3"
select select "1"
select select "3"
select select "1"
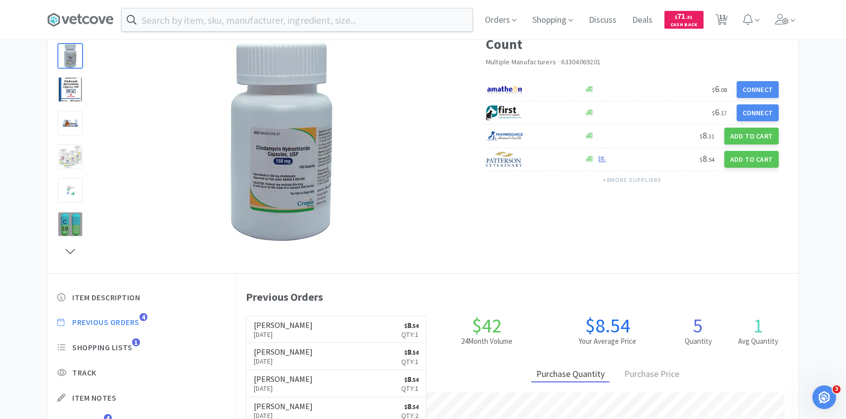
select select "1"
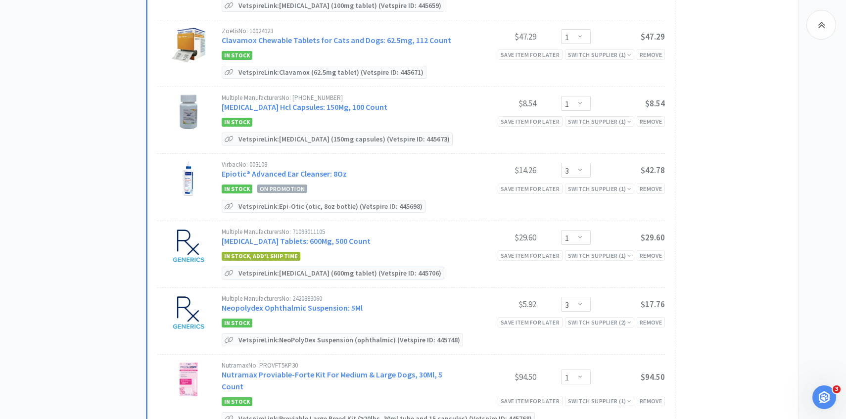
scroll to position [503, 0]
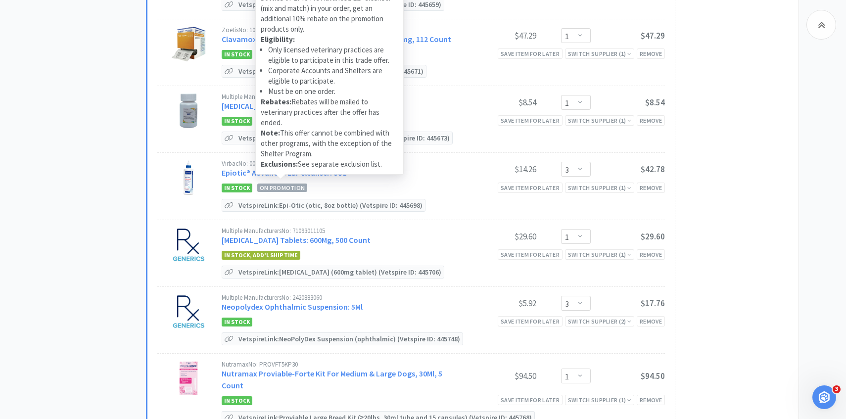
click at [295, 172] on div "Patterson Promotion Expires in 18 days Valid August 1, 2025 - September 30, 202…" at bounding box center [329, 38] width 148 height 273
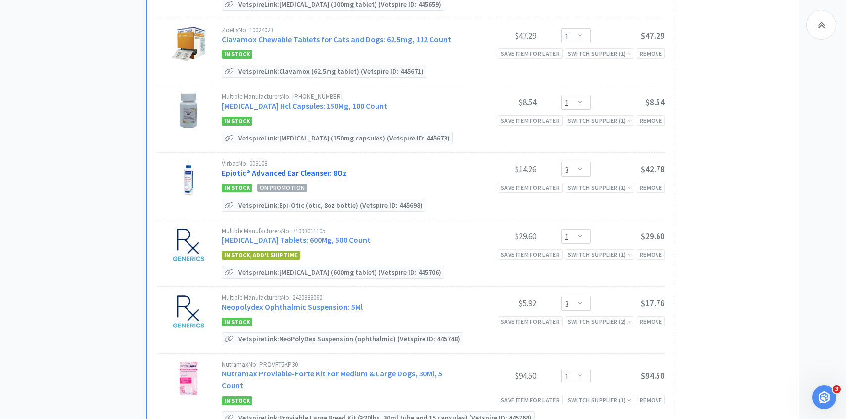
click at [244, 168] on link "Epiotic® Advanced Ear Cleanser: 8Oz" at bounding box center [284, 173] width 125 height 10
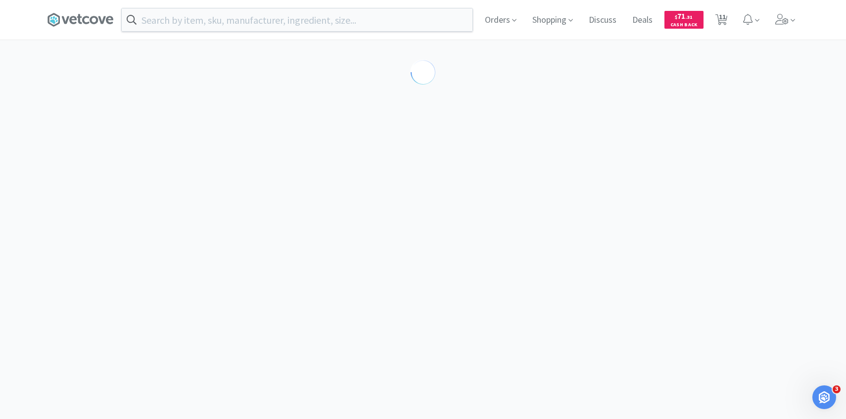
select select "189581"
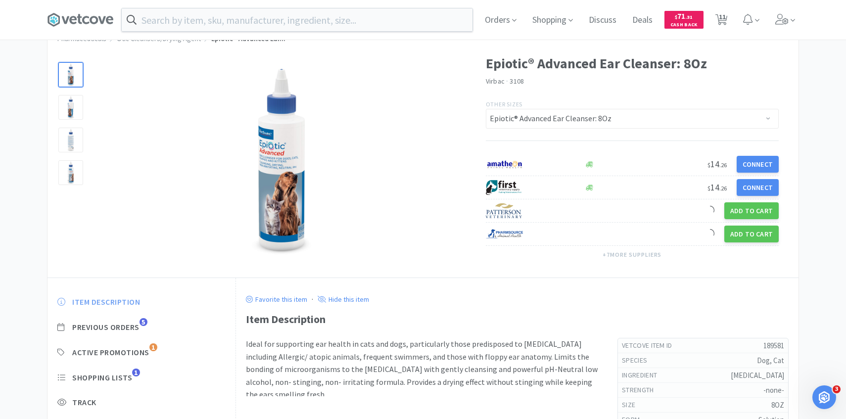
scroll to position [58, 0]
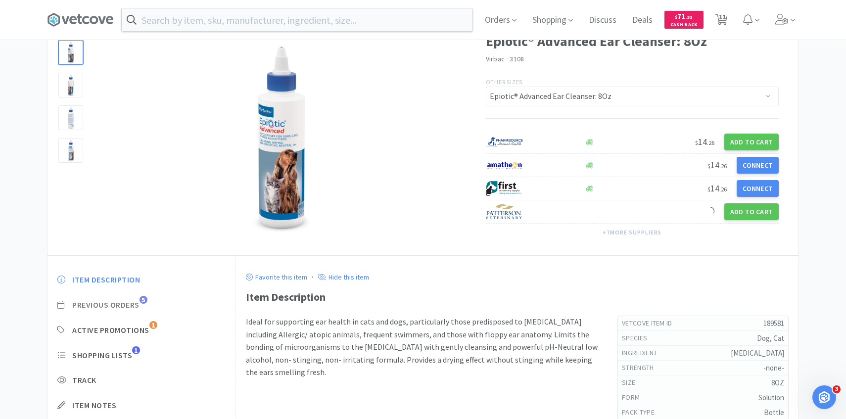
click at [137, 302] on span "Previous Orders" at bounding box center [105, 305] width 67 height 10
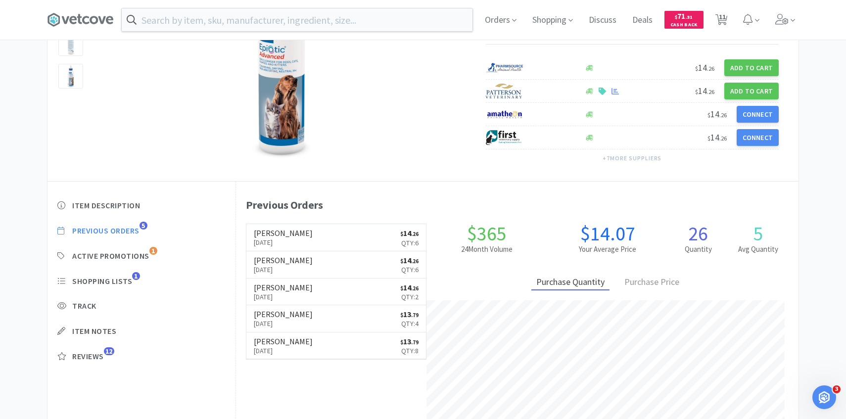
scroll to position [138, 0]
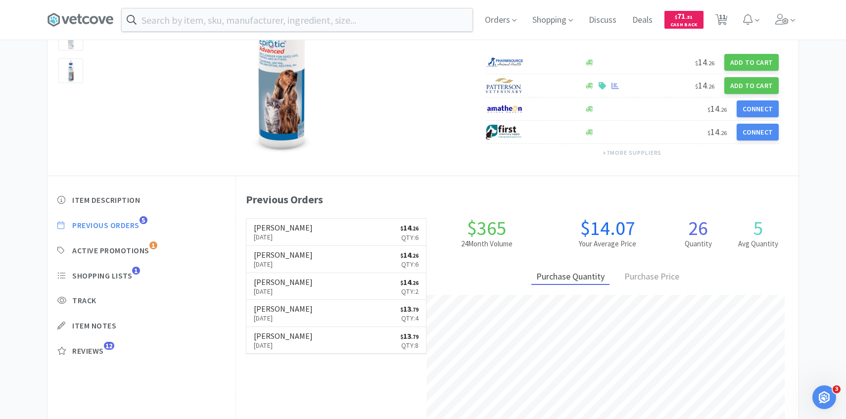
select select "2"
select select "1"
select select "3"
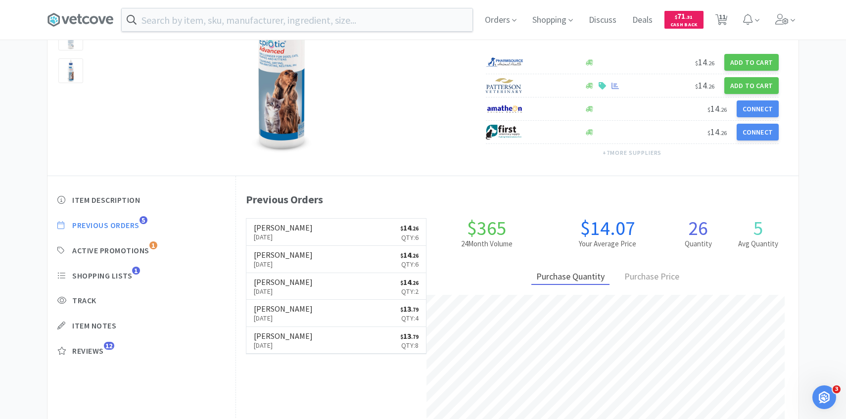
select select "1"
select select "3"
select select "1"
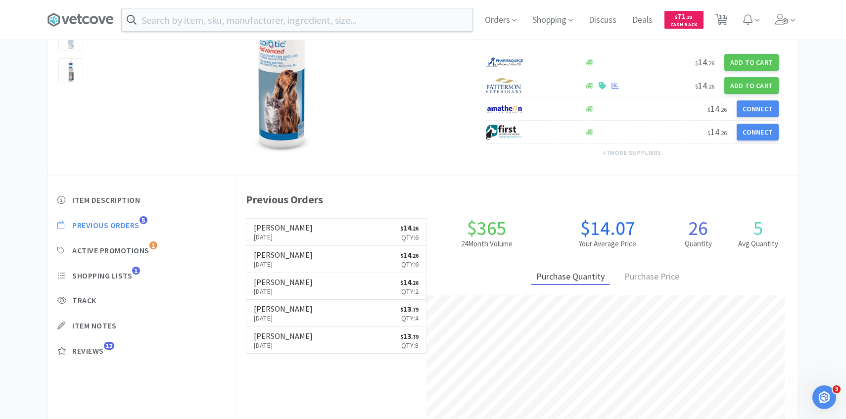
select select "1"
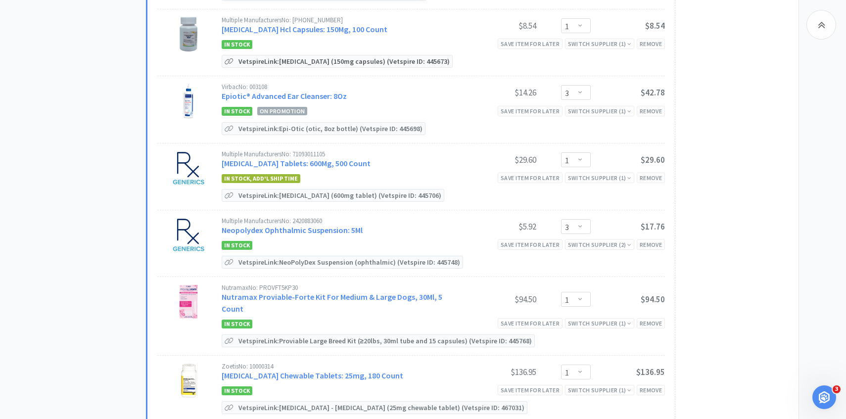
scroll to position [583, 0]
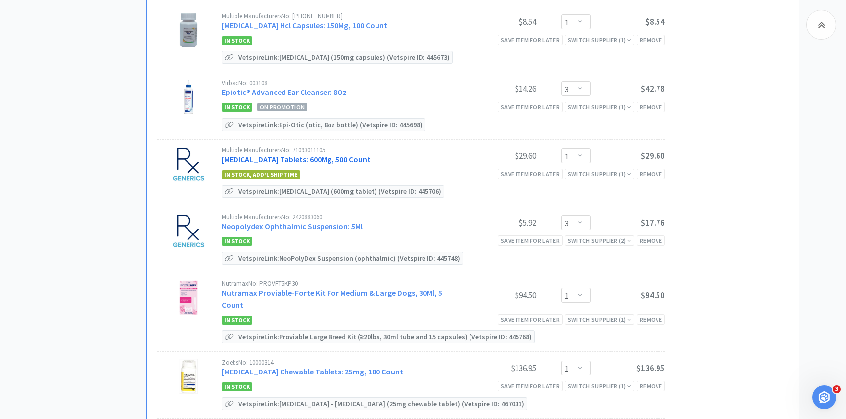
click at [305, 155] on link "Gabapentin Tablets: 600Mg, 500 Count" at bounding box center [296, 159] width 149 height 10
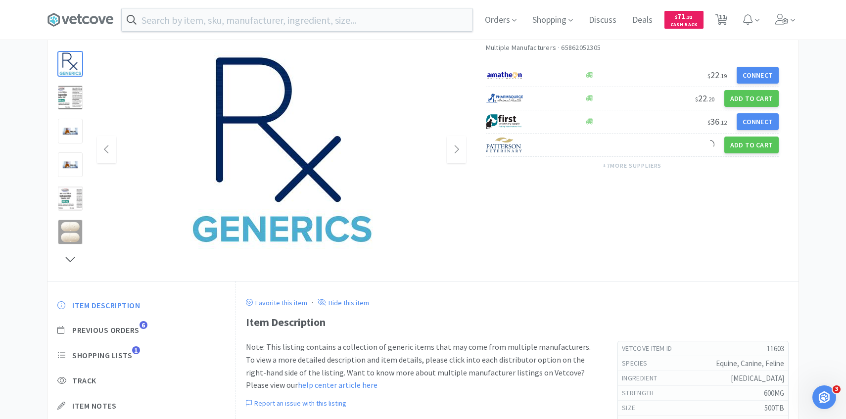
scroll to position [141, 0]
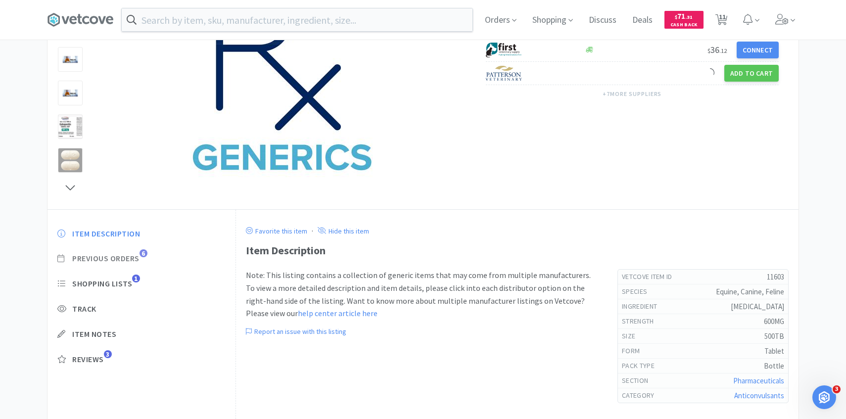
click at [131, 256] on span "Previous Orders" at bounding box center [105, 258] width 67 height 10
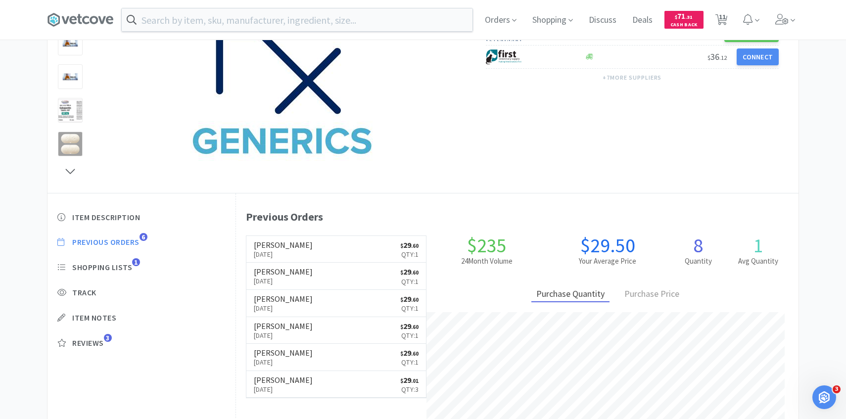
scroll to position [159, 0]
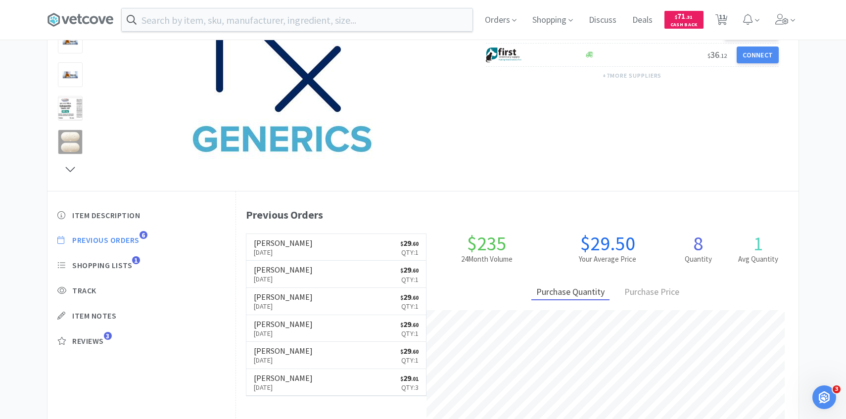
select select "2"
select select "1"
select select "3"
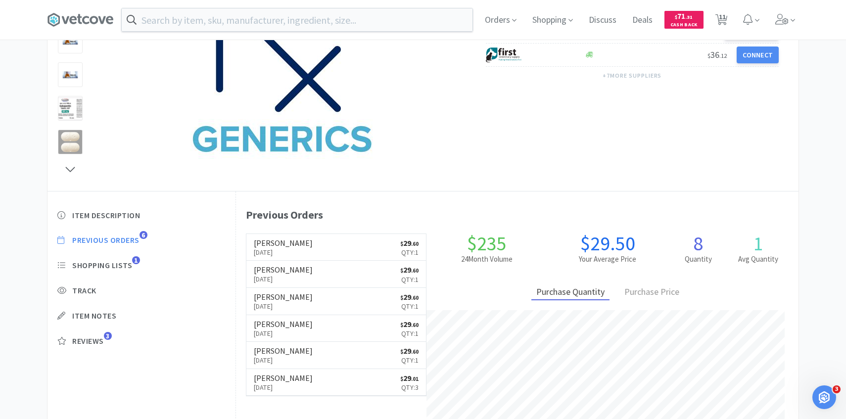
select select "1"
select select "3"
select select "1"
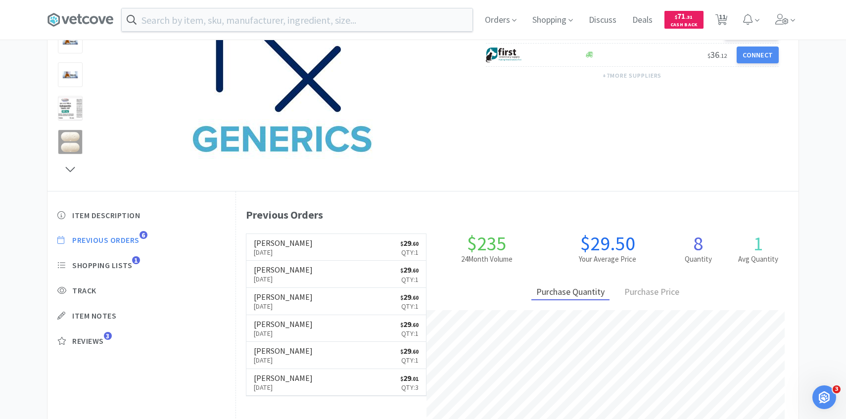
select select "1"
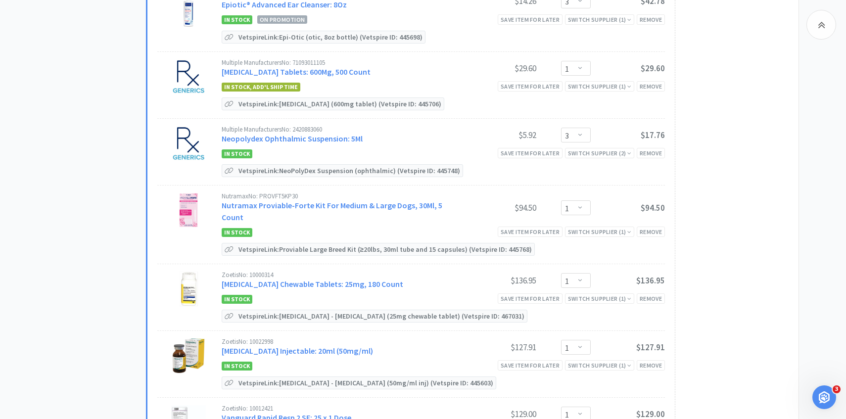
scroll to position [672, 0]
click at [282, 138] on link "Neopolydex Ophthalmic Suspension: 5Ml" at bounding box center [292, 138] width 141 height 10
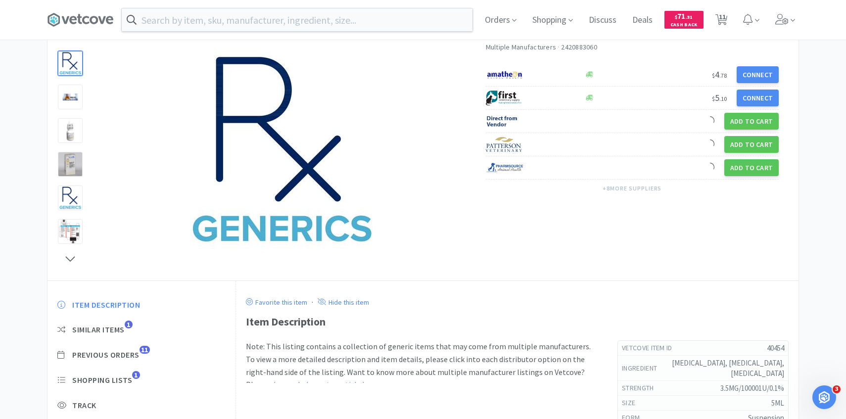
scroll to position [128, 0]
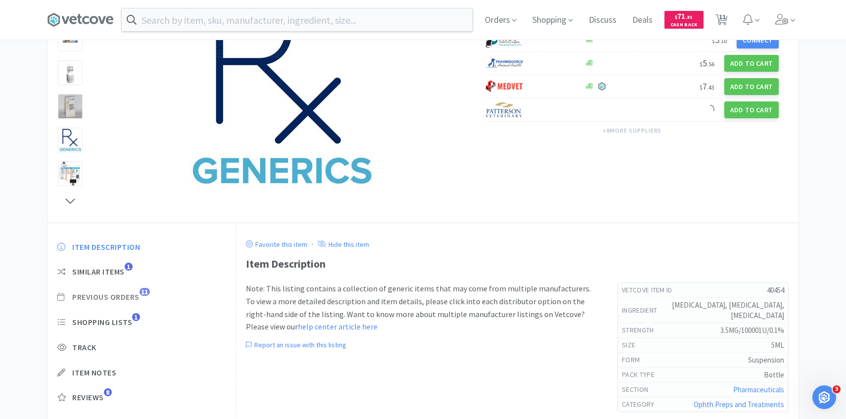
click at [134, 295] on span "Previous Orders" at bounding box center [105, 297] width 67 height 10
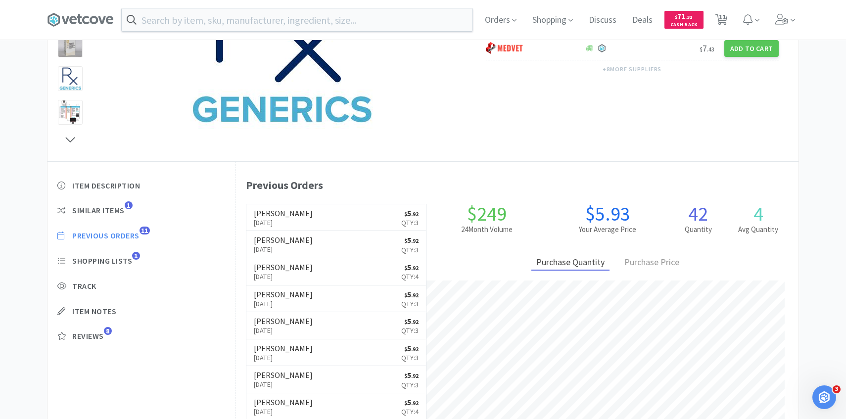
scroll to position [0, 0]
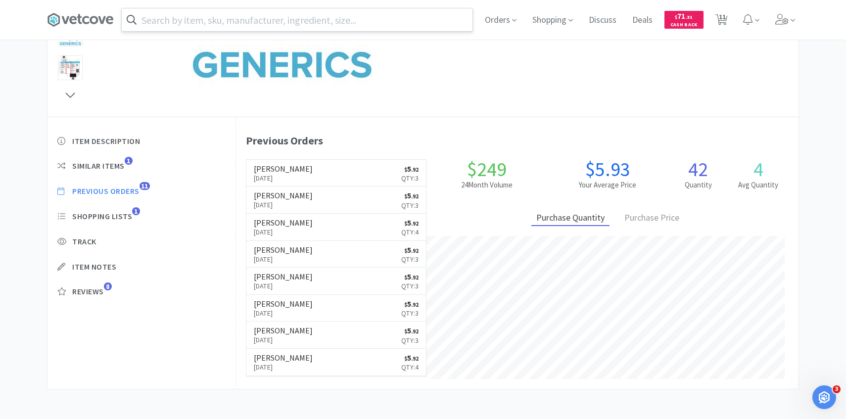
select select "2"
select select "1"
select select "3"
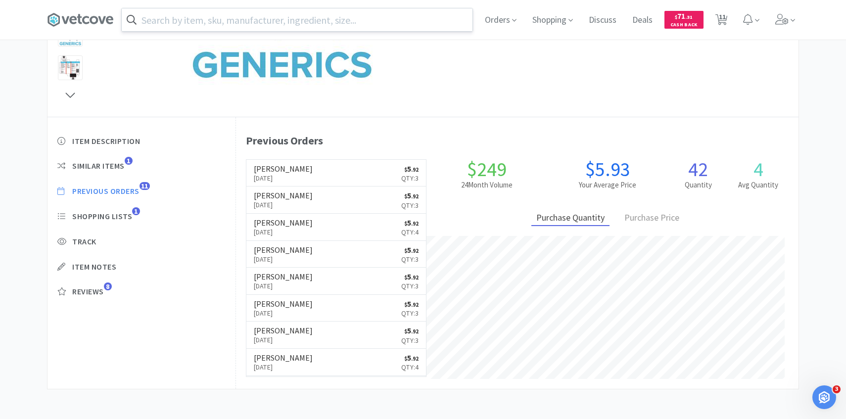
select select "1"
select select "3"
select select "1"
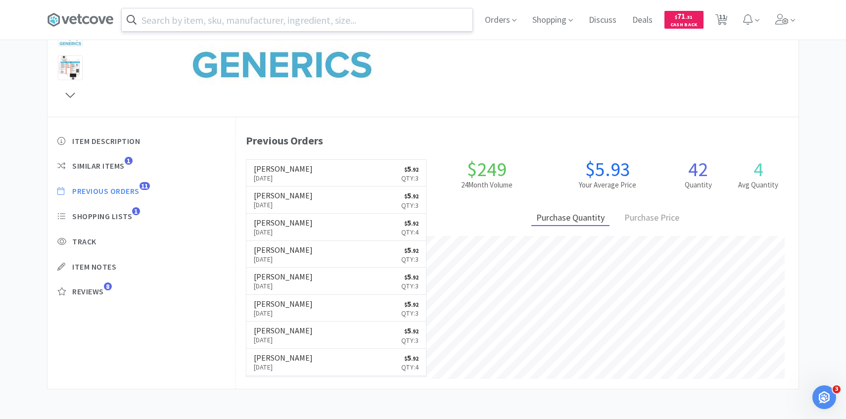
select select "1"
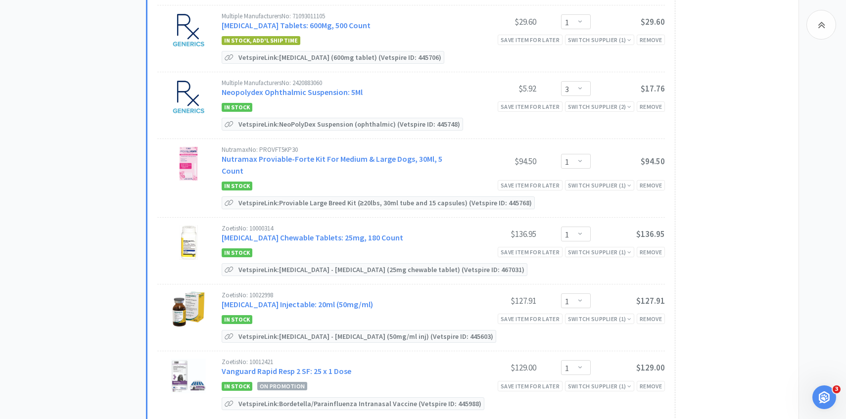
scroll to position [724, 0]
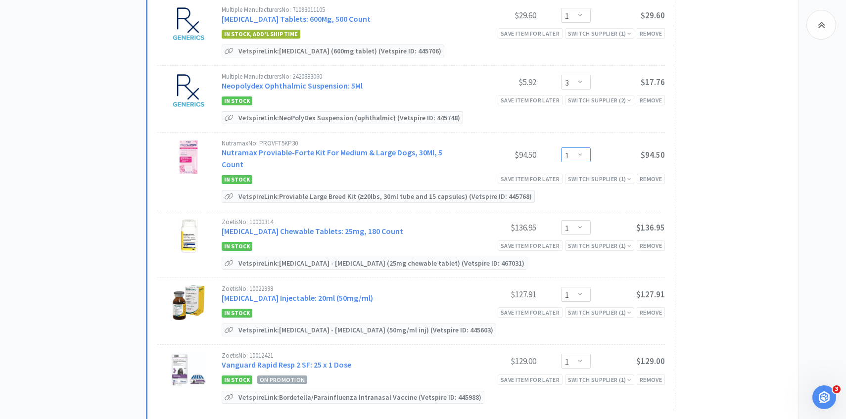
click at [577, 150] on select "Enter Quantity 1 2 3 4 5 6 7 8 9 10 11 12 13 14 15 16 17 18 19 20 Enter Quantity" at bounding box center [576, 154] width 30 height 15
click at [561, 147] on select "Enter Quantity 1 2 3 4 5 6 7 8 9 10 11 12 13 14 15 16 17 18 19 20 Enter Quantity" at bounding box center [576, 154] width 30 height 15
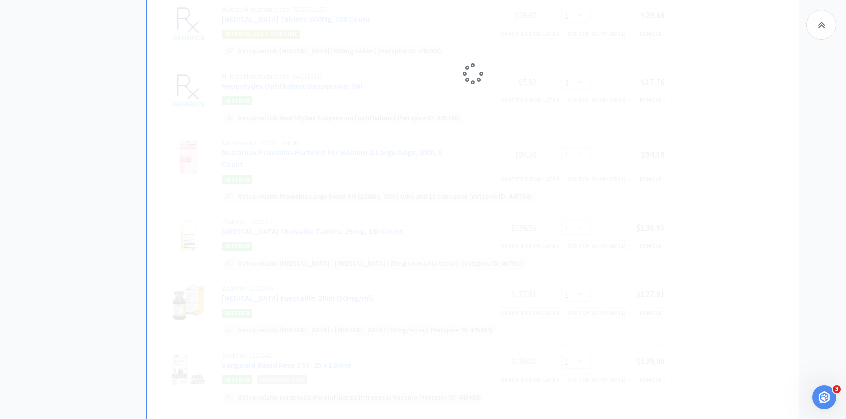
select select "2"
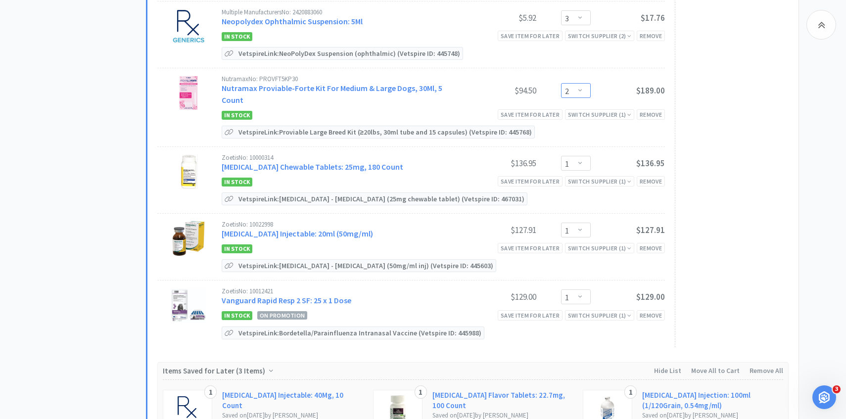
scroll to position [787, 0]
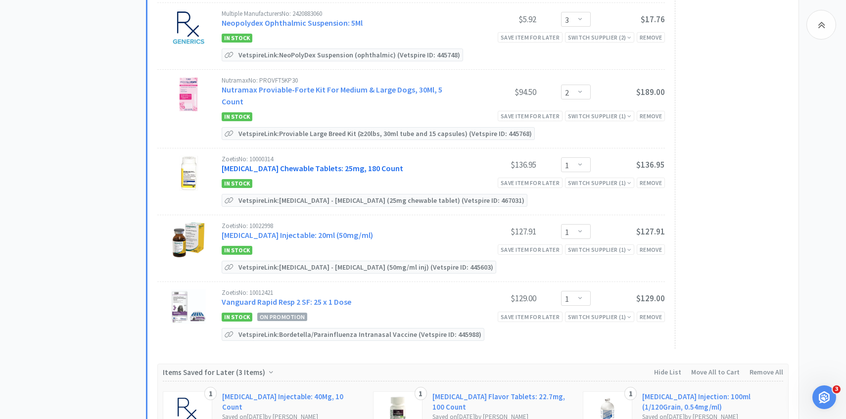
click at [318, 163] on link "Rimadyl Chewable Tablets: 25mg, 180 Count" at bounding box center [313, 168] width 182 height 10
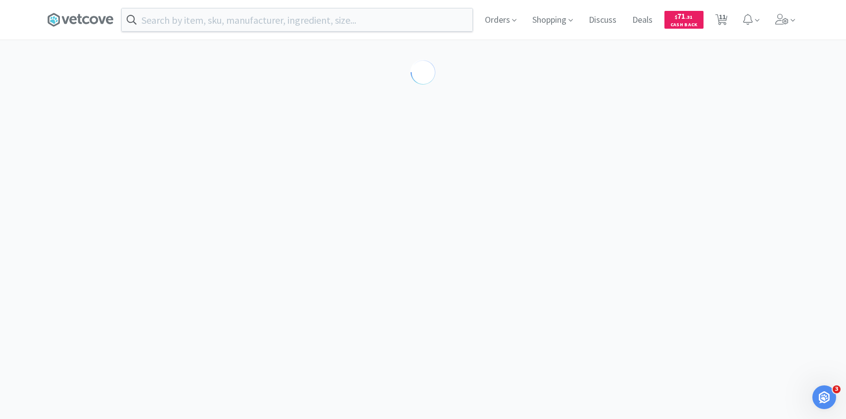
select select "55381"
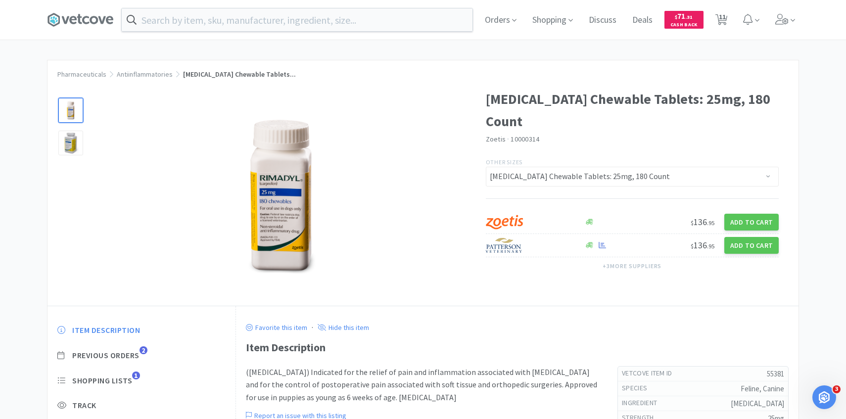
select select "2"
select select "1"
select select "3"
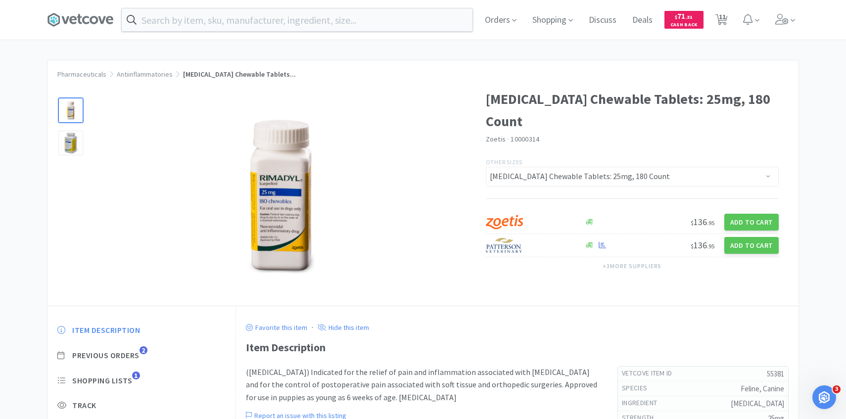
select select "1"
select select "3"
select select "2"
select select "1"
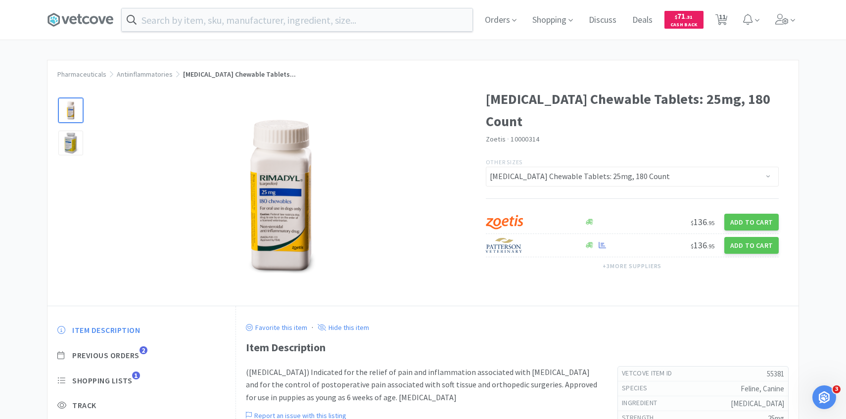
select select "1"
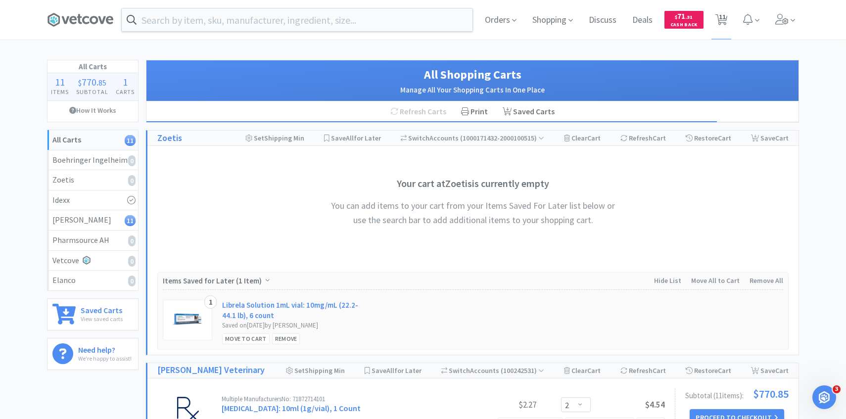
scroll to position [319, 0]
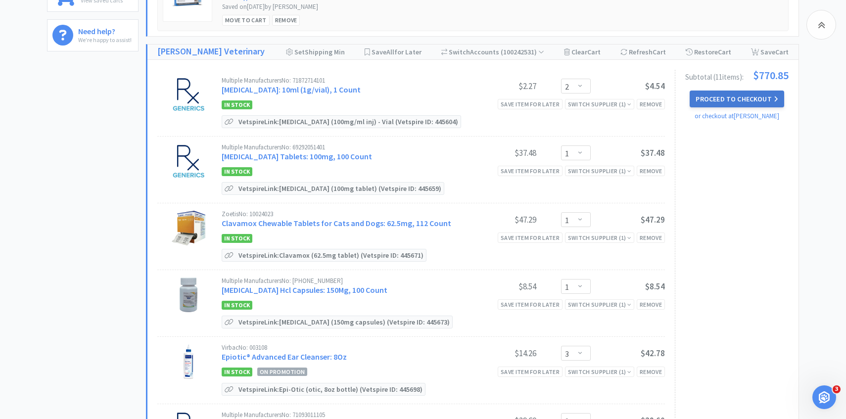
click at [729, 95] on button "Proceed to Checkout" at bounding box center [737, 99] width 94 height 17
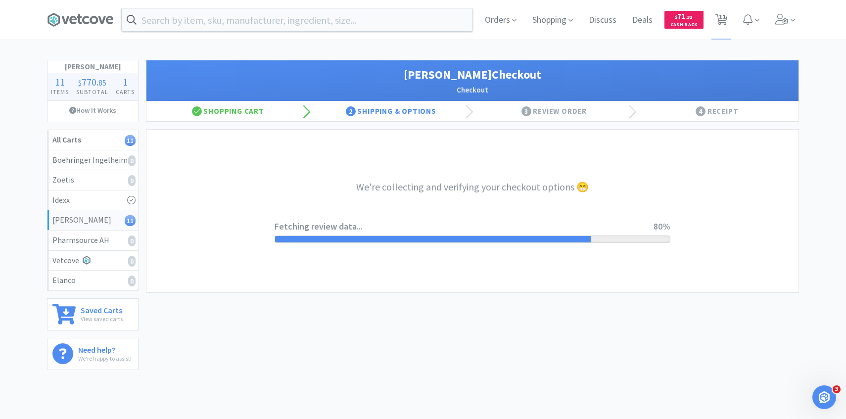
select select "1"
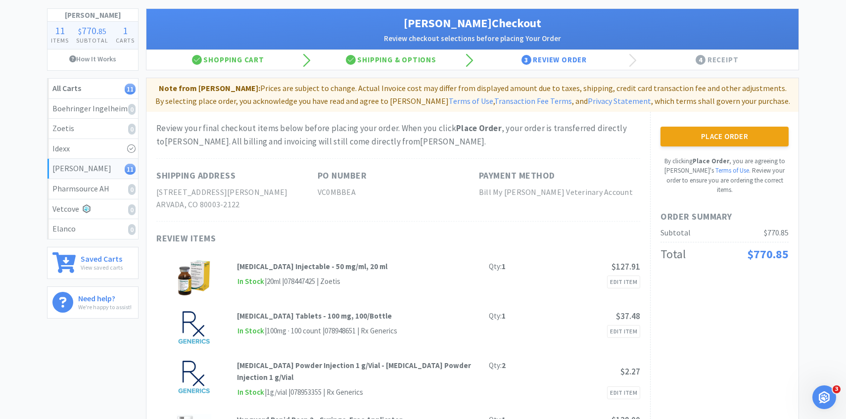
scroll to position [18, 0]
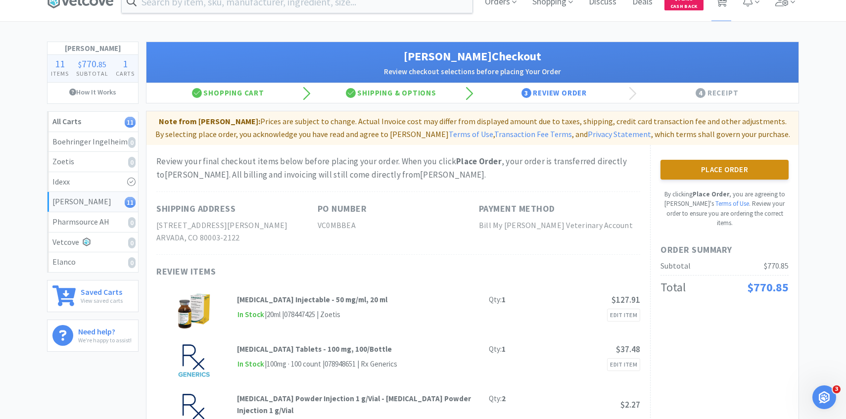
click at [743, 168] on button "Place Order" at bounding box center [725, 170] width 128 height 20
